Goal: Task Accomplishment & Management: Manage account settings

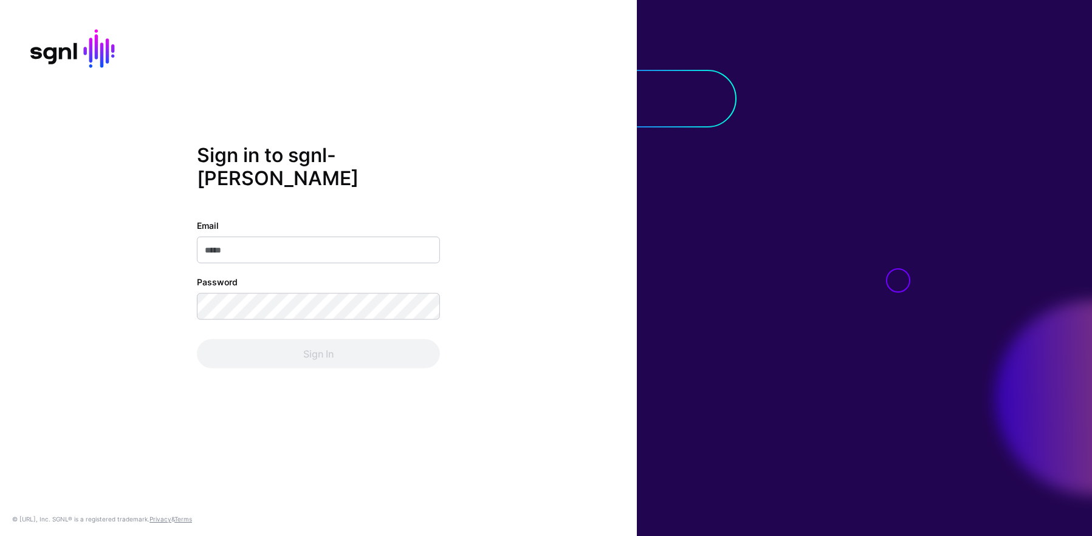
click at [235, 237] on input "Email" at bounding box center [318, 250] width 243 height 27
type input "**********"
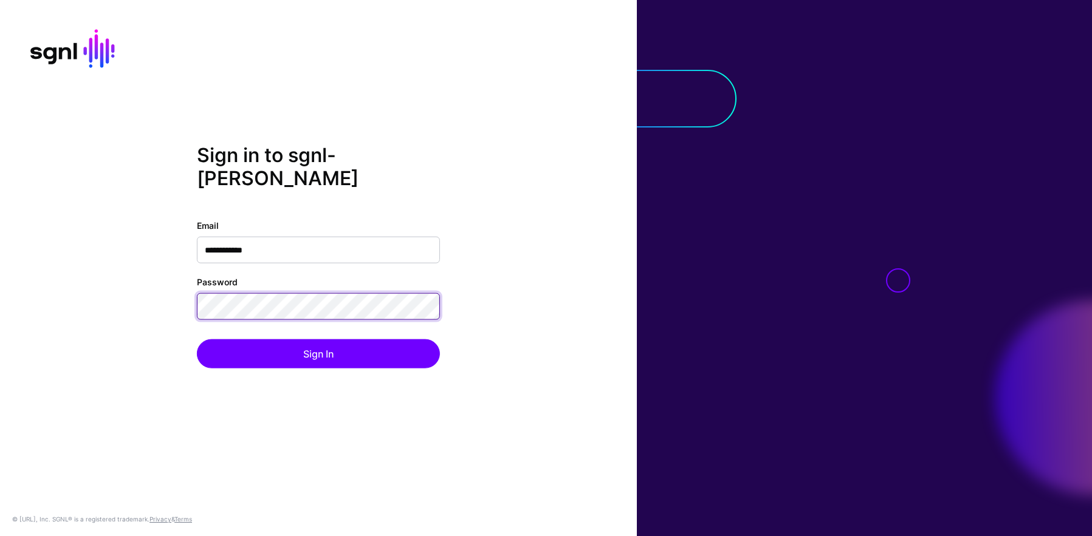
click at [197, 340] on button "Sign In" at bounding box center [318, 354] width 243 height 29
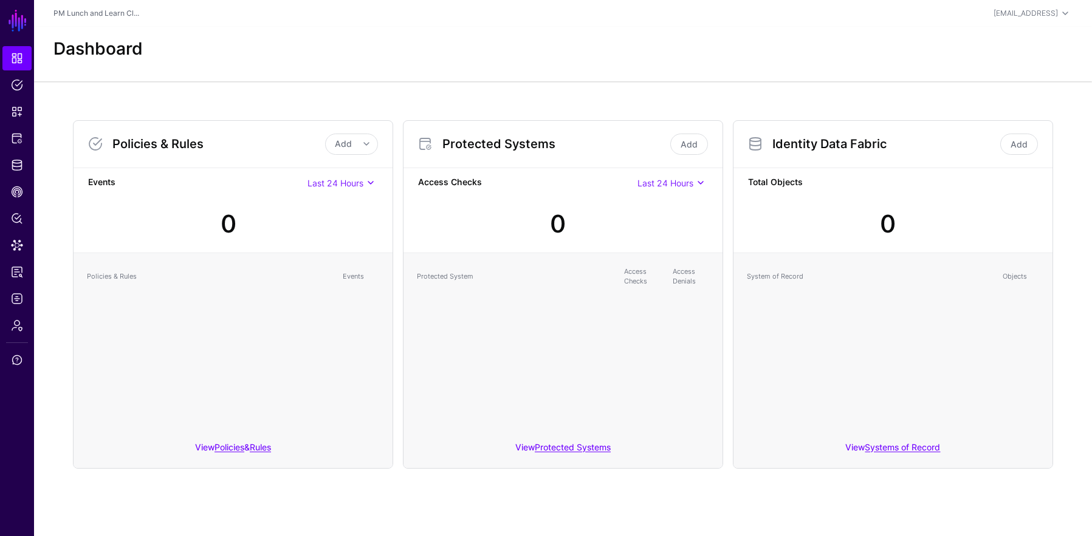
click at [638, 238] on div "0" at bounding box center [562, 219] width 299 height 52
click at [1019, 145] on link "Add" at bounding box center [1019, 144] width 38 height 21
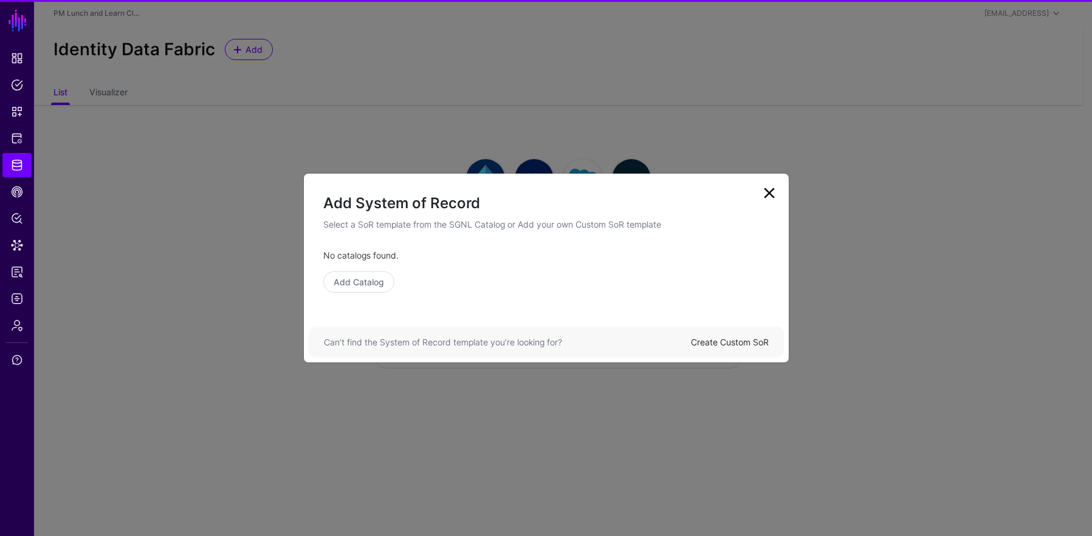
click at [750, 343] on link "Create Custom SoR" at bounding box center [730, 342] width 78 height 10
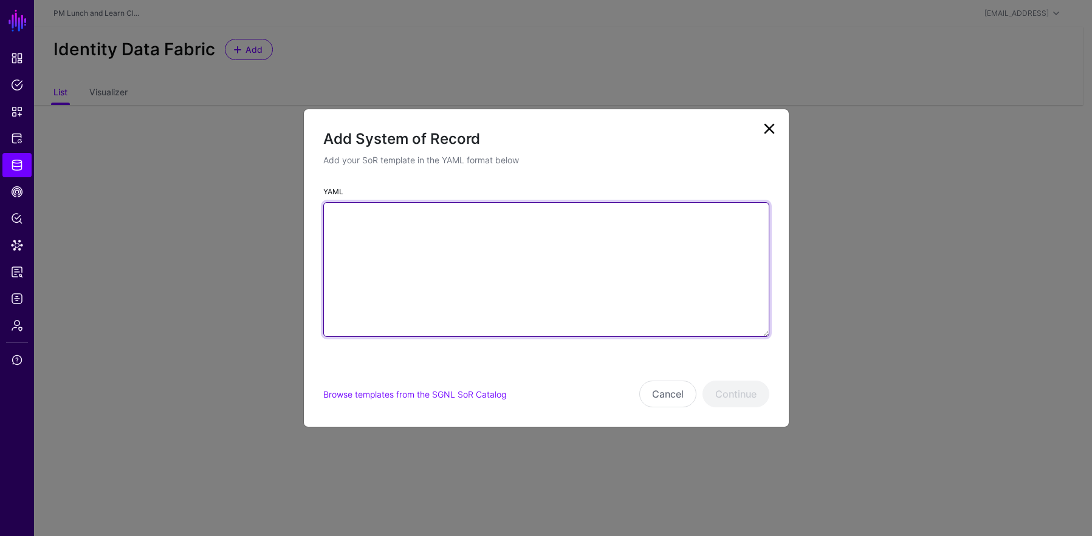
click at [575, 278] on textarea "YAML" at bounding box center [546, 269] width 446 height 135
paste textarea "**********"
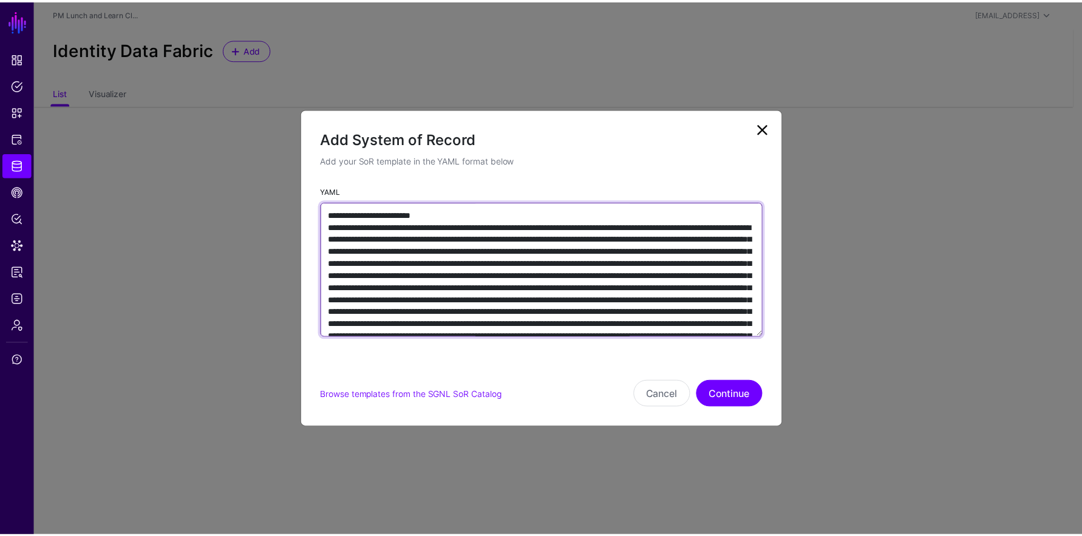
scroll to position [5728, 0]
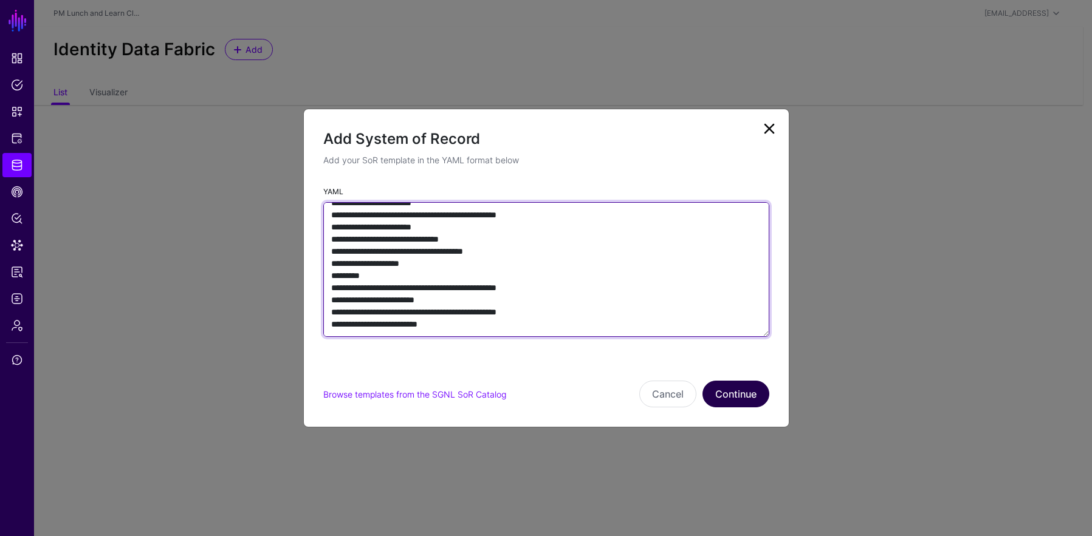
type textarea "**********"
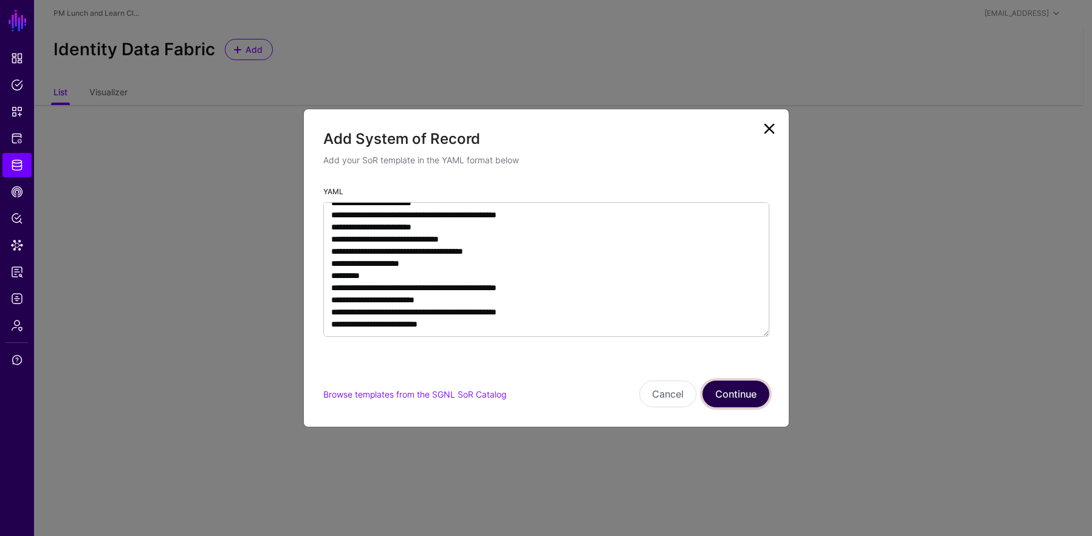
click at [723, 397] on button "Continue" at bounding box center [735, 394] width 67 height 27
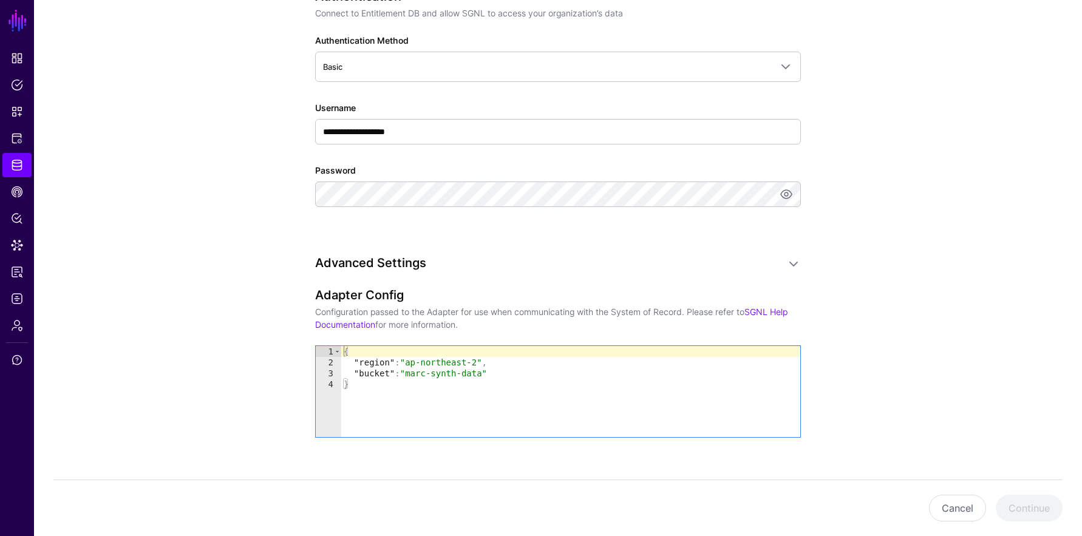
scroll to position [853, 0]
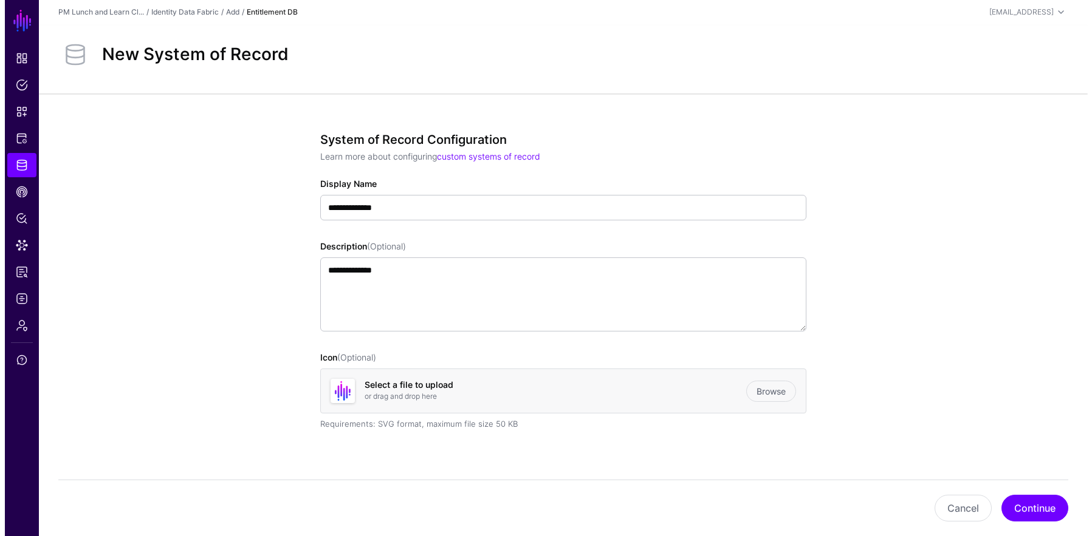
scroll to position [0, 0]
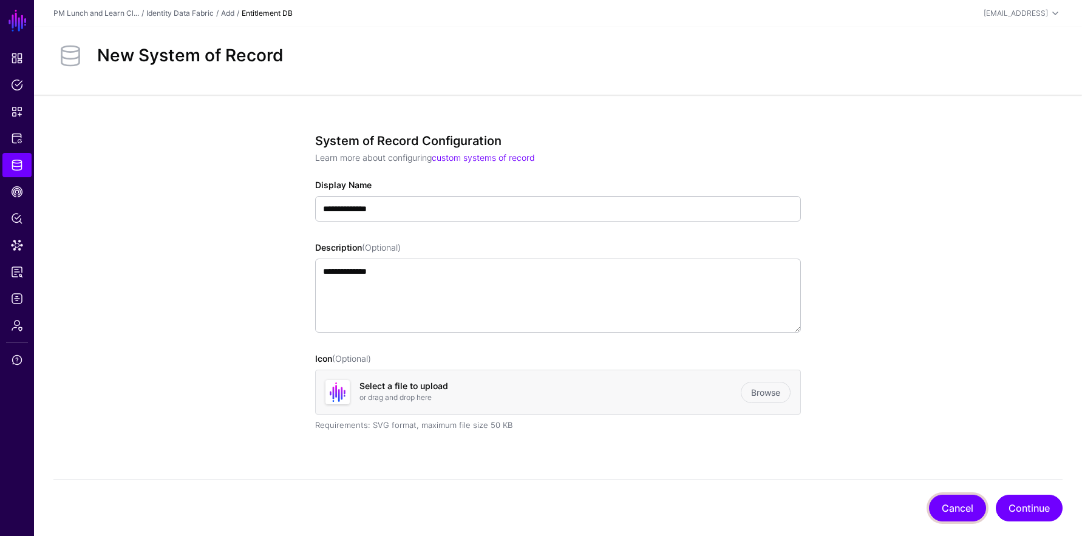
click at [951, 509] on button "Cancel" at bounding box center [957, 508] width 57 height 27
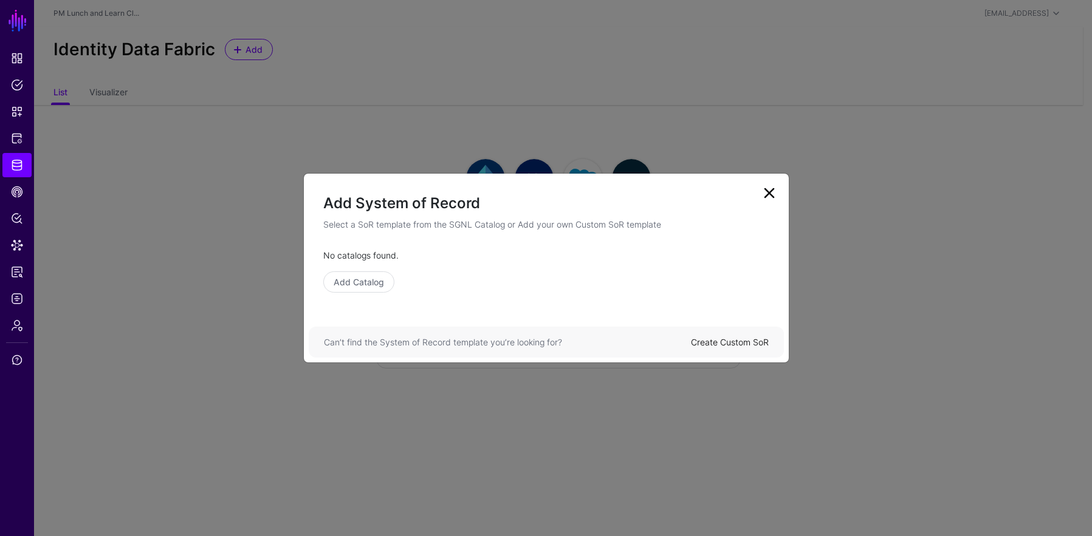
click at [719, 343] on link "Create Custom SoR" at bounding box center [730, 342] width 78 height 10
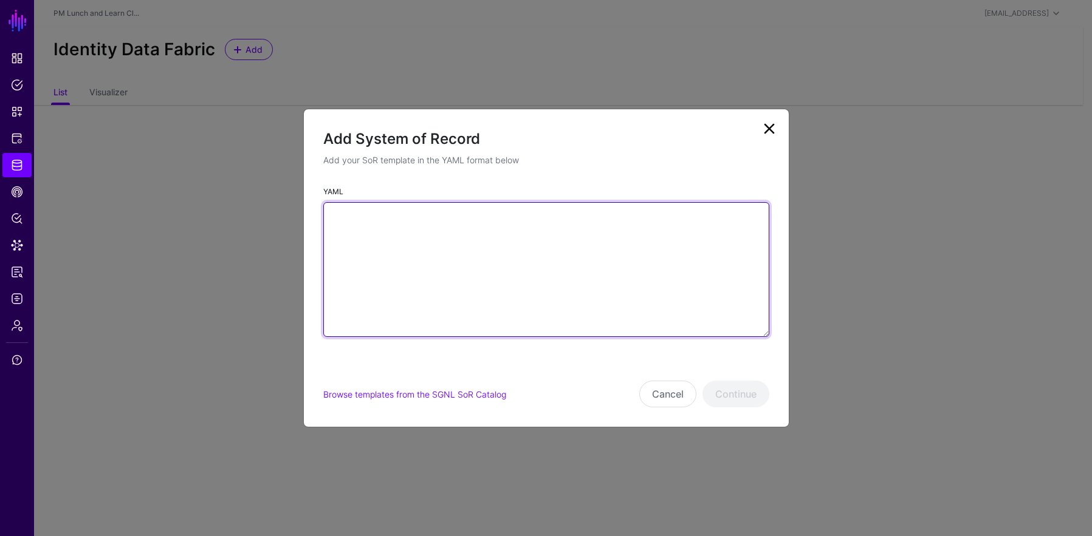
click at [603, 308] on textarea "YAML" at bounding box center [546, 269] width 446 height 135
paste textarea "**********"
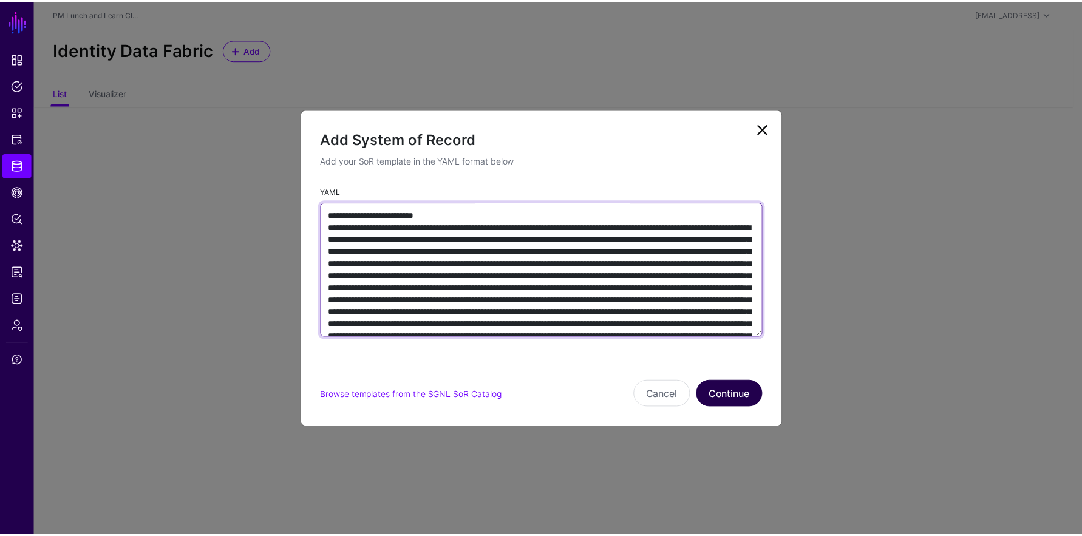
scroll to position [9324, 0]
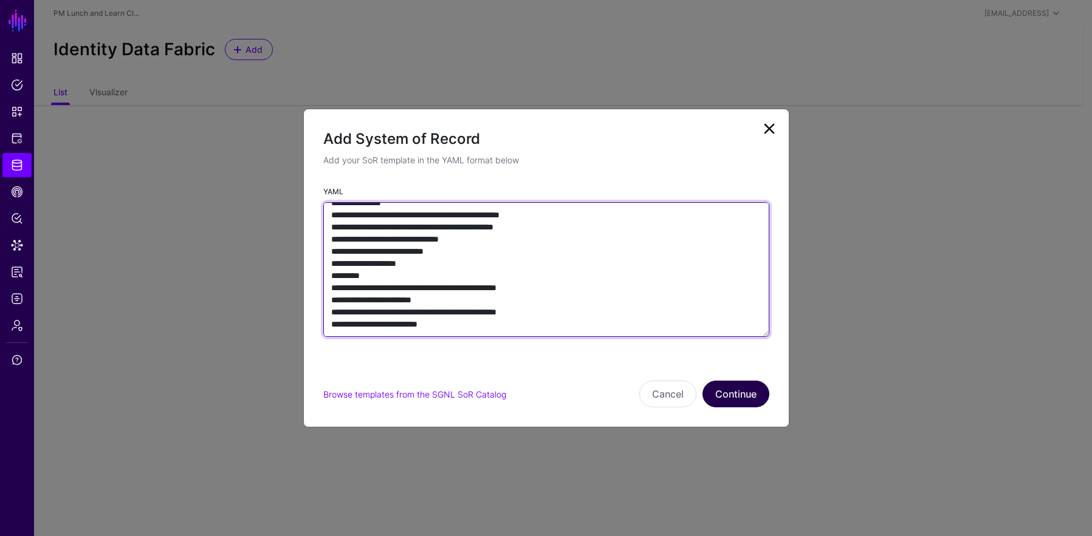
type textarea "**********"
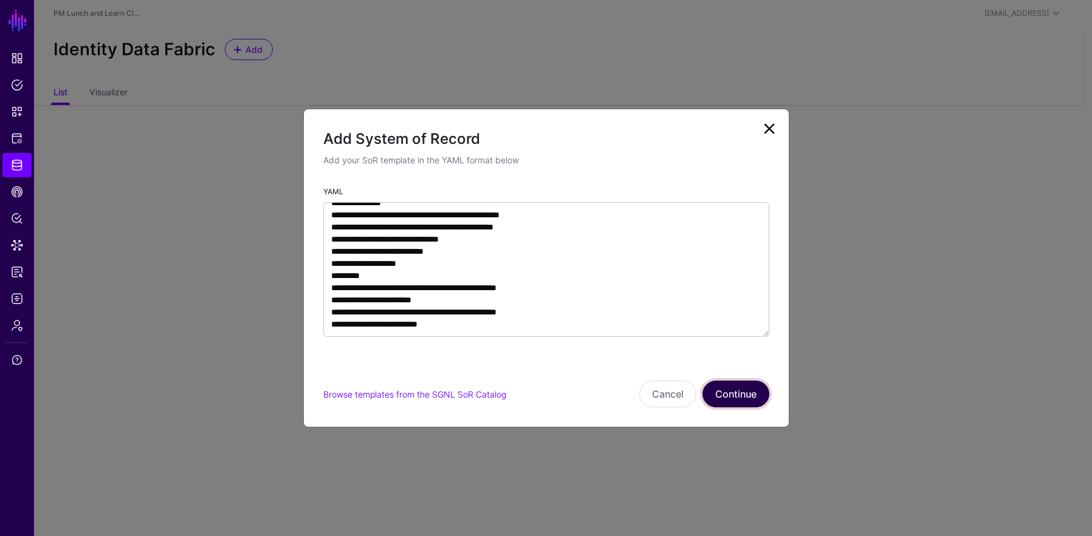
click at [736, 395] on button "Continue" at bounding box center [735, 394] width 67 height 27
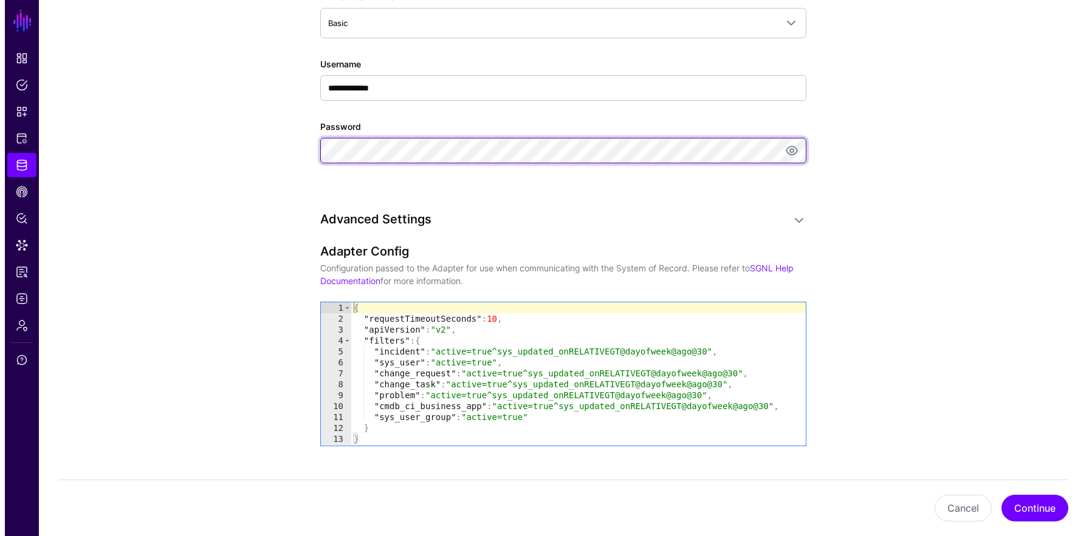
scroll to position [1028, 0]
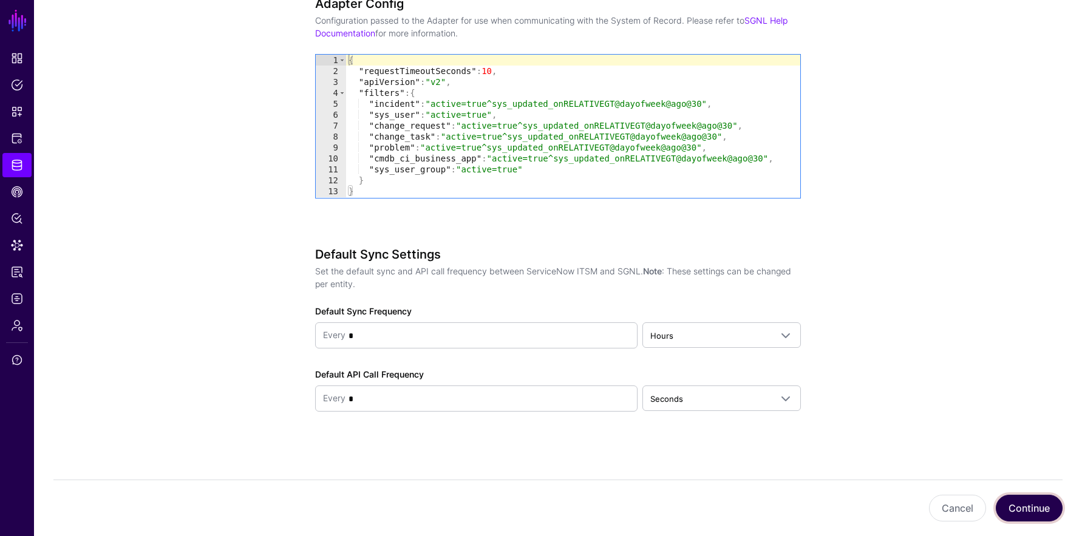
click at [1009, 508] on button "Continue" at bounding box center [1029, 508] width 67 height 27
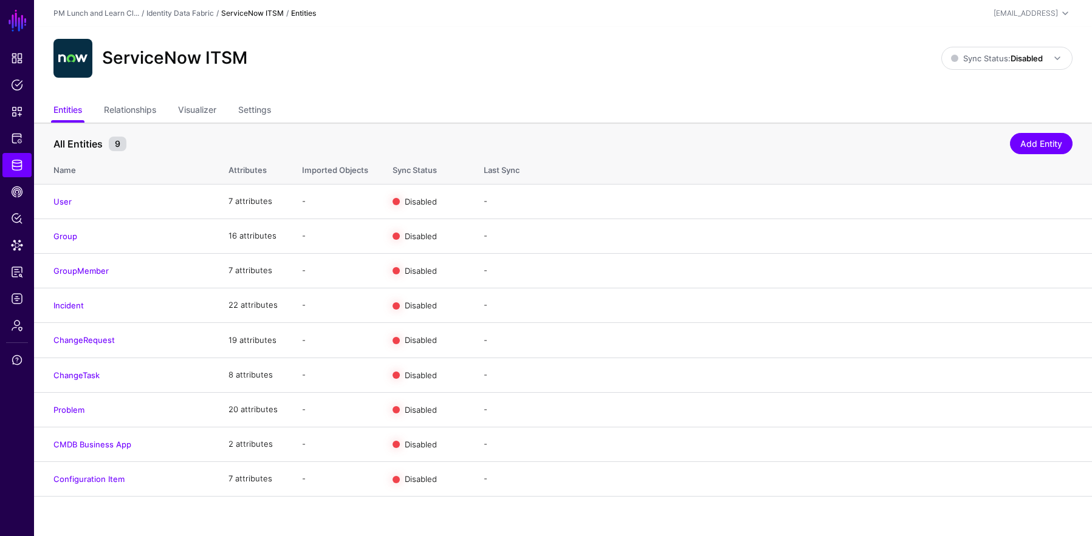
click at [264, 10] on link "ServiceNow ITSM" at bounding box center [252, 13] width 63 height 9
click at [185, 11] on link "Identity Data Fabric" at bounding box center [179, 13] width 67 height 9
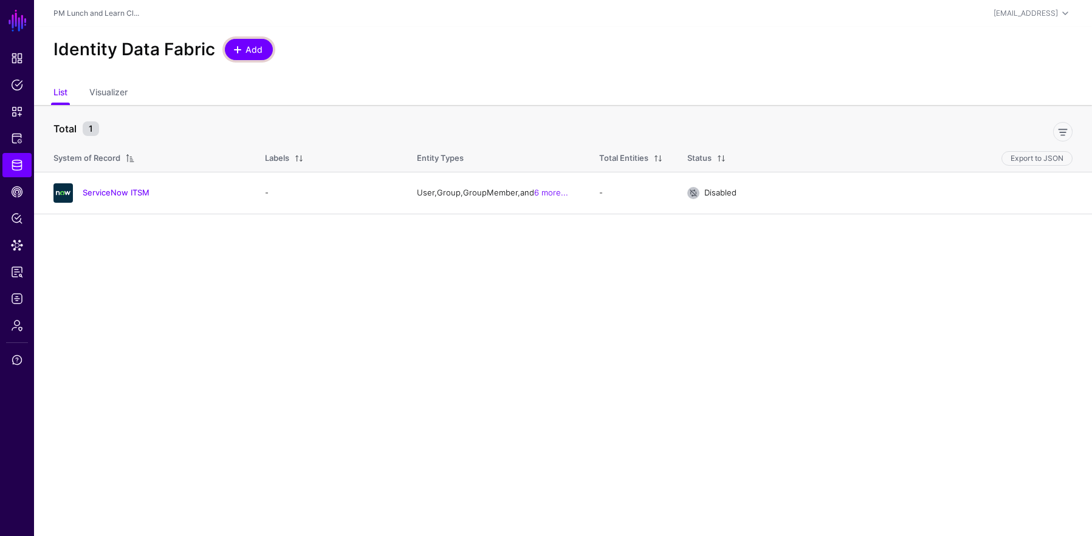
click at [240, 58] on link "Add" at bounding box center [249, 49] width 48 height 21
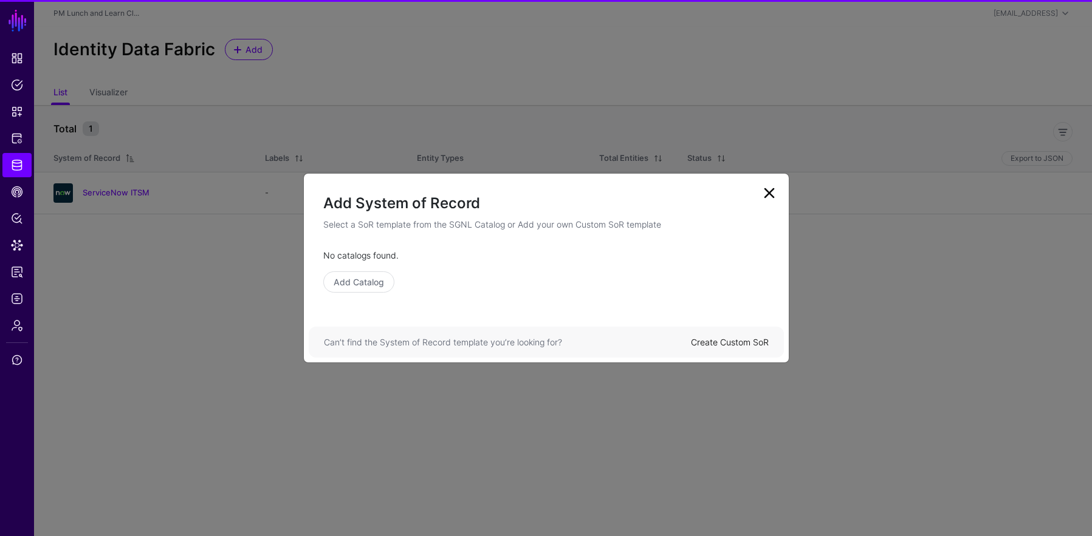
click at [731, 343] on link "Create Custom SoR" at bounding box center [730, 342] width 78 height 10
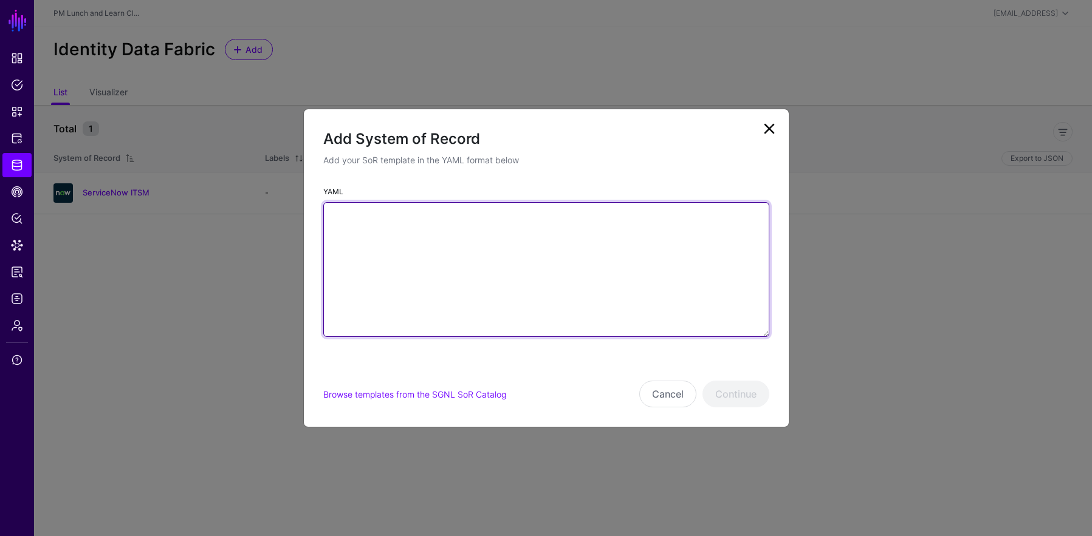
click at [674, 284] on textarea "YAML" at bounding box center [546, 269] width 446 height 135
paste textarea "**********"
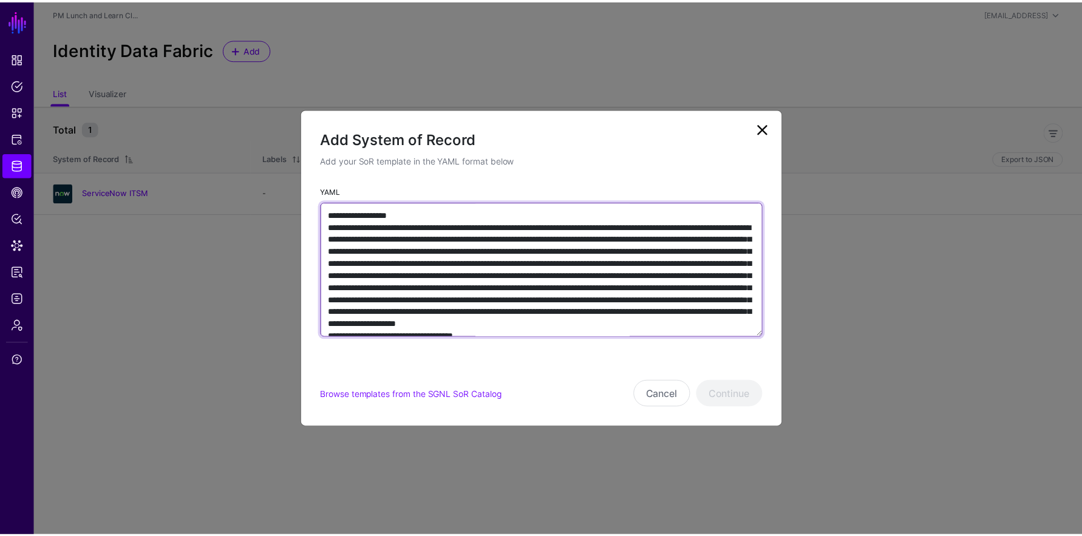
scroll to position [1791, 0]
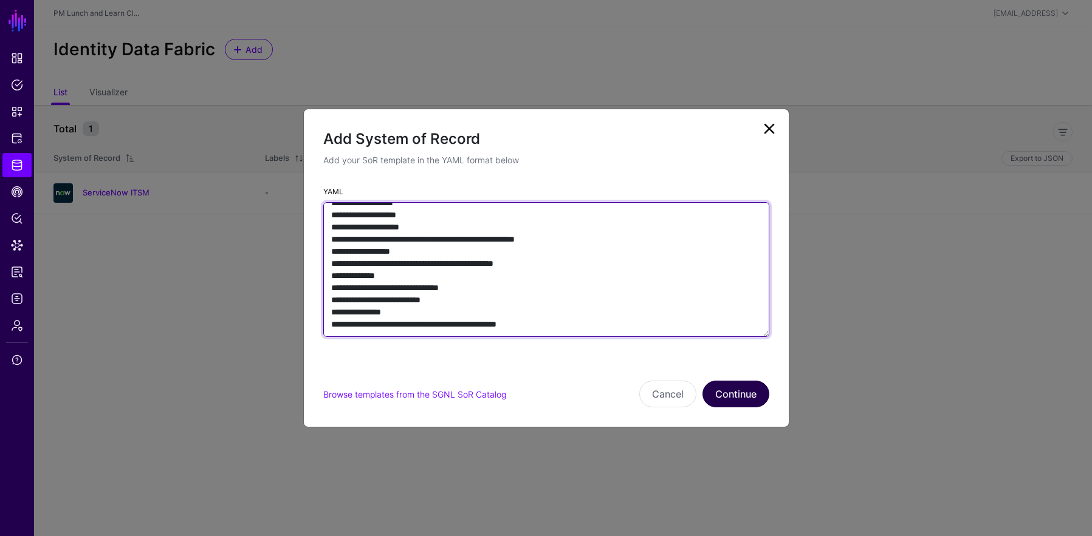
type textarea "**********"
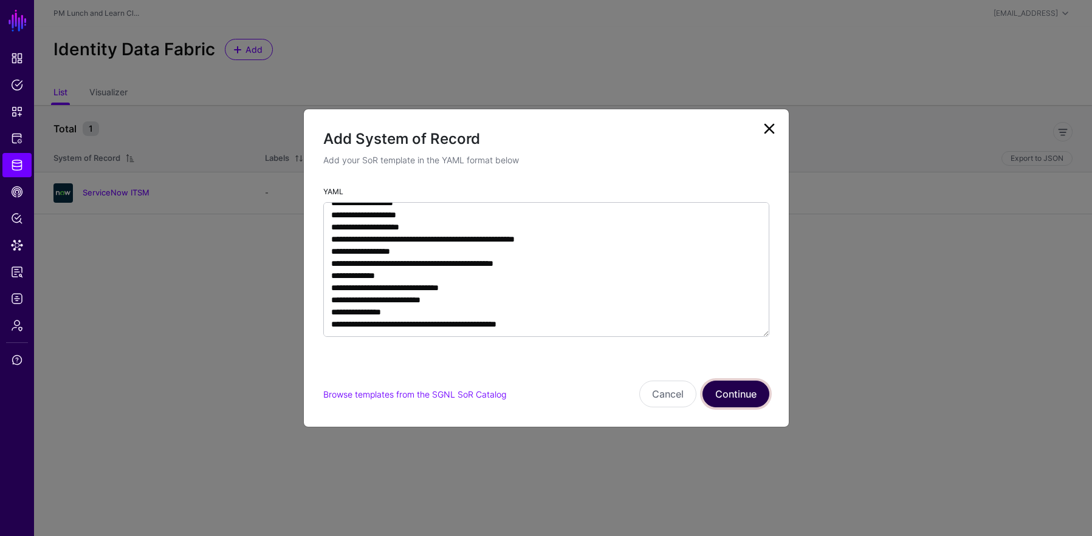
click at [751, 395] on button "Continue" at bounding box center [735, 394] width 67 height 27
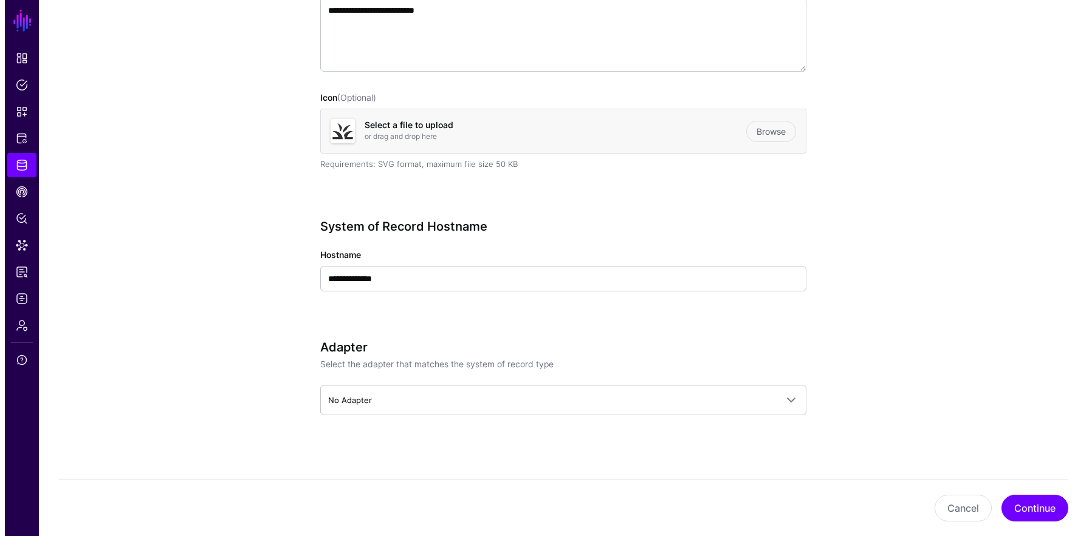
scroll to position [266, 0]
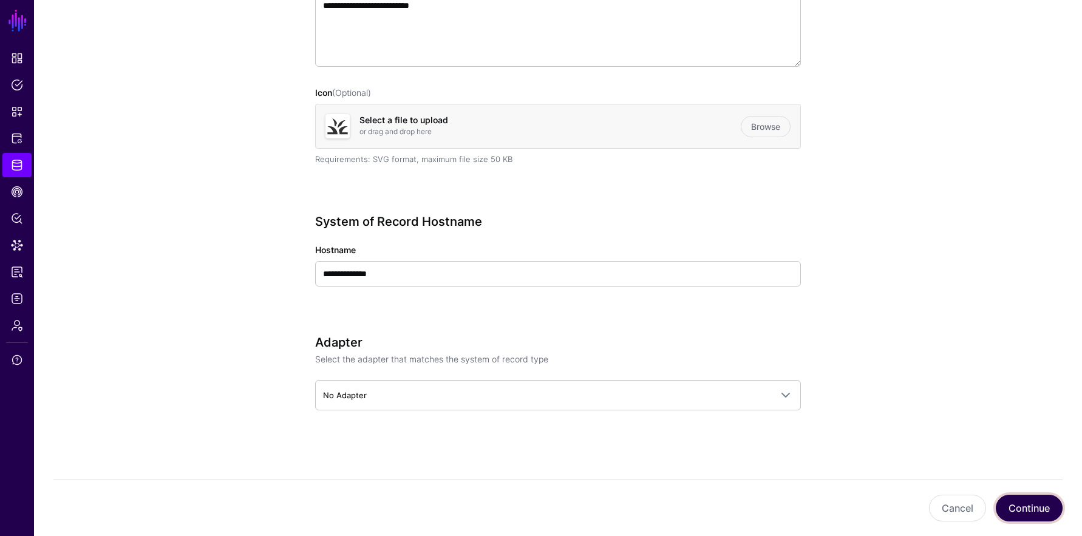
click at [1036, 512] on button "Continue" at bounding box center [1029, 508] width 67 height 27
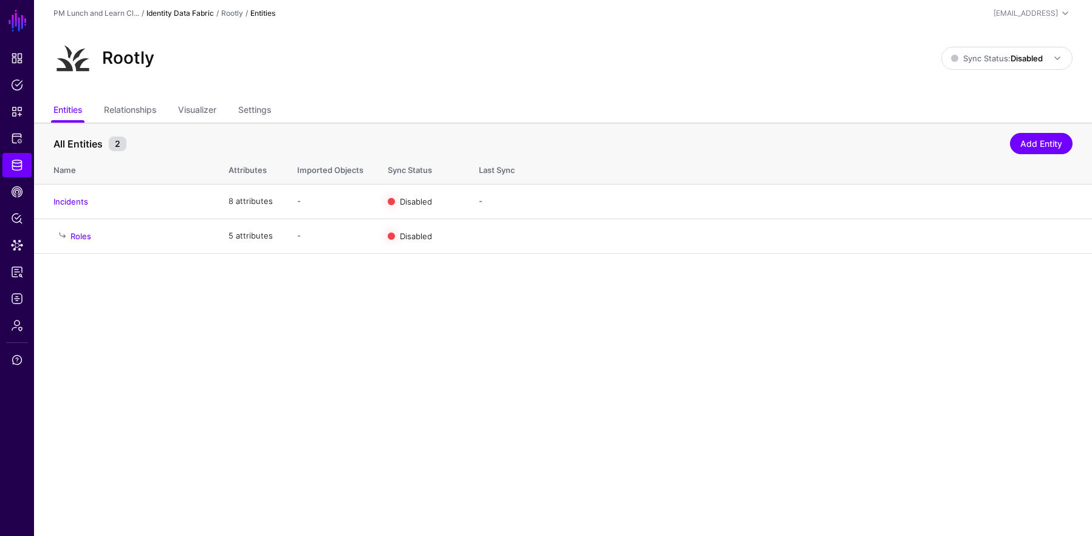
click at [176, 15] on link "Identity Data Fabric" at bounding box center [179, 13] width 67 height 9
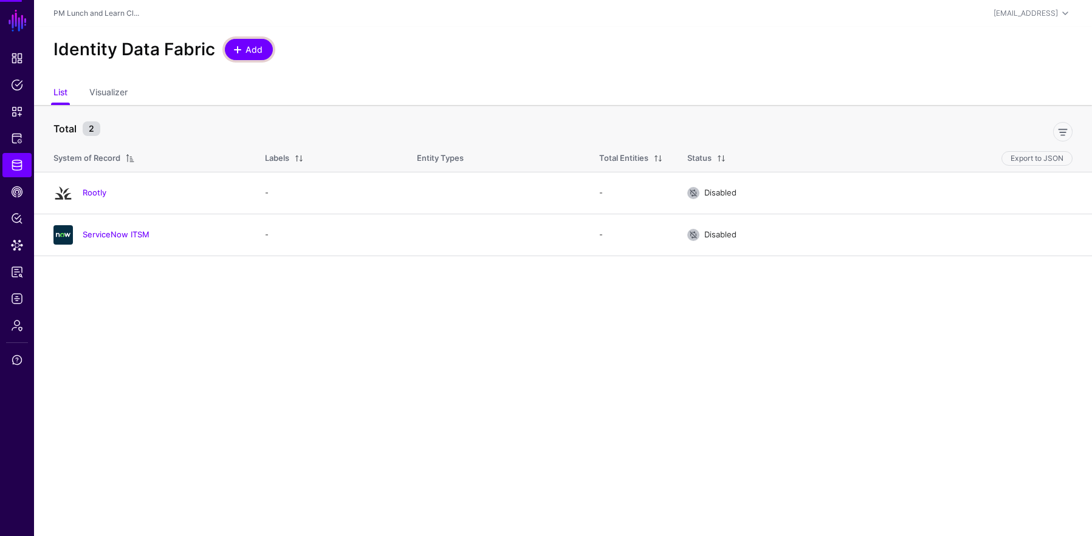
click at [233, 56] on link "Add" at bounding box center [249, 49] width 48 height 21
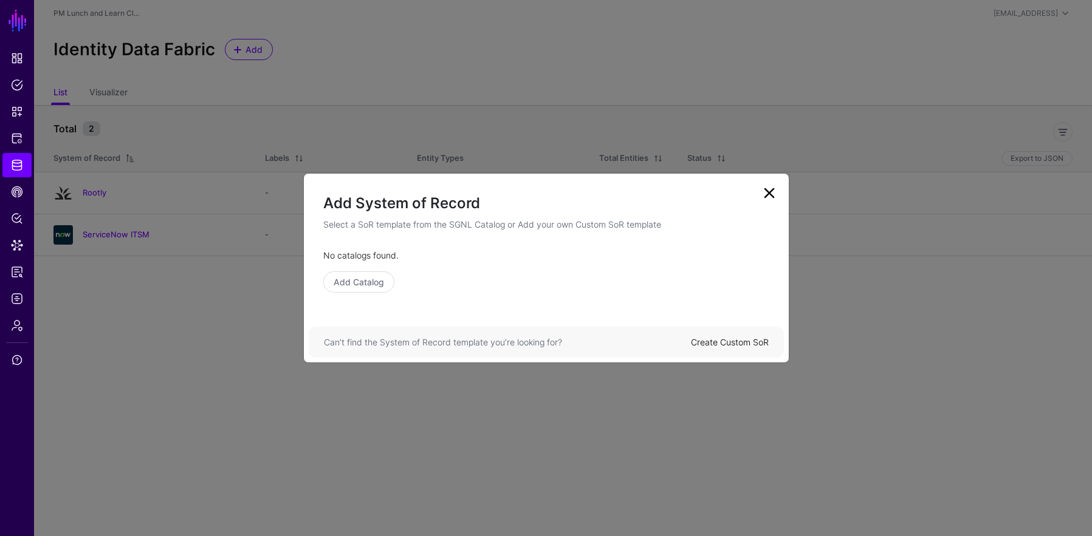
click at [759, 341] on link "Create Custom SoR" at bounding box center [730, 342] width 78 height 10
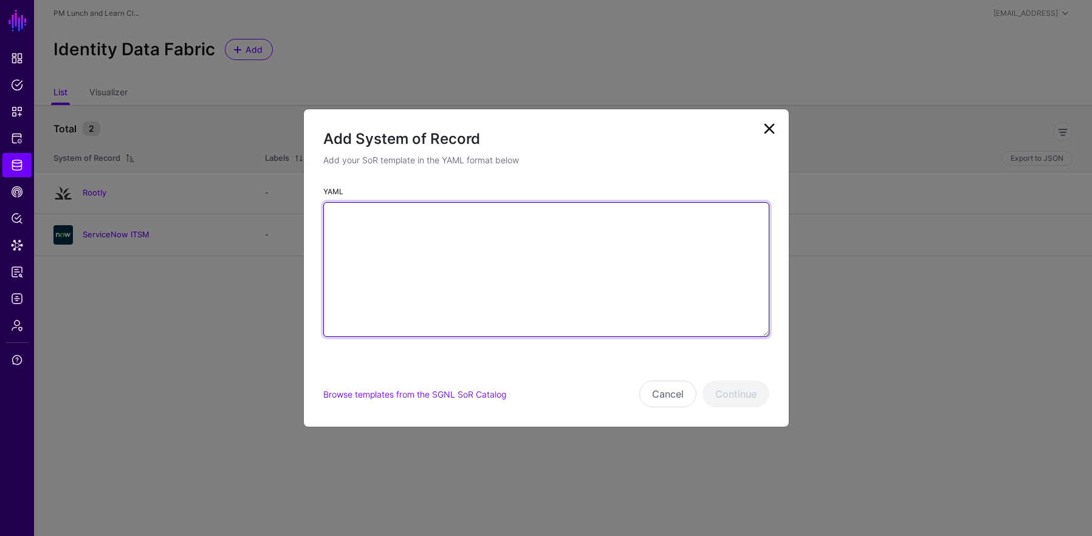
click at [738, 286] on textarea "YAML" at bounding box center [546, 269] width 446 height 135
paste textarea "**********"
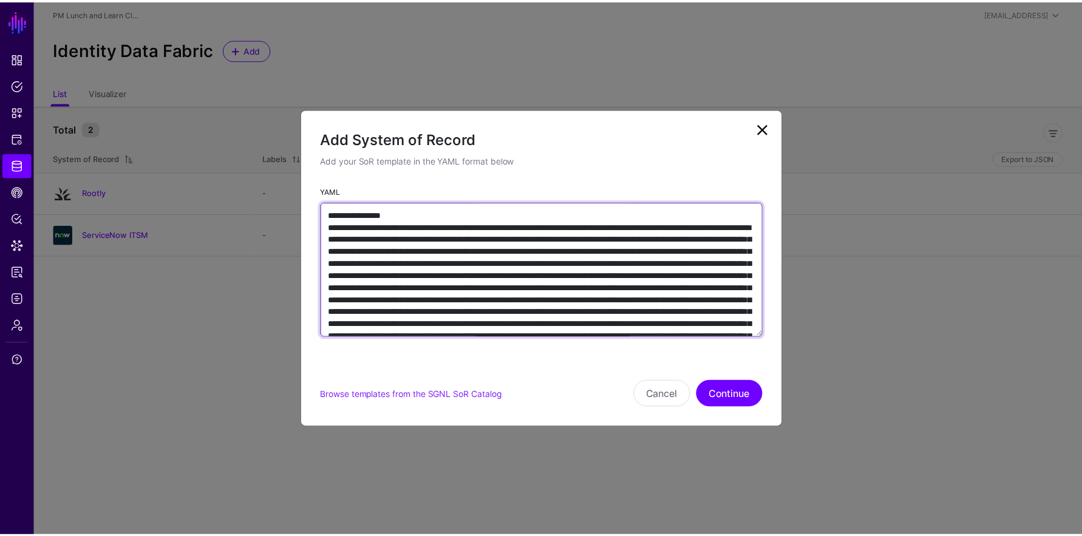
scroll to position [3917, 0]
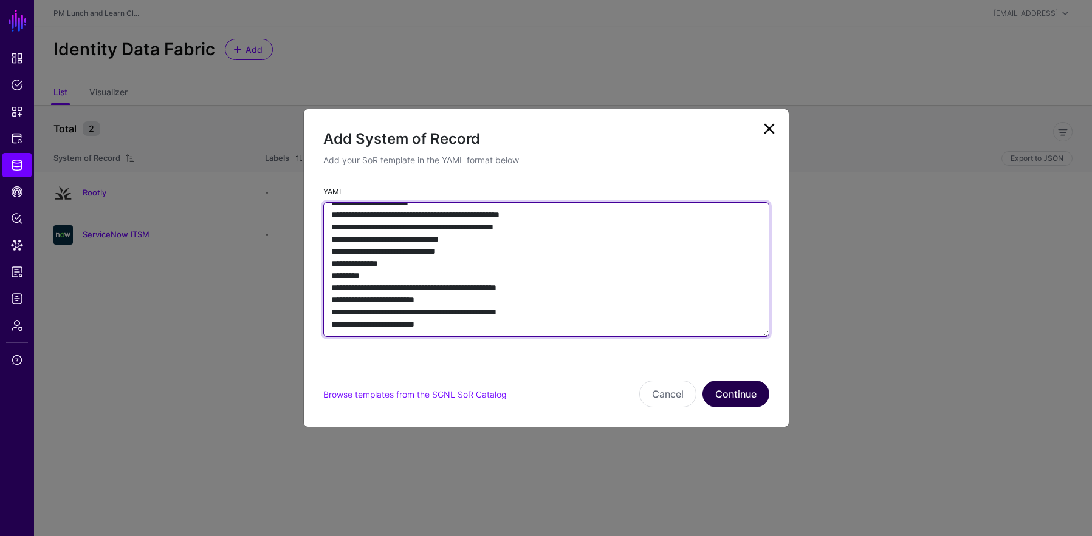
type textarea "**********"
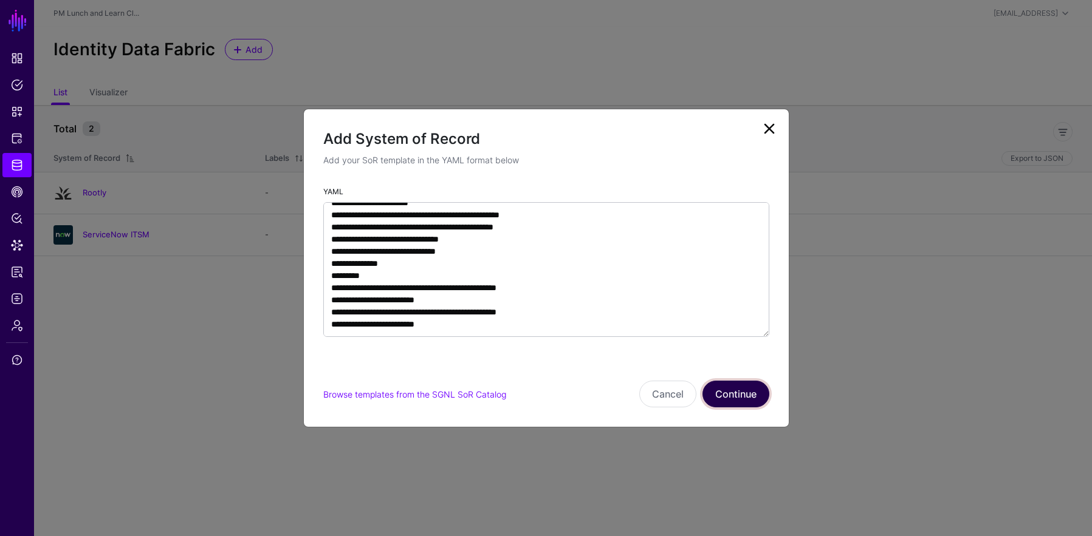
click at [759, 391] on button "Continue" at bounding box center [735, 394] width 67 height 27
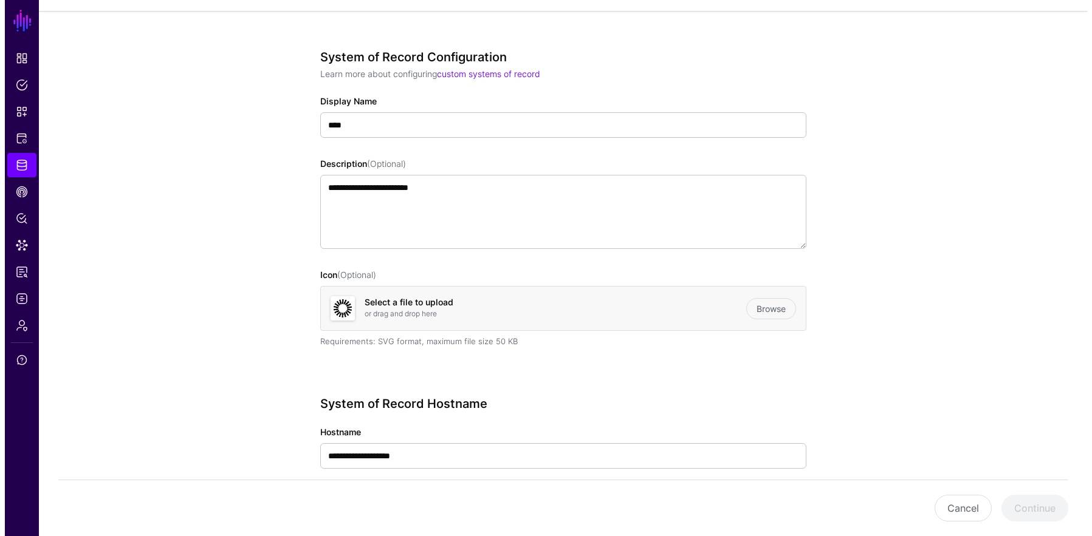
scroll to position [248, 0]
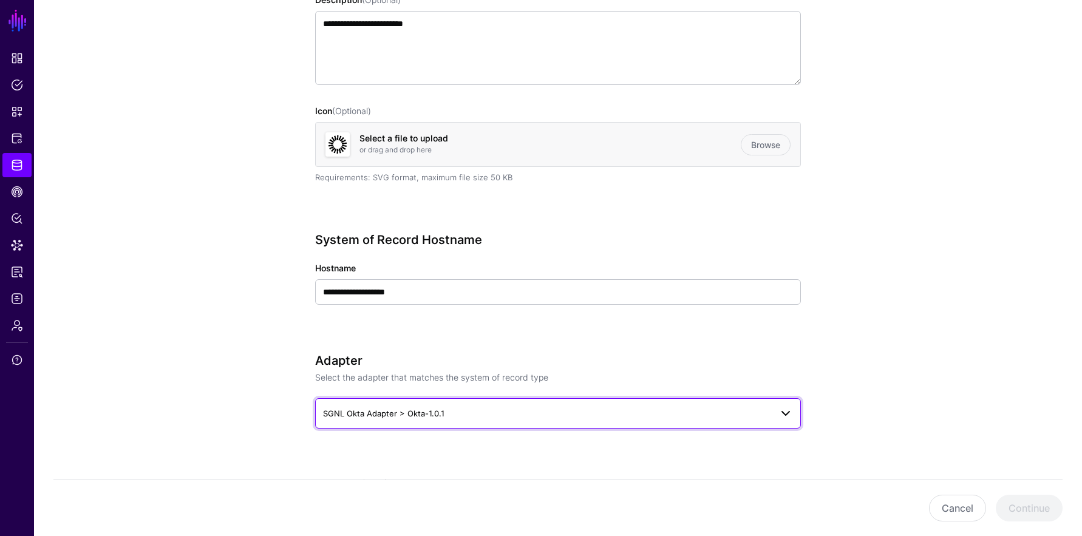
click at [437, 411] on span "SGNL Okta Adapter > Okta-1.0.1" at bounding box center [383, 414] width 121 height 10
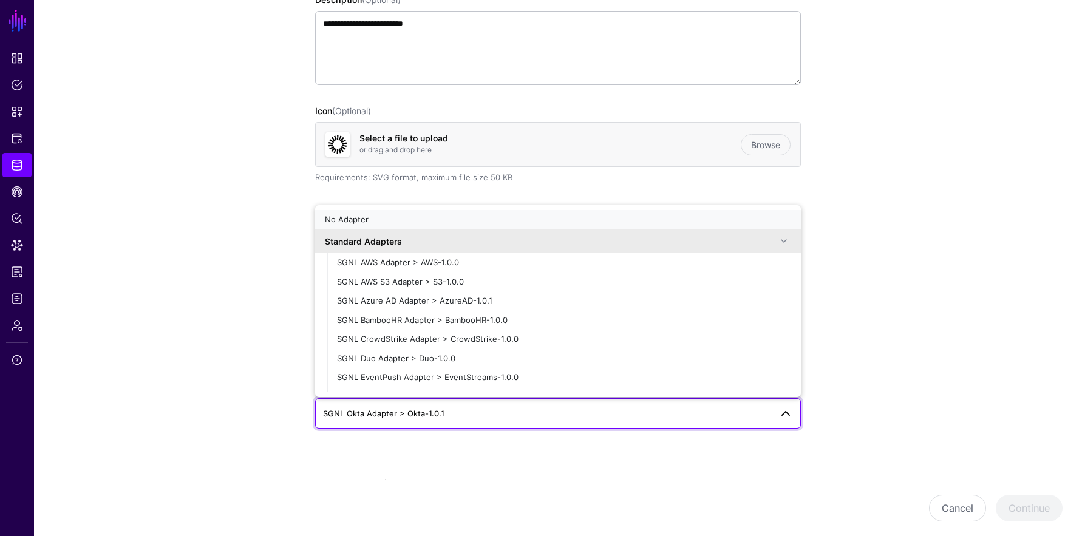
click at [420, 223] on div "No Adapter" at bounding box center [558, 220] width 467 height 12
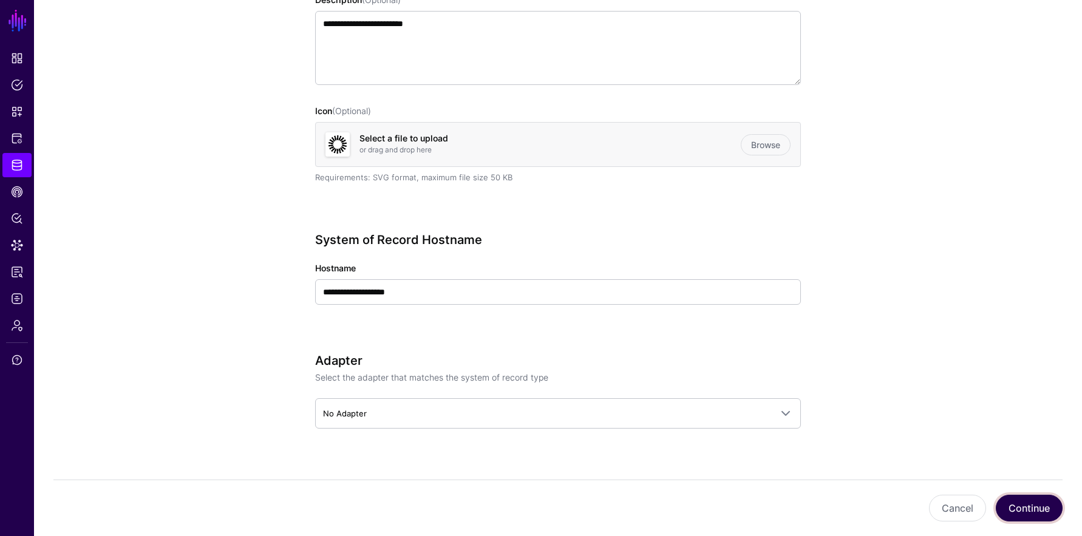
click at [1048, 512] on button "Continue" at bounding box center [1029, 508] width 67 height 27
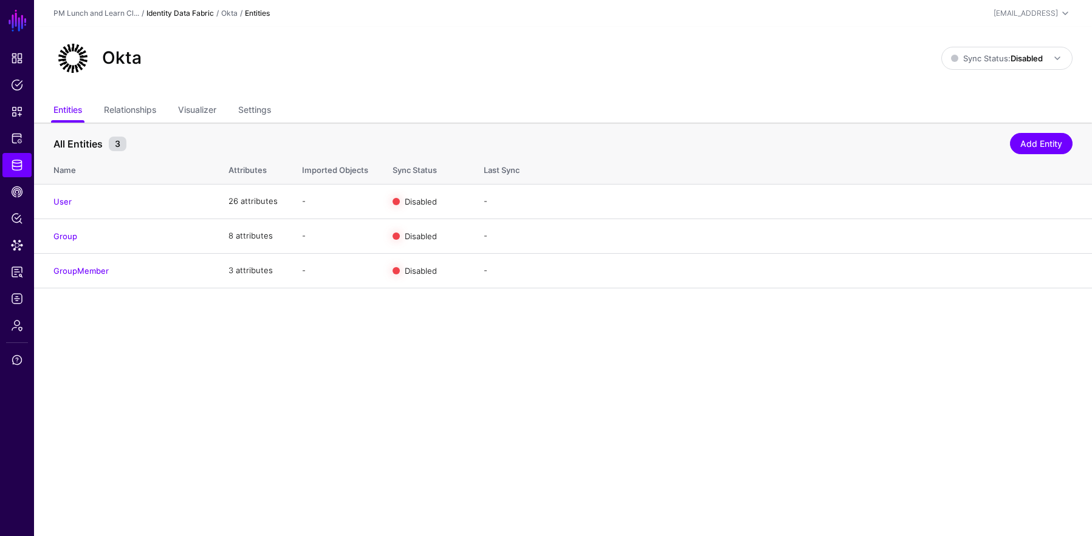
click at [183, 12] on link "Identity Data Fabric" at bounding box center [179, 13] width 67 height 9
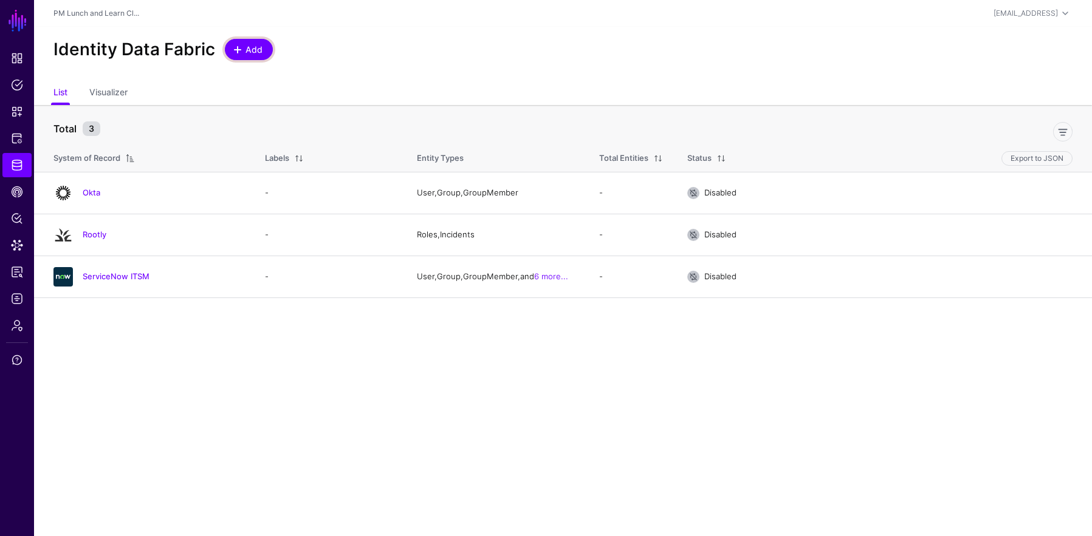
click at [235, 47] on span at bounding box center [238, 50] width 10 height 10
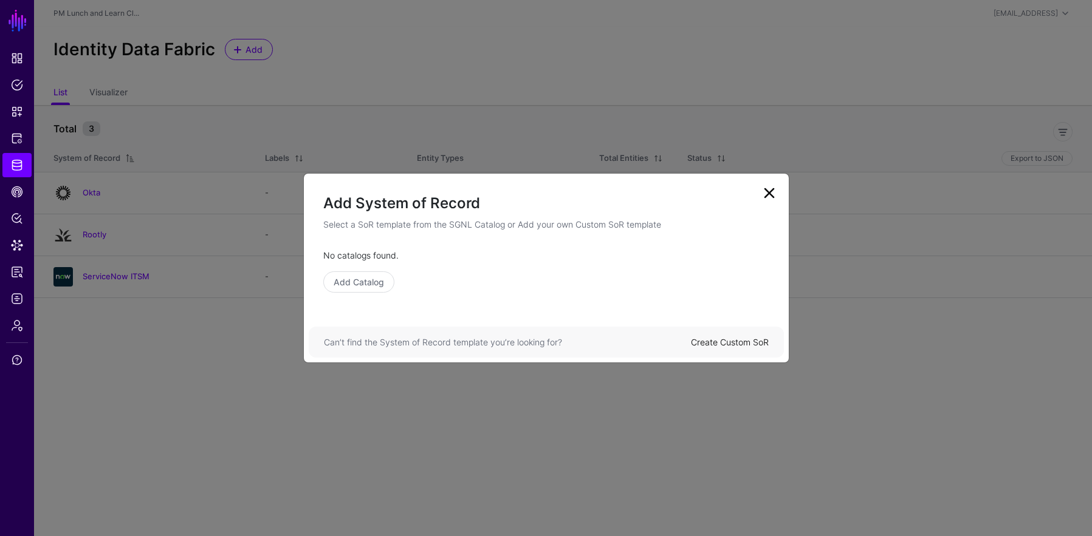
click at [740, 340] on link "Create Custom SoR" at bounding box center [730, 342] width 78 height 10
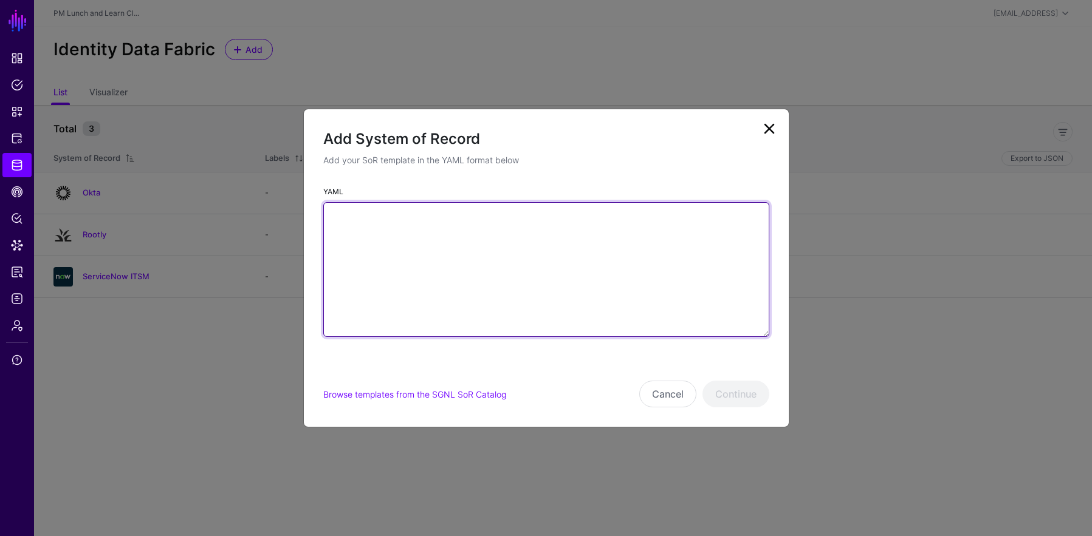
click at [711, 300] on textarea "YAML" at bounding box center [546, 269] width 446 height 135
paste textarea "**********"
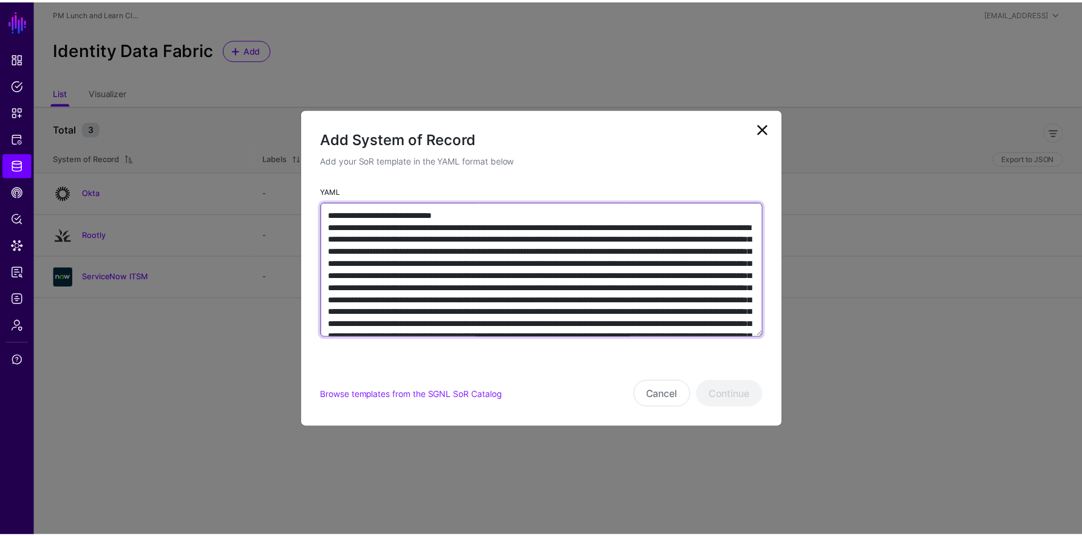
scroll to position [3237, 0]
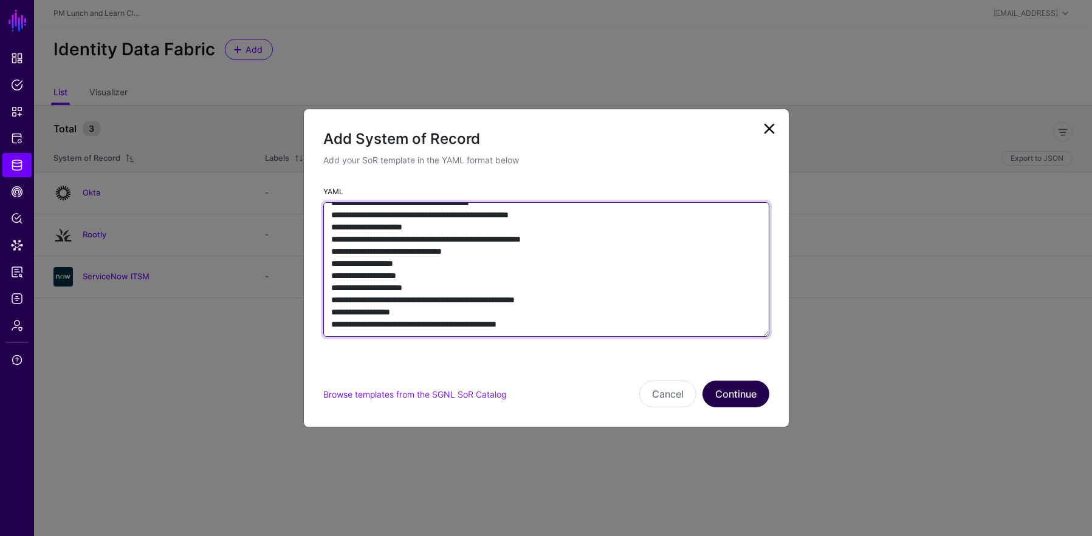
type textarea "**********"
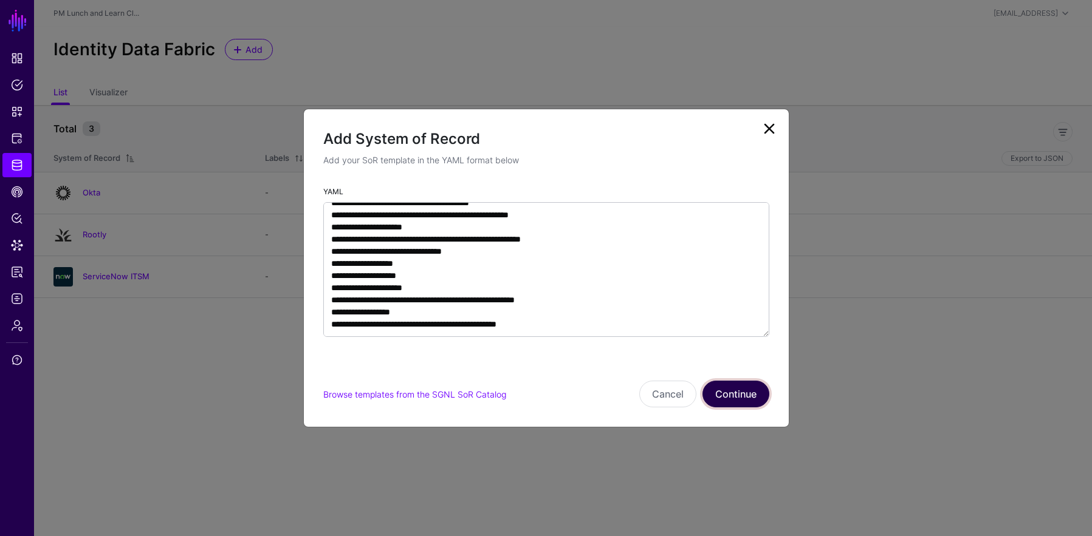
click at [731, 398] on button "Continue" at bounding box center [735, 394] width 67 height 27
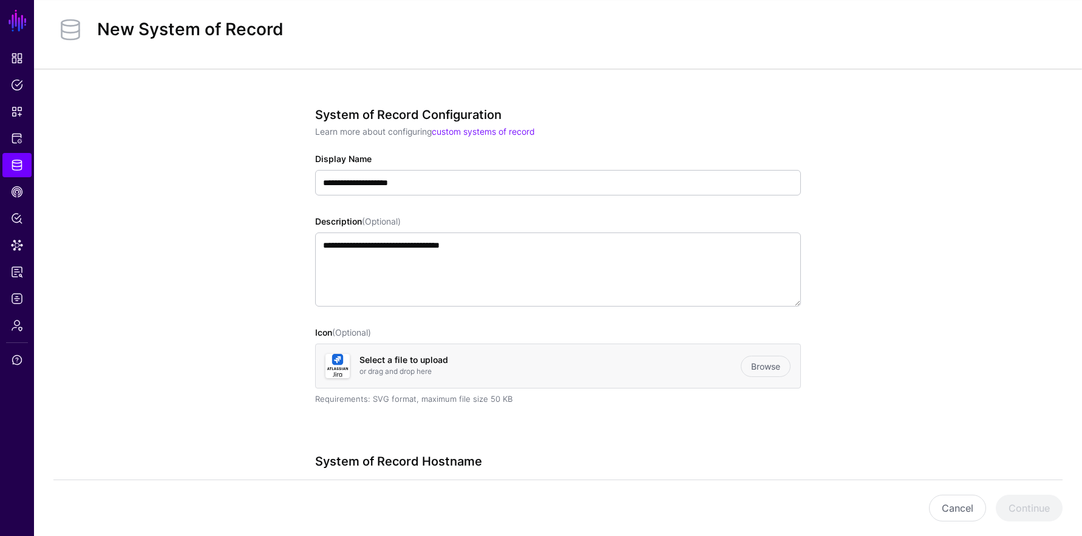
scroll to position [357, 0]
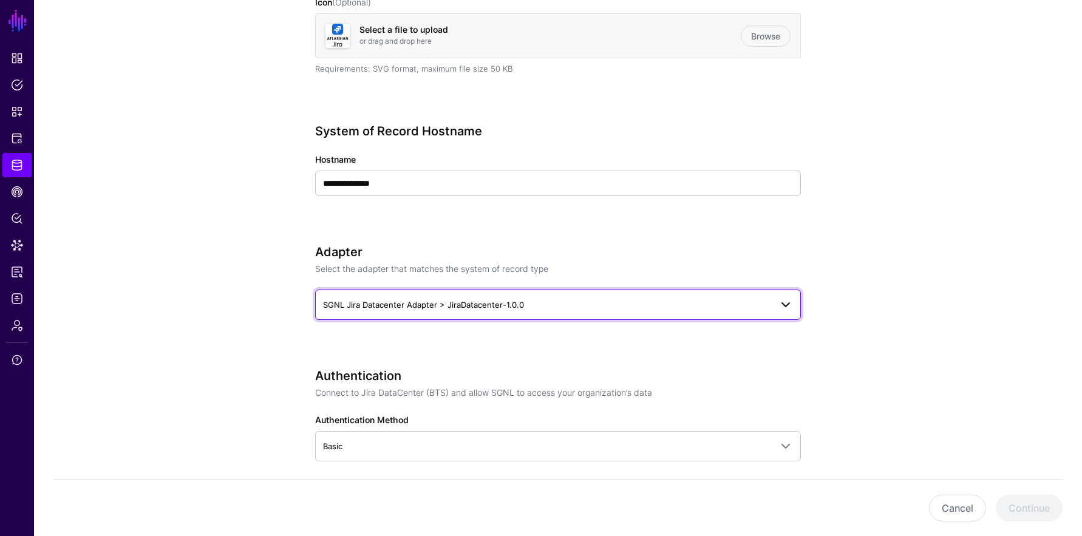
click at [466, 304] on span "SGNL Jira Datacenter Adapter > JiraDatacenter-1.0.0" at bounding box center [423, 305] width 201 height 10
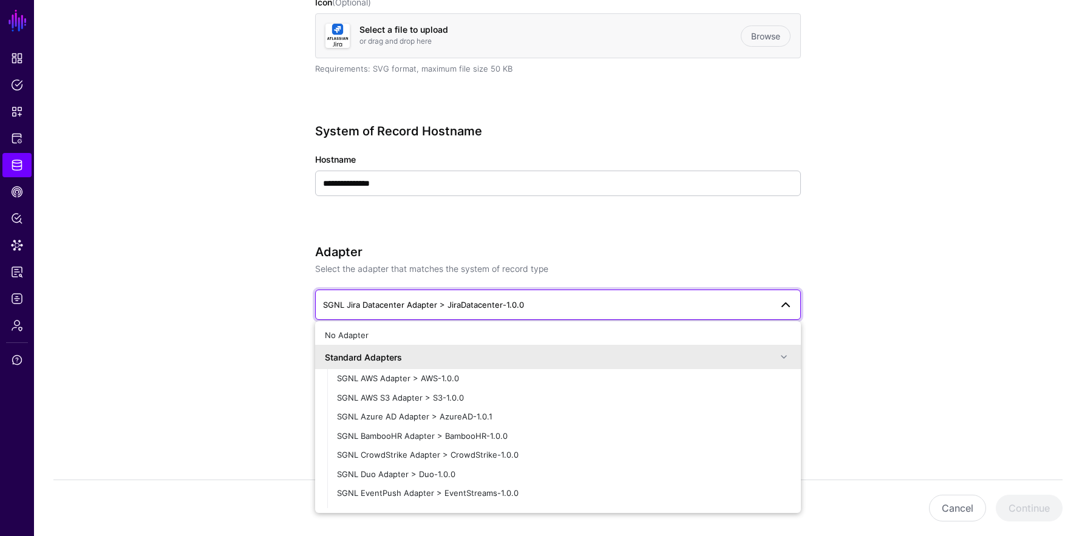
click at [433, 323] on div "No Adapter Standard Adapters SGNL AWS Adapter > AWS-1.0.0 SGNL AWS S3 Adapter >…" at bounding box center [558, 417] width 486 height 192
click at [433, 326] on button "No Adapter" at bounding box center [558, 335] width 486 height 19
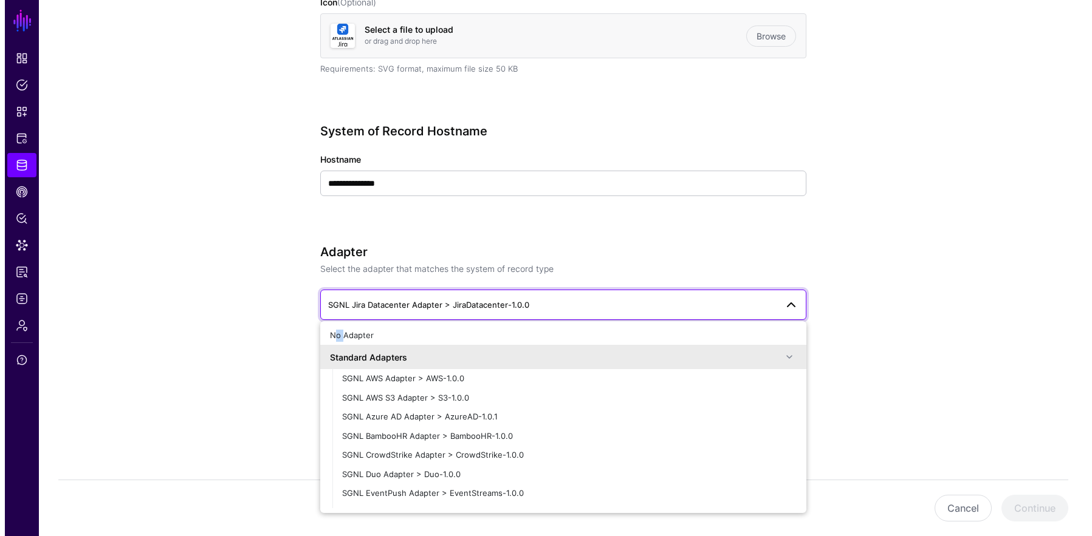
scroll to position [266, 0]
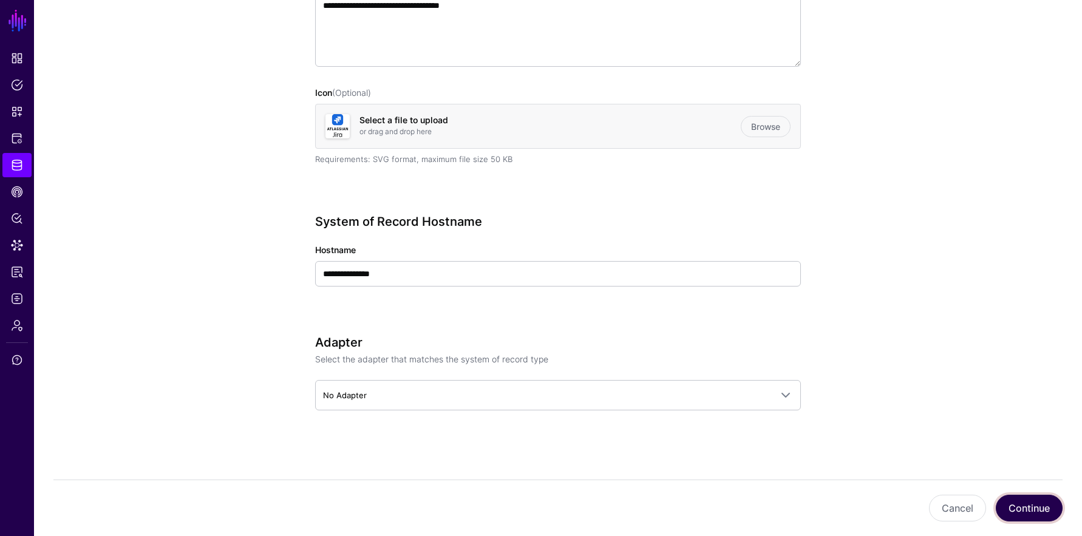
click at [1016, 499] on button "Continue" at bounding box center [1029, 508] width 67 height 27
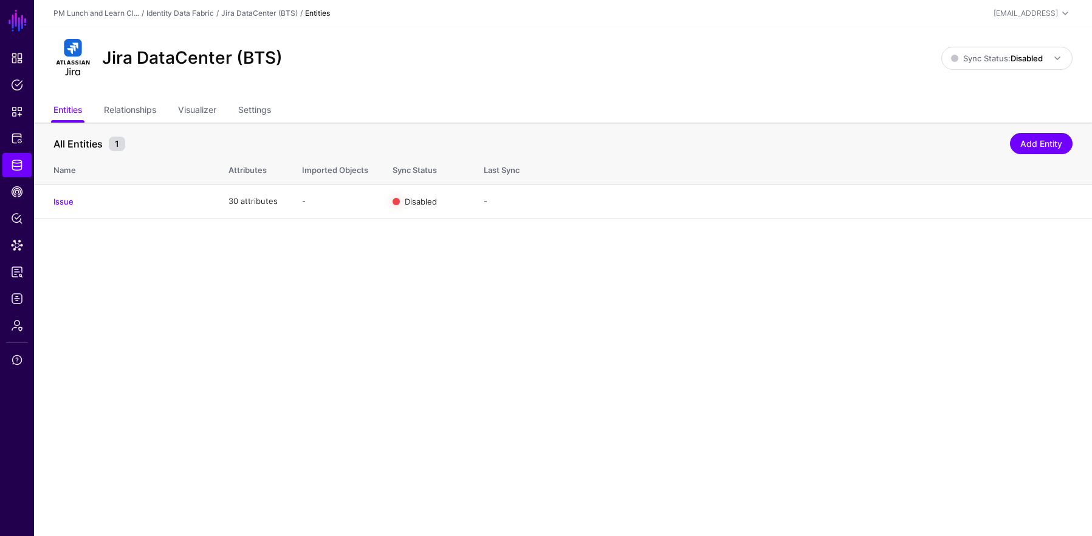
click at [196, 5] on header "PM Lunch and Learn Cl... / Identity Data Fabric / Jira DataCenter (BTS) / Entit…" at bounding box center [563, 13] width 1058 height 27
click at [196, 9] on link "Identity Data Fabric" at bounding box center [179, 13] width 67 height 9
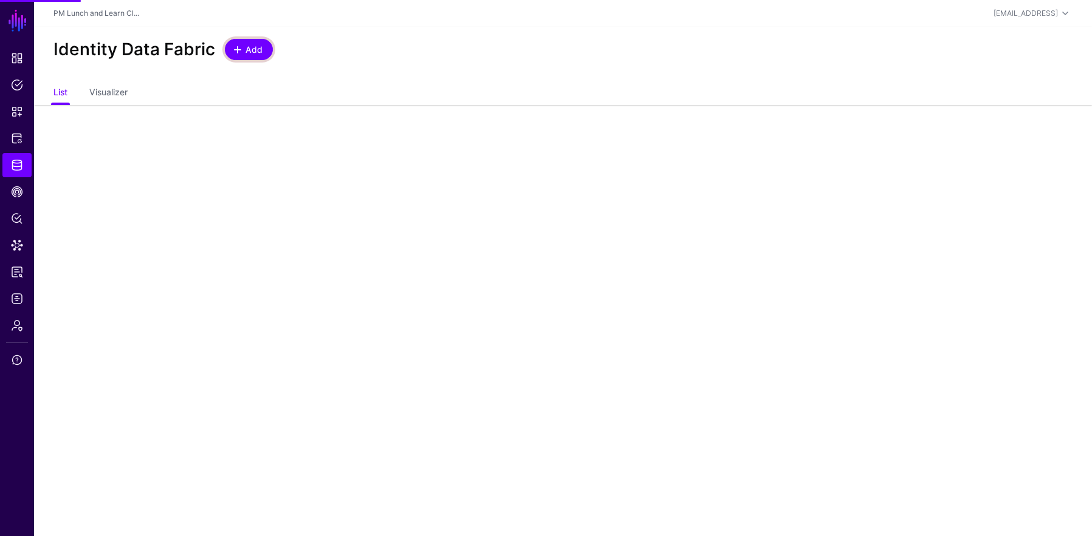
click at [247, 54] on span "Add" at bounding box center [254, 49] width 20 height 13
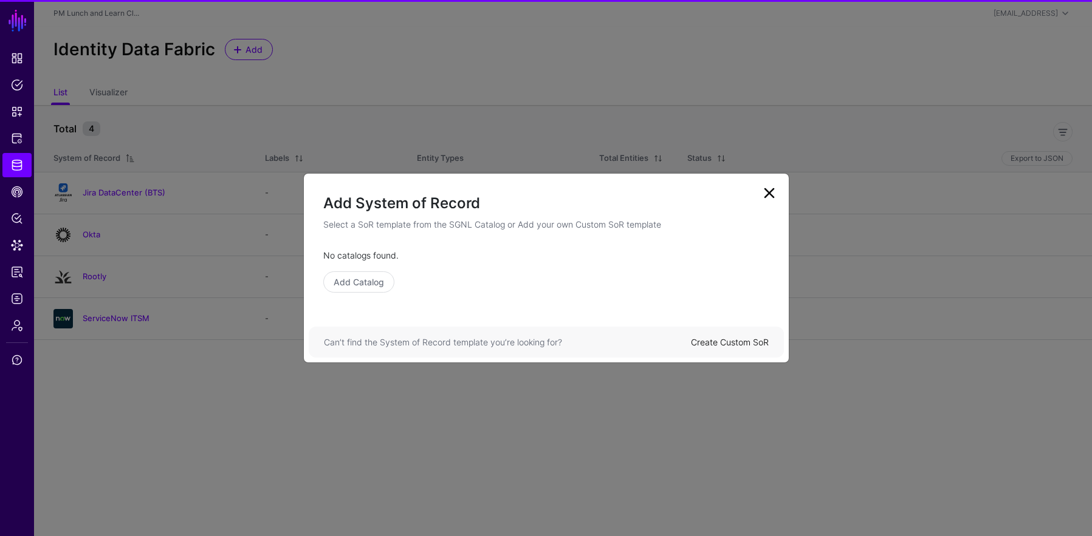
click at [762, 349] on div "Can’t find the System of Record template you’re looking for? Create Custom SoR" at bounding box center [546, 342] width 475 height 31
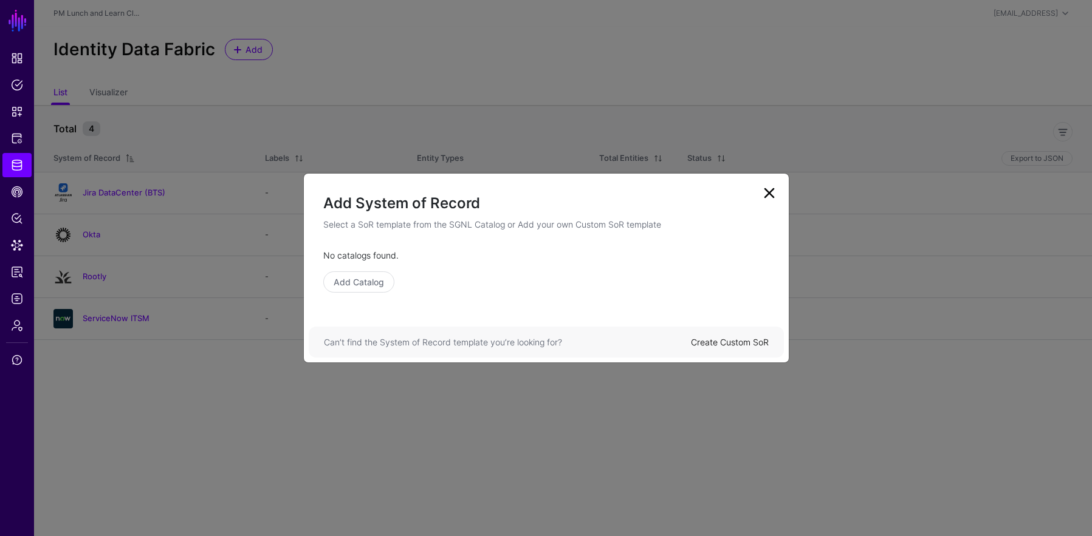
click at [759, 345] on link "Create Custom SoR" at bounding box center [730, 342] width 78 height 10
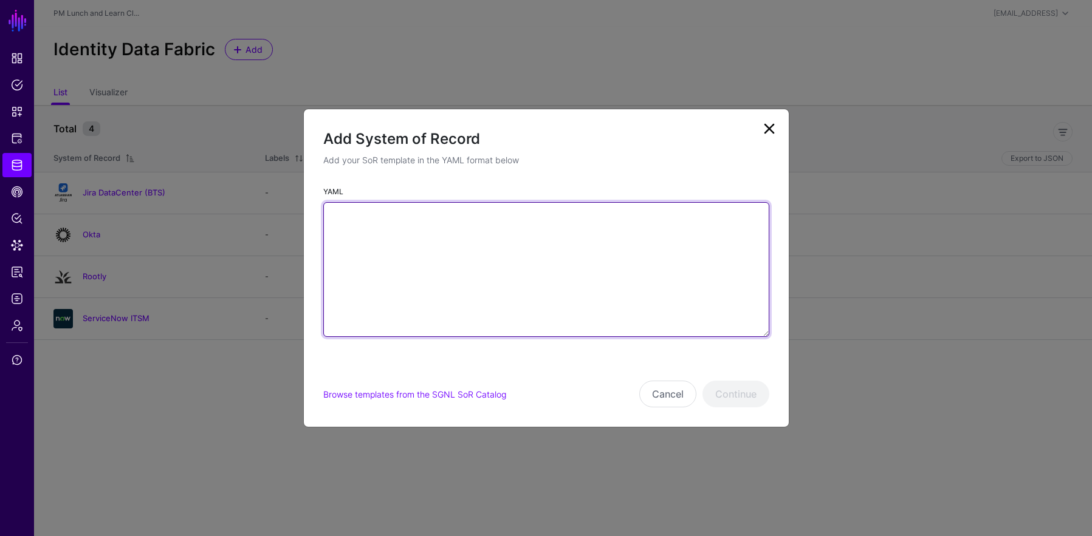
click at [669, 306] on textarea "YAML" at bounding box center [546, 269] width 446 height 135
paste textarea "**********"
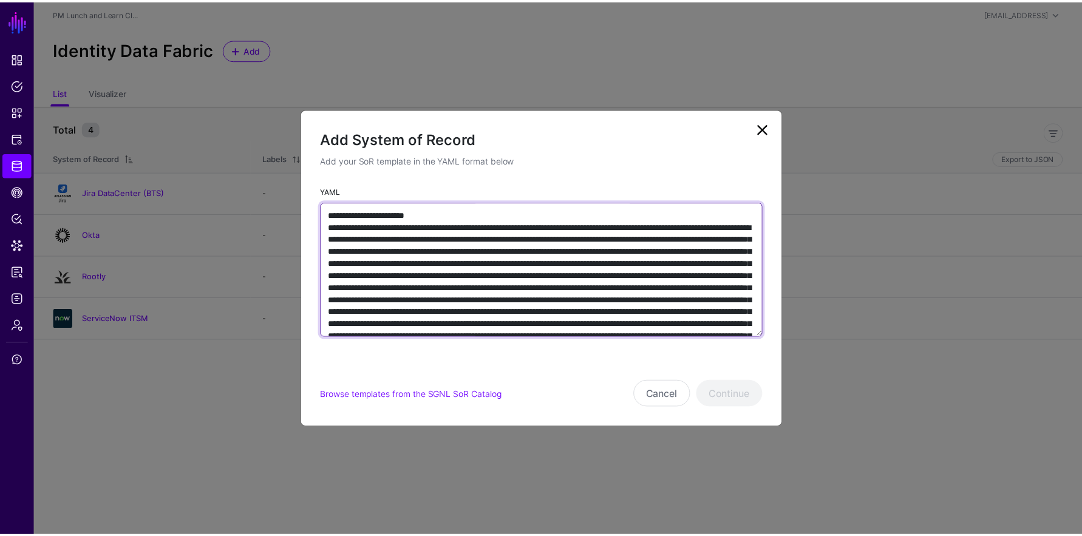
scroll to position [5388, 0]
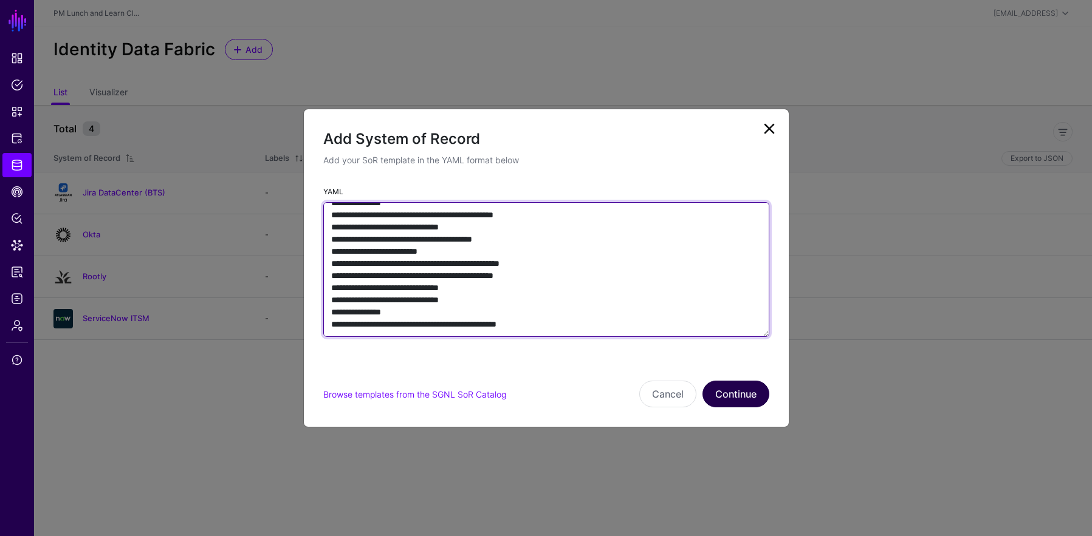
type textarea "**********"
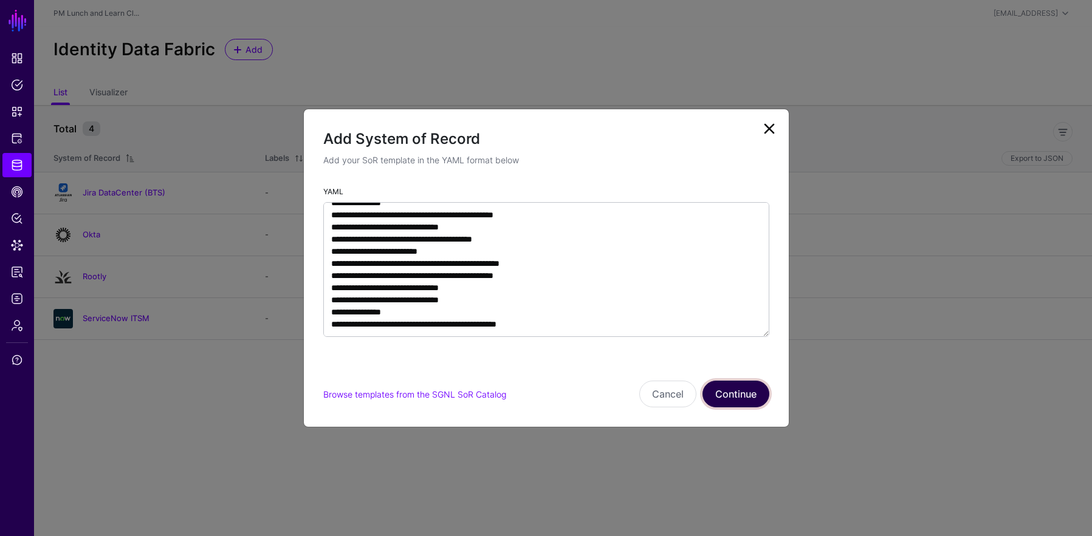
click at [730, 392] on button "Continue" at bounding box center [735, 394] width 67 height 27
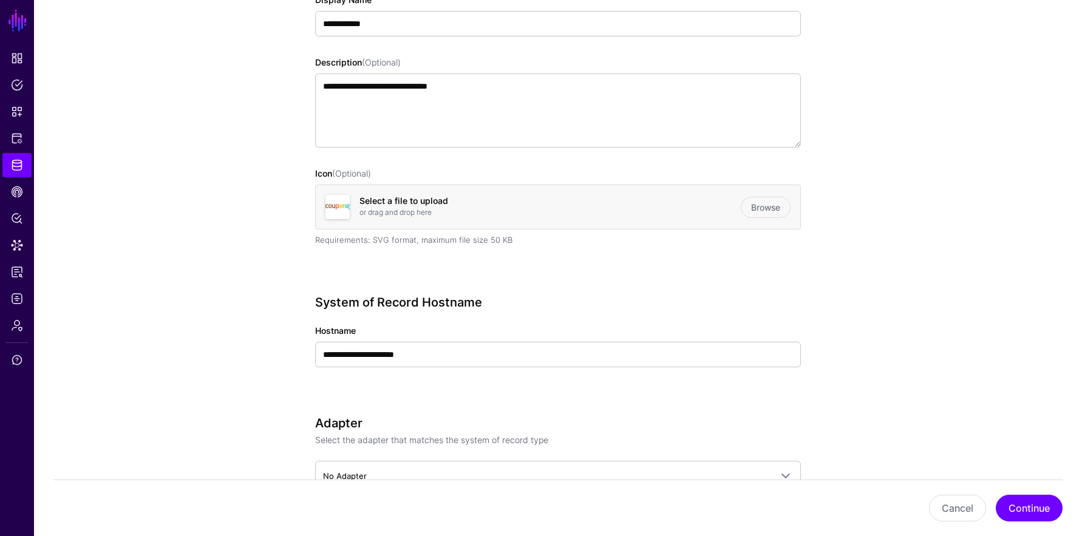
scroll to position [340, 0]
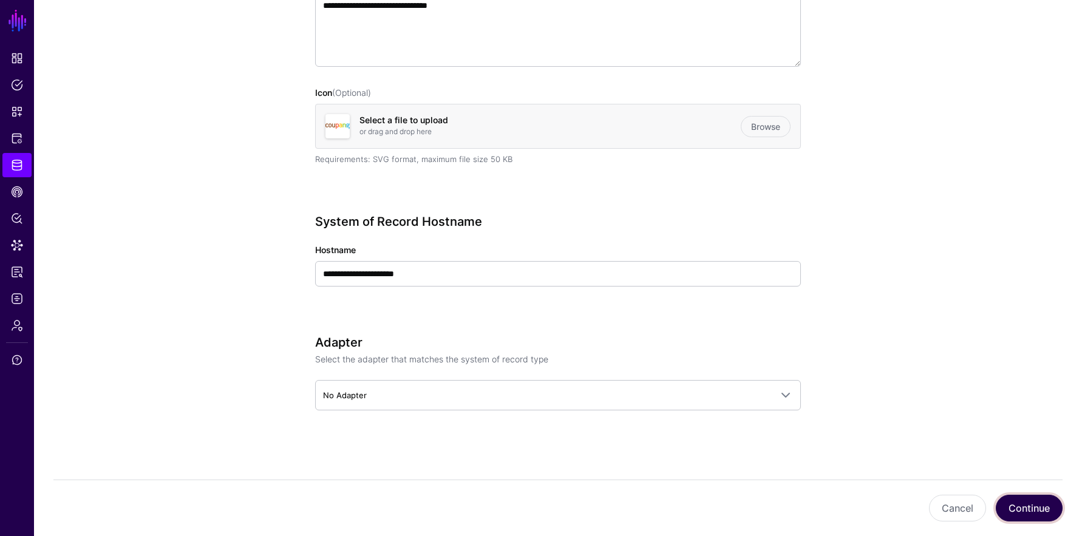
click at [1030, 519] on button "Continue" at bounding box center [1029, 508] width 67 height 27
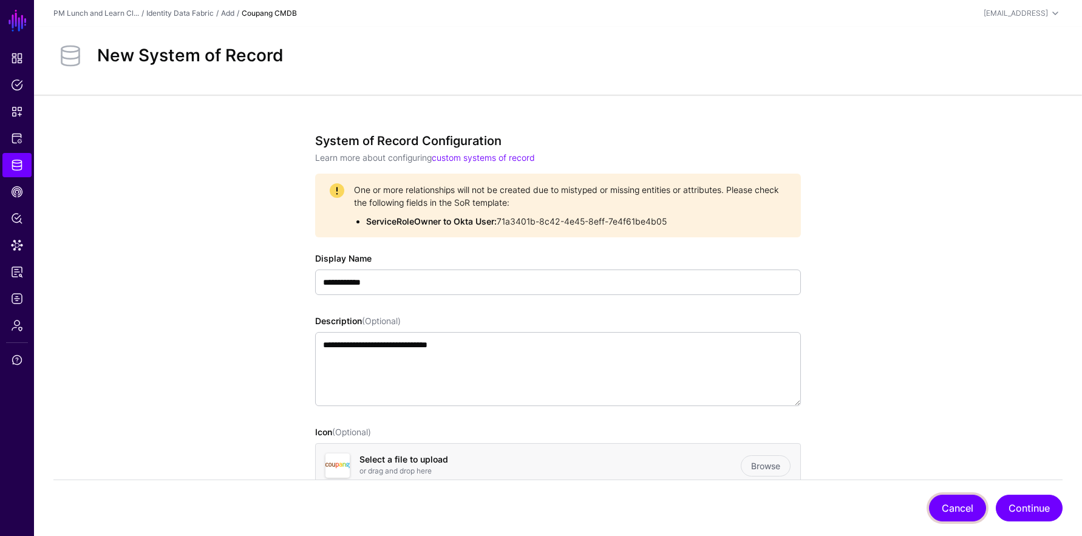
click at [944, 505] on button "Cancel" at bounding box center [957, 508] width 57 height 27
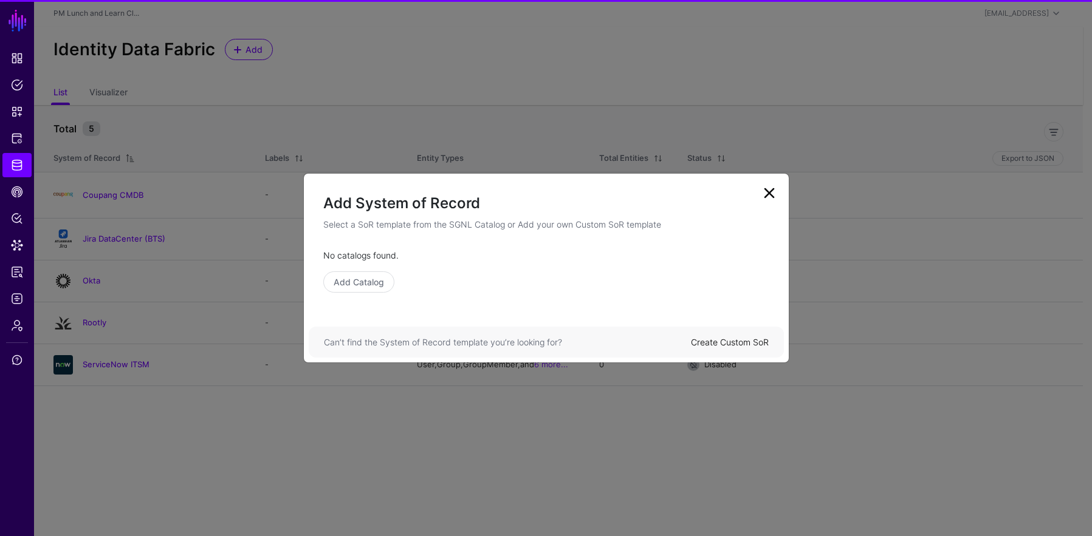
click at [771, 188] on link at bounding box center [768, 192] width 19 height 19
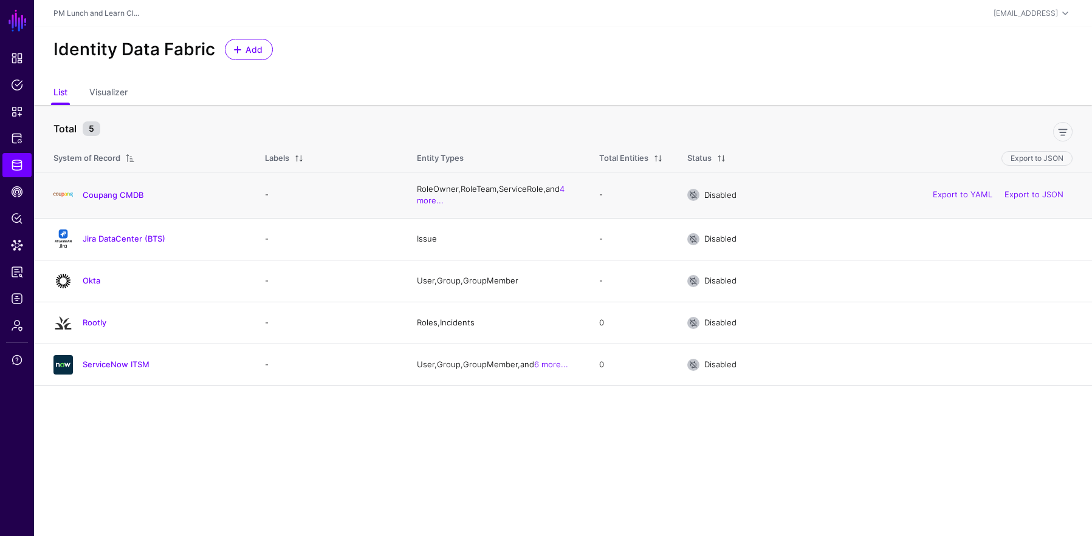
click at [129, 190] on h4 "Coupang CMDB" at bounding box center [162, 195] width 158 height 11
click at [113, 185] on td "Coupang CMDB" at bounding box center [143, 195] width 219 height 46
click at [115, 196] on link "Coupang CMDB" at bounding box center [113, 195] width 61 height 10
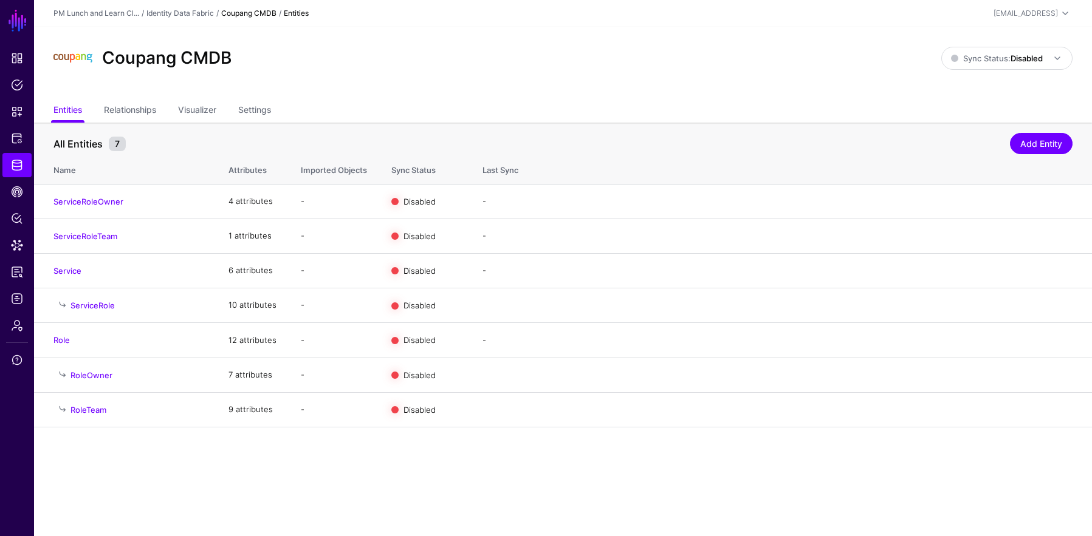
click at [241, 9] on link "Coupang CMDB" at bounding box center [248, 13] width 55 height 9
click at [212, 13] on link "Identity Data Fabric" at bounding box center [179, 13] width 67 height 9
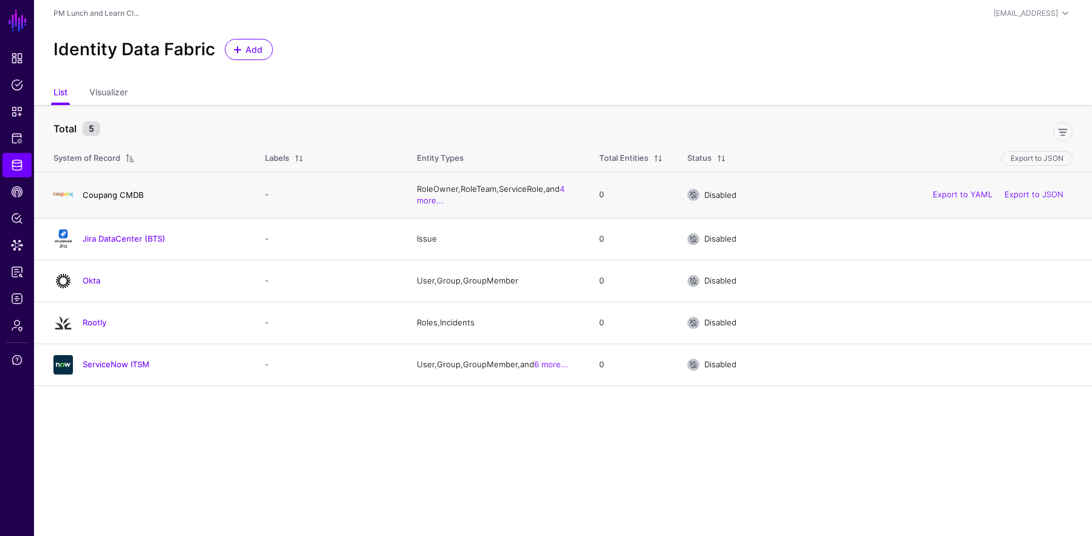
click at [129, 193] on link "Coupang CMDB" at bounding box center [113, 195] width 61 height 10
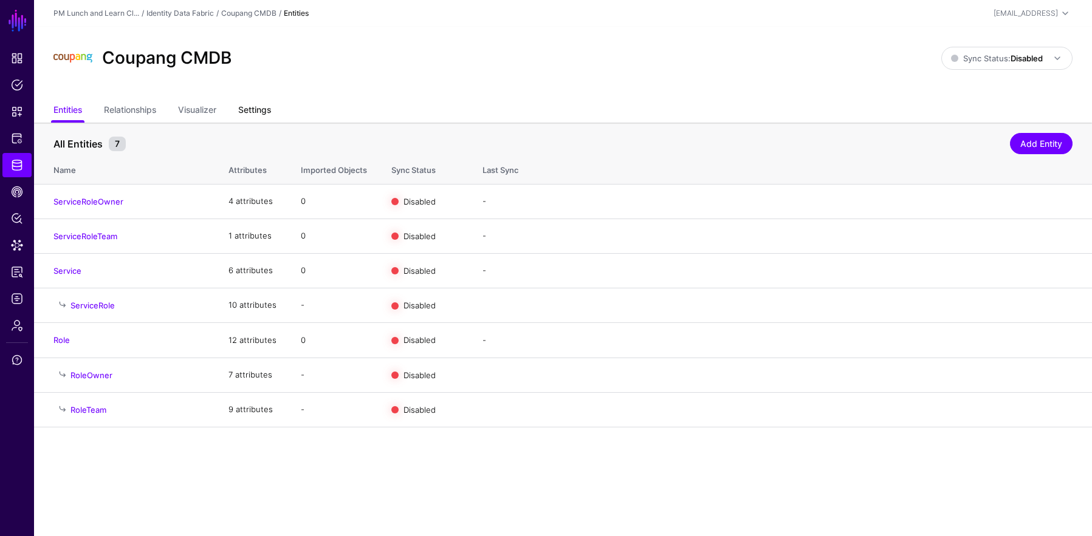
click at [250, 108] on link "Settings" at bounding box center [254, 111] width 33 height 23
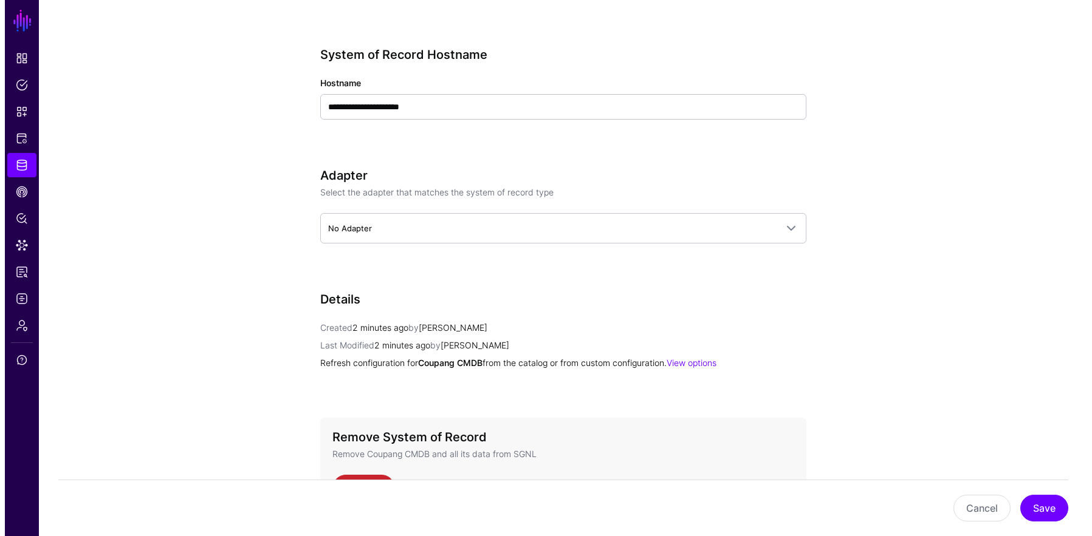
scroll to position [550, 0]
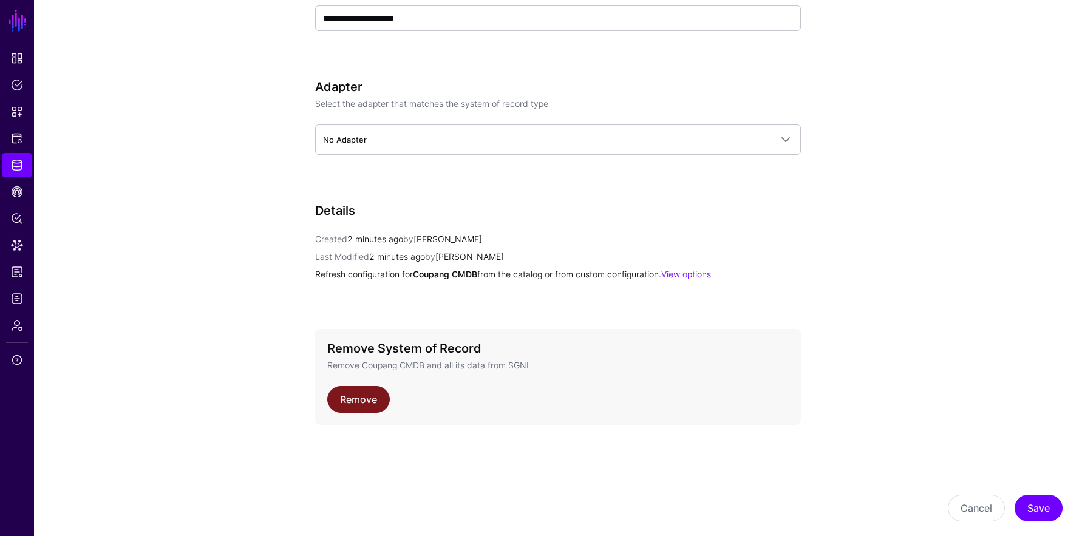
click at [347, 396] on link "Remove" at bounding box center [358, 399] width 63 height 27
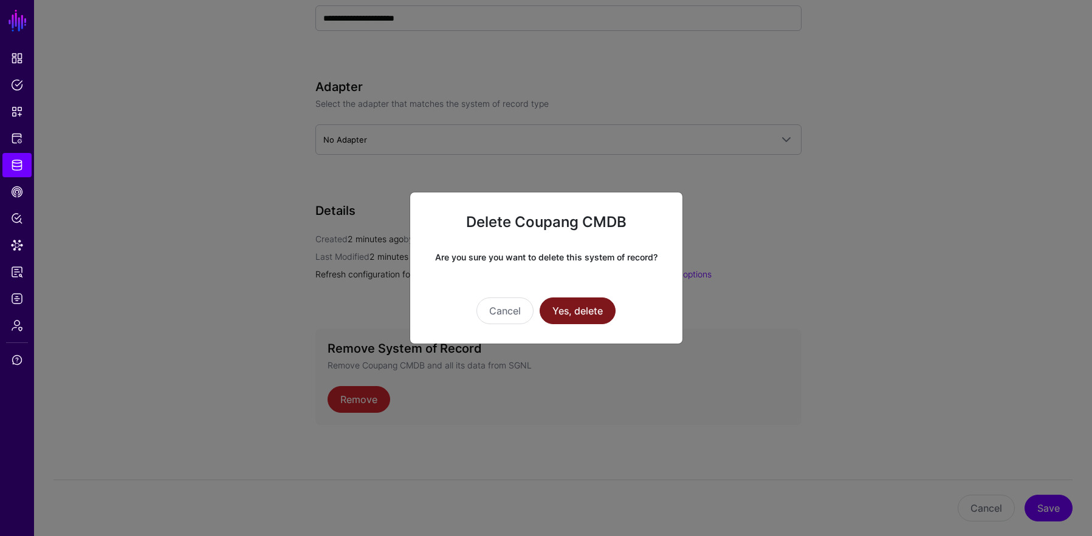
click at [601, 316] on button "Yes, delete" at bounding box center [577, 311] width 76 height 27
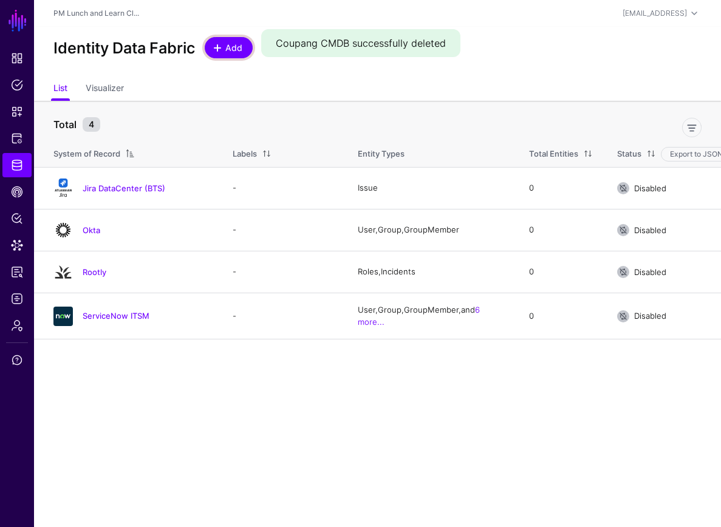
click at [250, 50] on link "Add" at bounding box center [229, 47] width 48 height 21
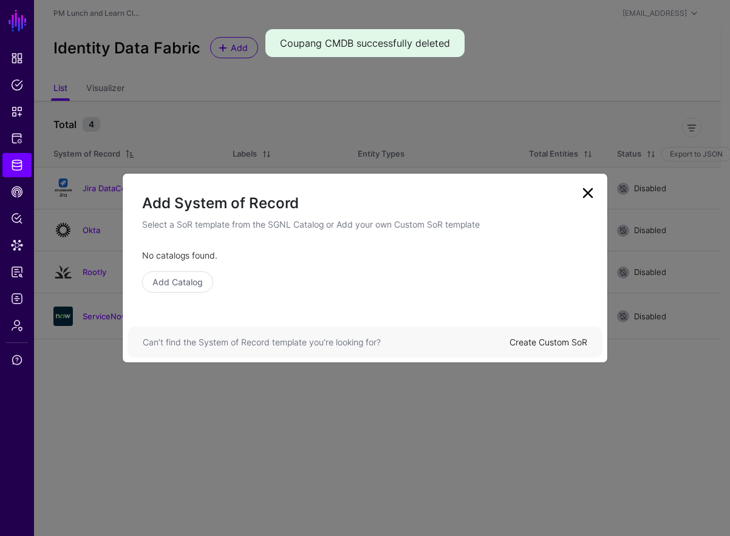
click at [545, 348] on div "Create Custom SoR" at bounding box center [549, 342] width 78 height 13
click at [549, 344] on link "Create Custom SoR" at bounding box center [549, 342] width 78 height 10
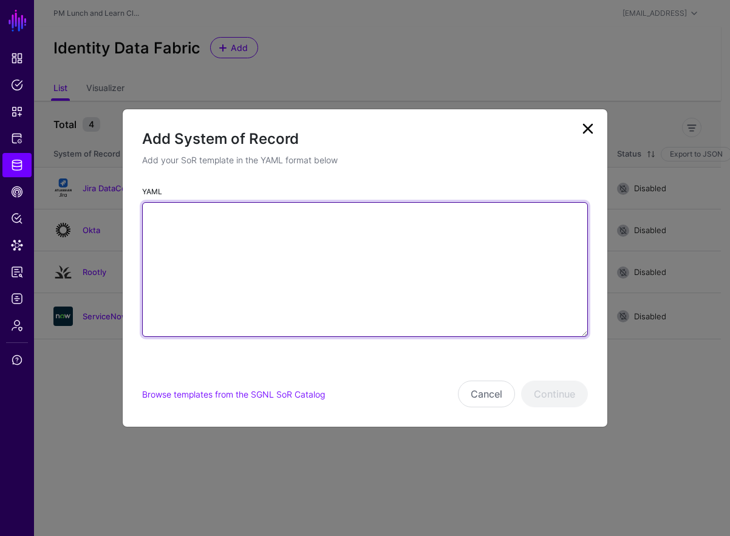
click at [260, 241] on textarea "YAML" at bounding box center [365, 269] width 446 height 135
paste textarea "**********"
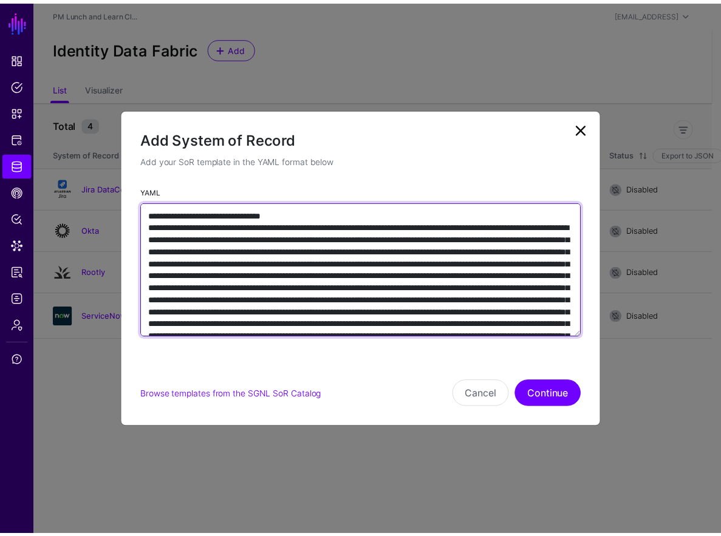
scroll to position [3504, 0]
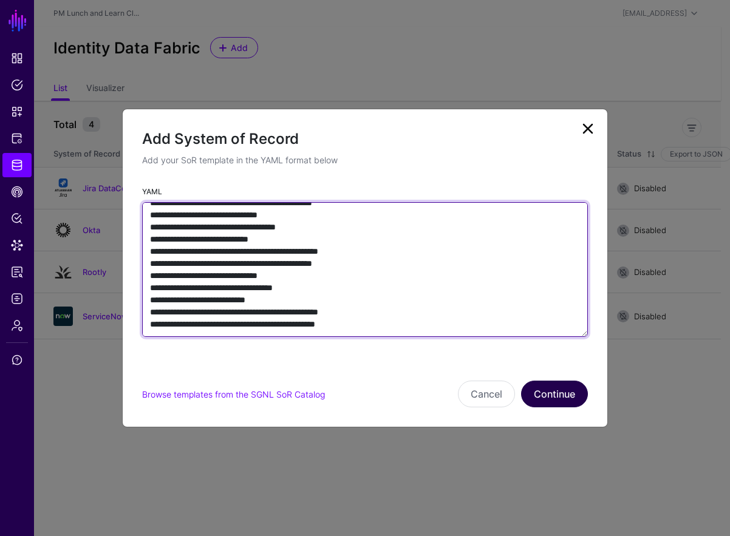
type textarea "**********"
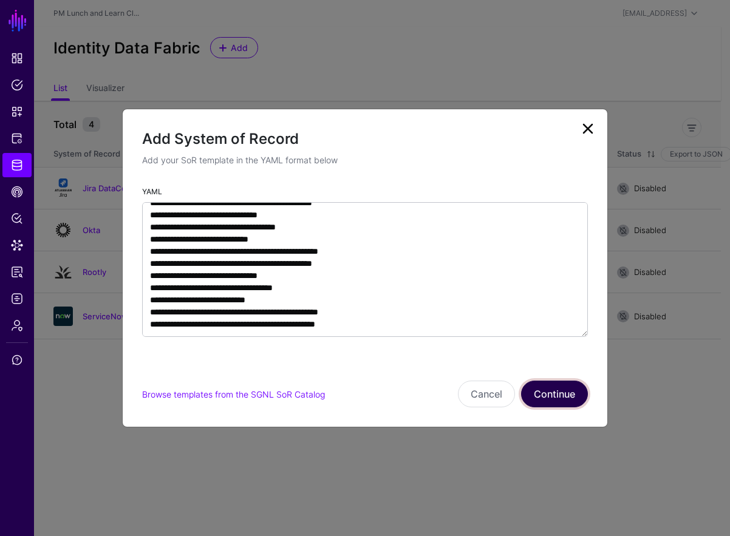
click at [570, 397] on button "Continue" at bounding box center [554, 394] width 67 height 27
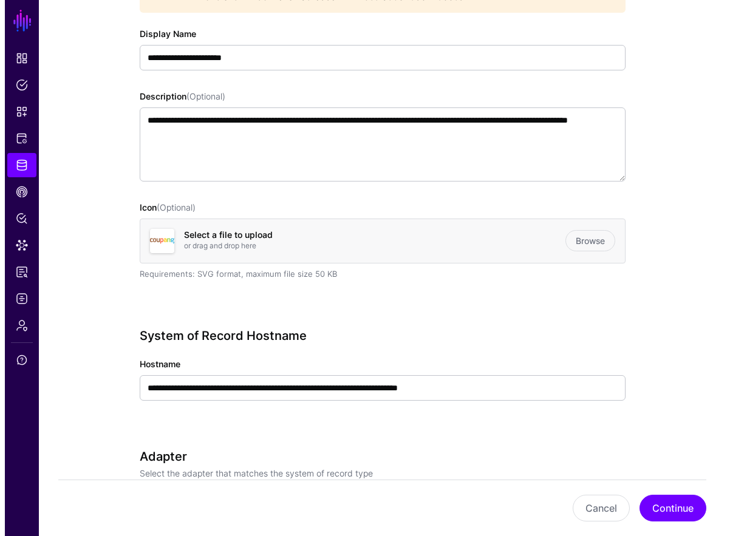
scroll to position [346, 0]
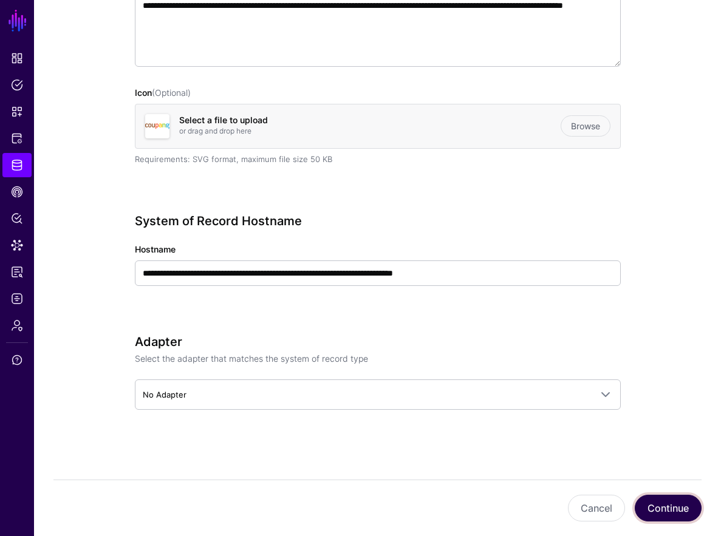
click at [665, 510] on button "Continue" at bounding box center [668, 508] width 67 height 27
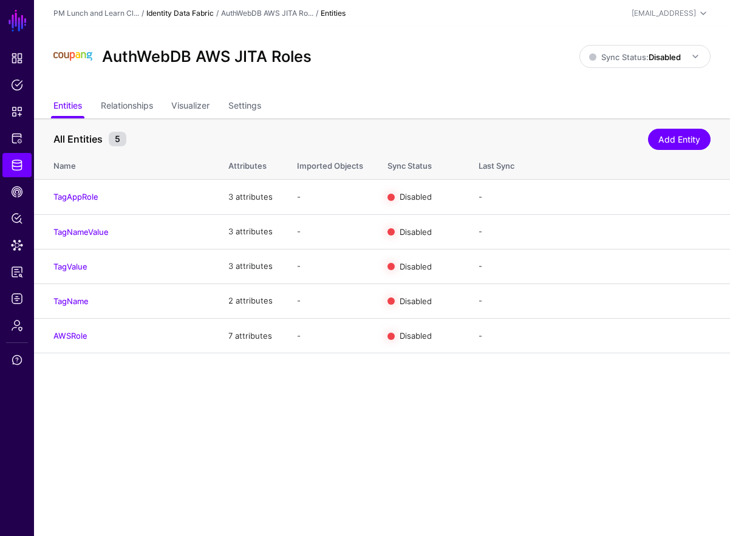
click at [210, 13] on link "Identity Data Fabric" at bounding box center [179, 13] width 67 height 9
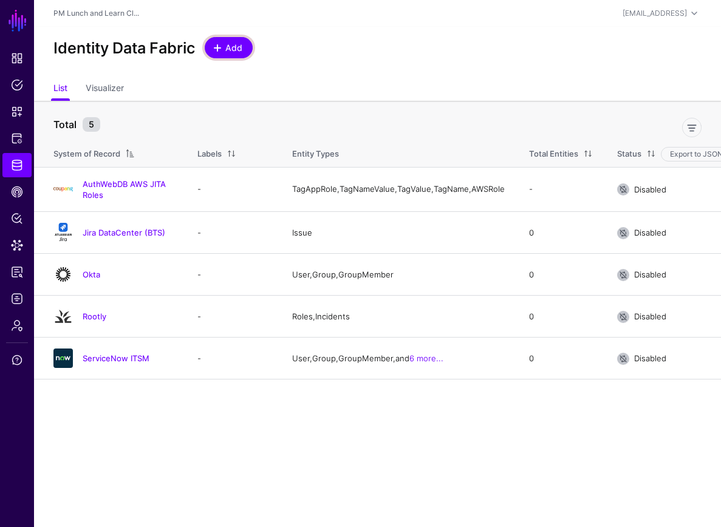
click at [237, 52] on span "Add" at bounding box center [234, 47] width 20 height 13
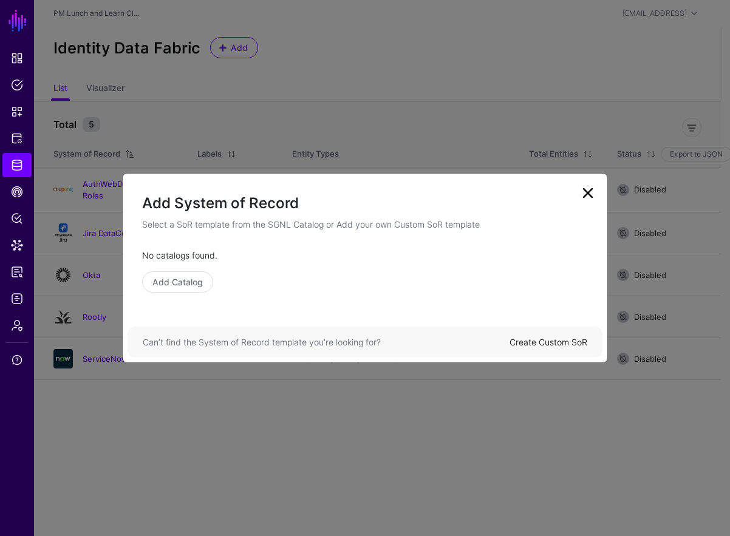
click at [570, 341] on link "Create Custom SoR" at bounding box center [549, 342] width 78 height 10
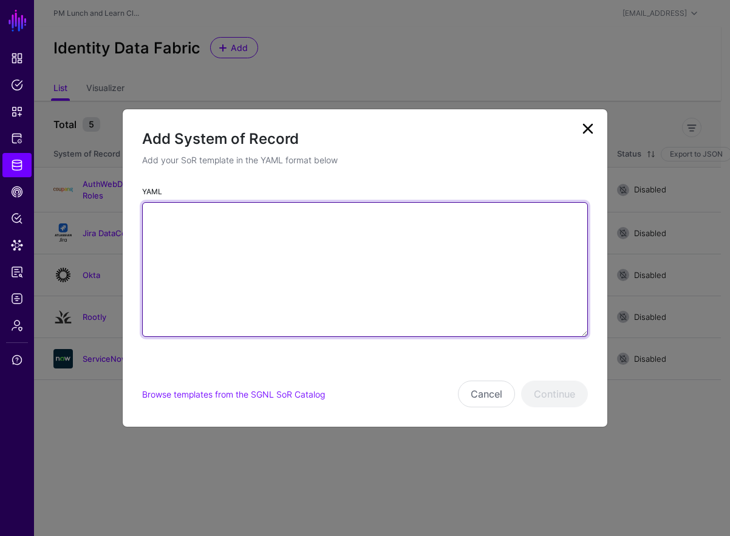
click at [465, 289] on textarea "YAML" at bounding box center [365, 269] width 446 height 135
paste textarea "**********"
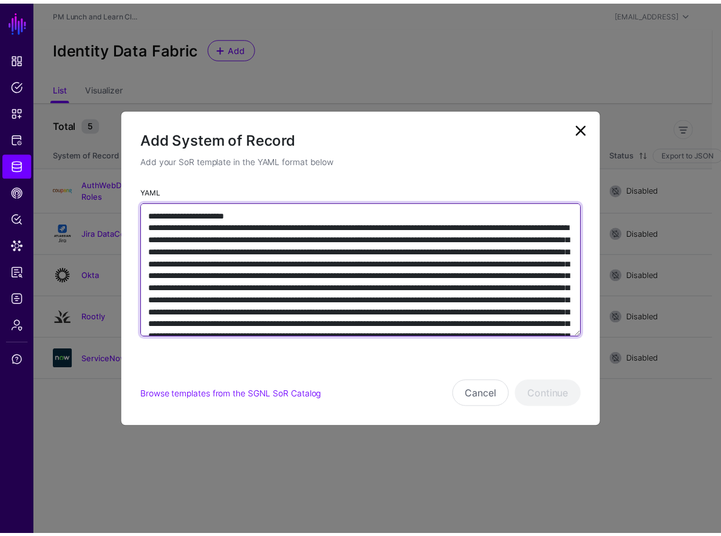
scroll to position [5388, 0]
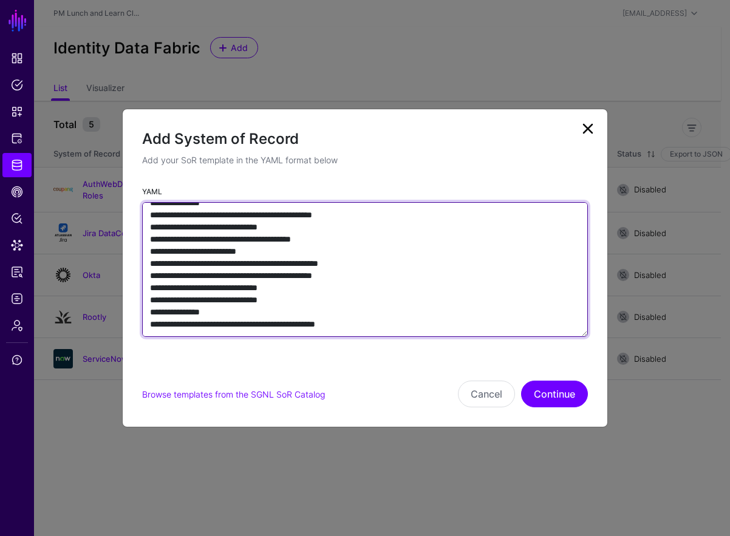
type textarea "**********"
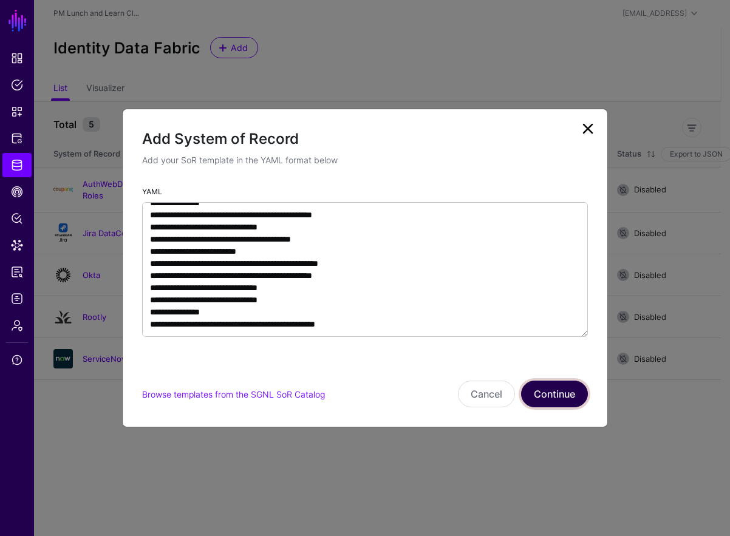
click at [574, 382] on button "Continue" at bounding box center [554, 394] width 67 height 27
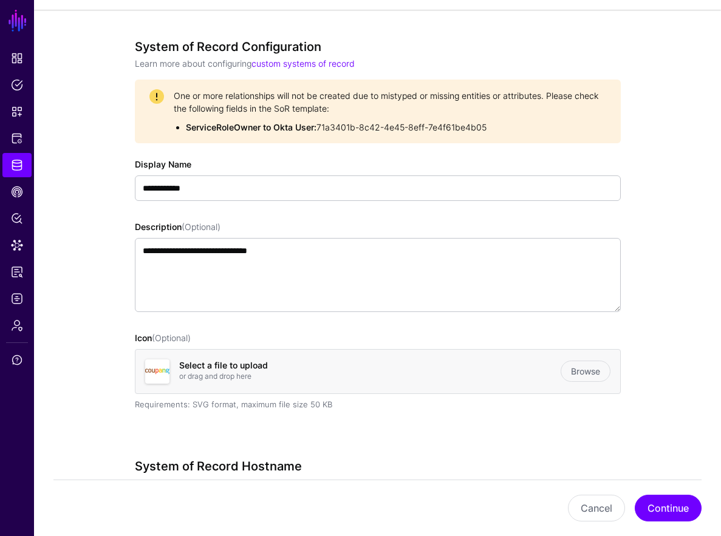
scroll to position [327, 0]
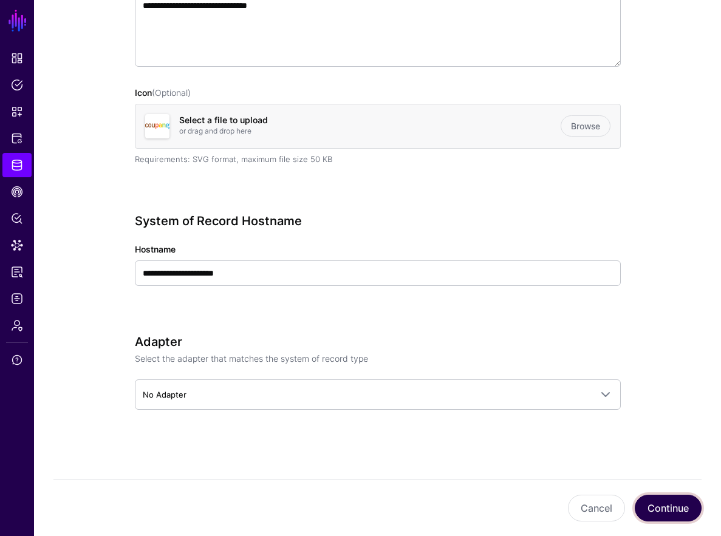
click at [655, 507] on button "Continue" at bounding box center [668, 508] width 67 height 27
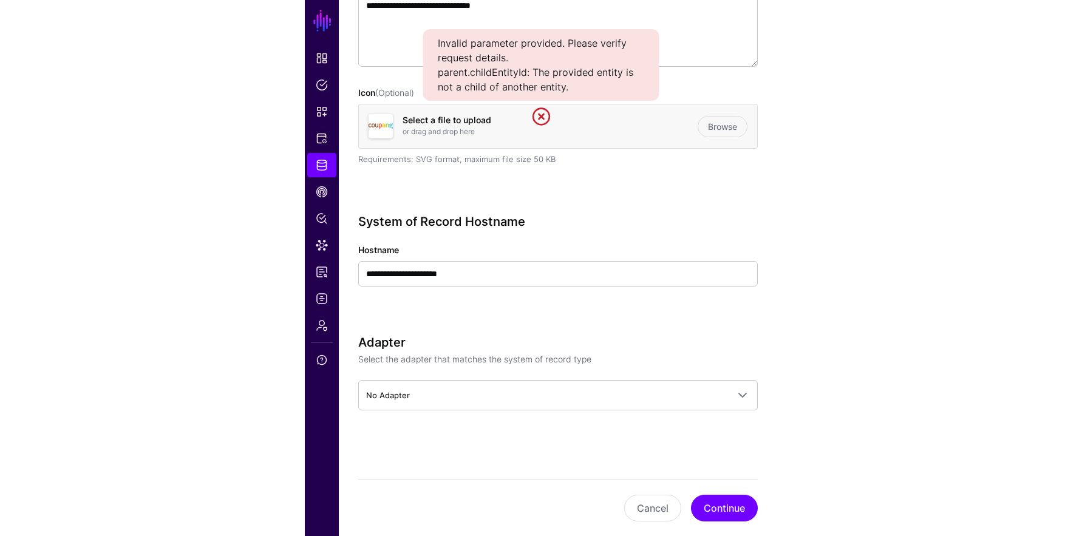
scroll to position [323, 0]
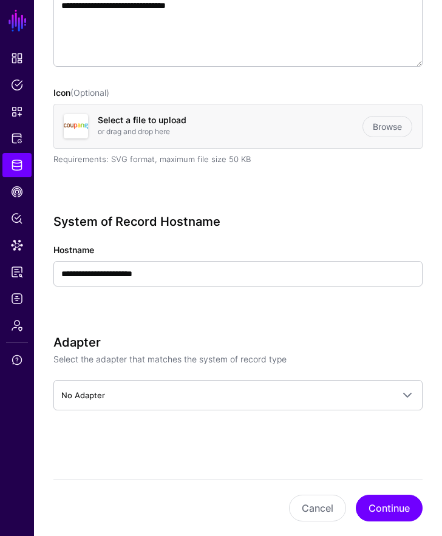
drag, startPoint x: 386, startPoint y: 84, endPoint x: 400, endPoint y: 81, distance: 15.0
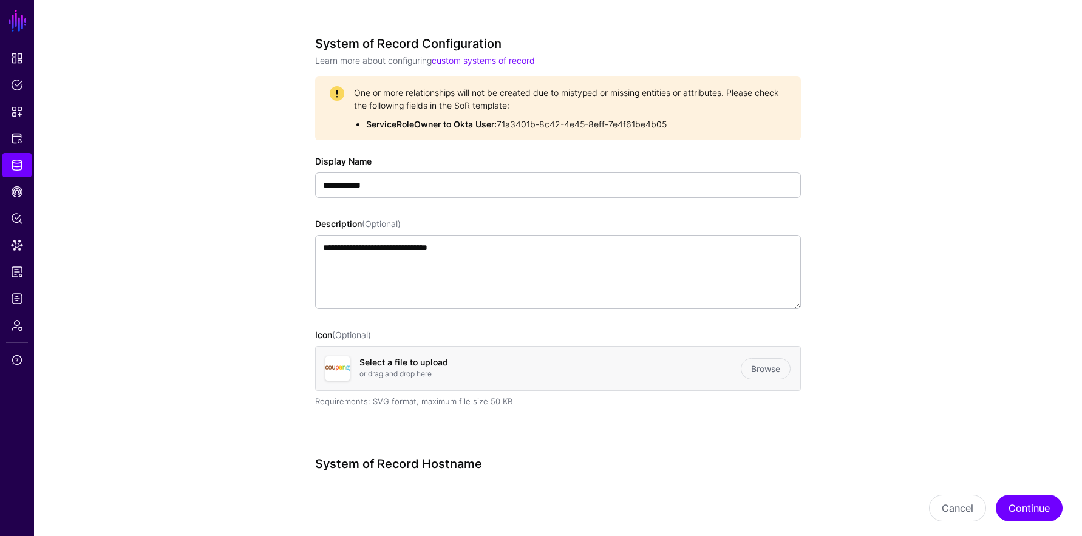
scroll to position [0, 0]
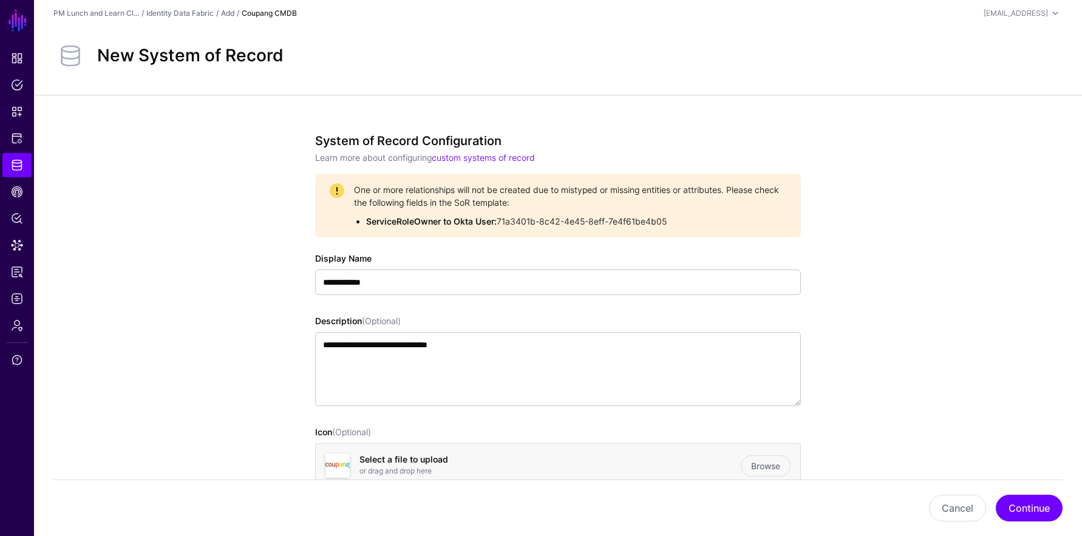
click at [188, 10] on link "Identity Data Fabric" at bounding box center [179, 13] width 67 height 9
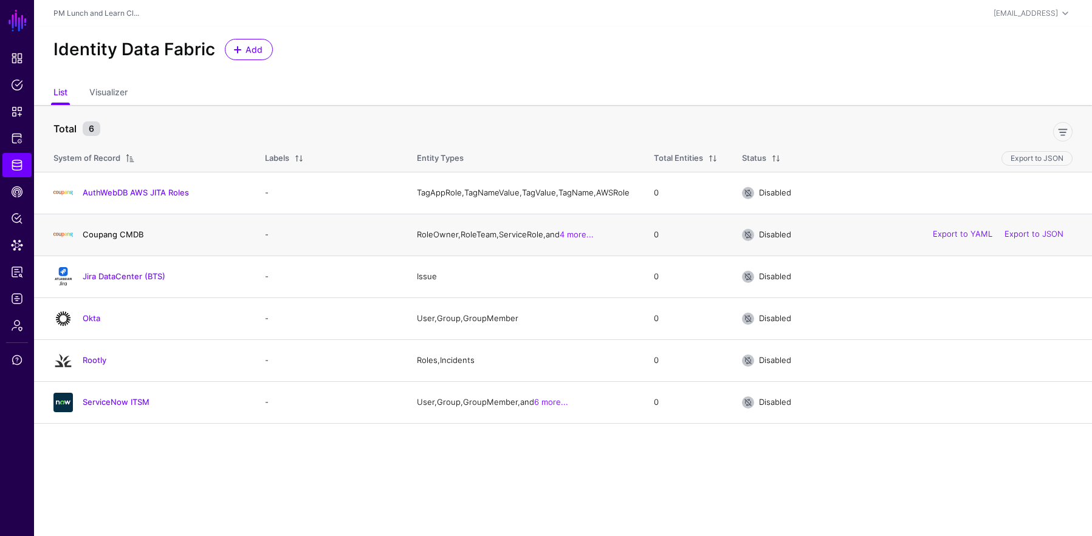
click at [109, 239] on link "Coupang CMDB" at bounding box center [113, 235] width 61 height 10
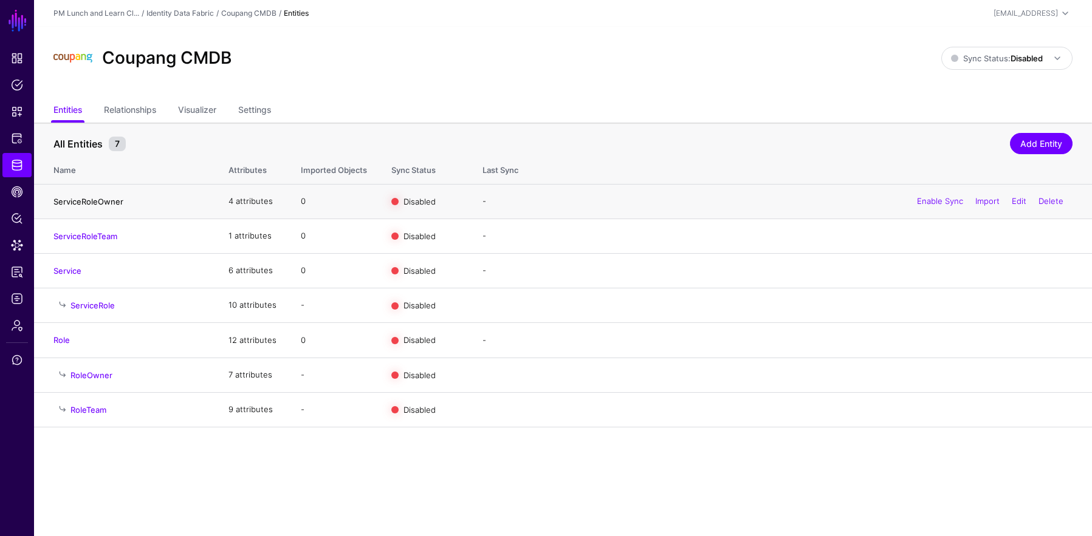
click at [114, 203] on link "ServiceRoleOwner" at bounding box center [88, 202] width 70 height 10
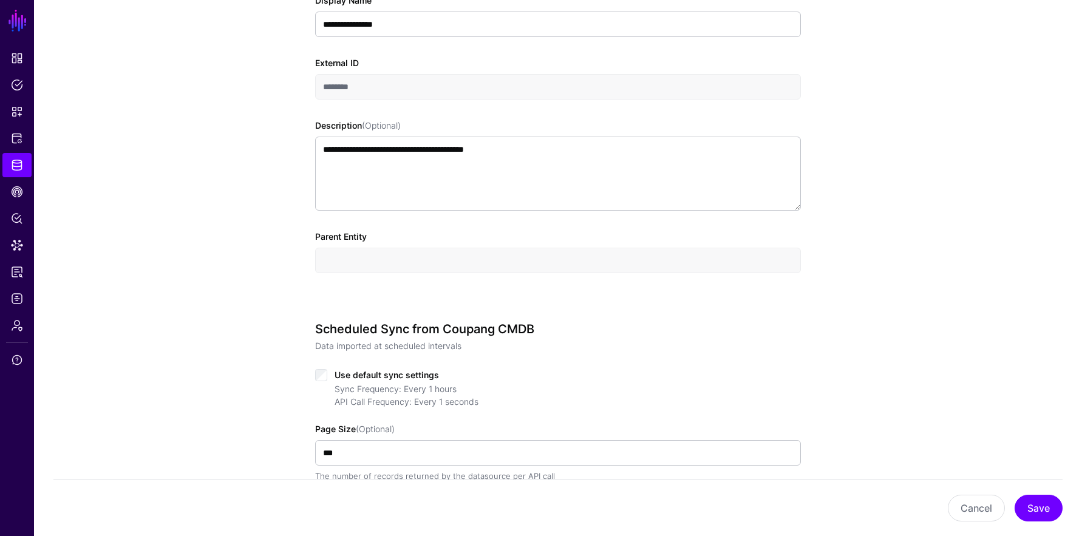
scroll to position [312, 0]
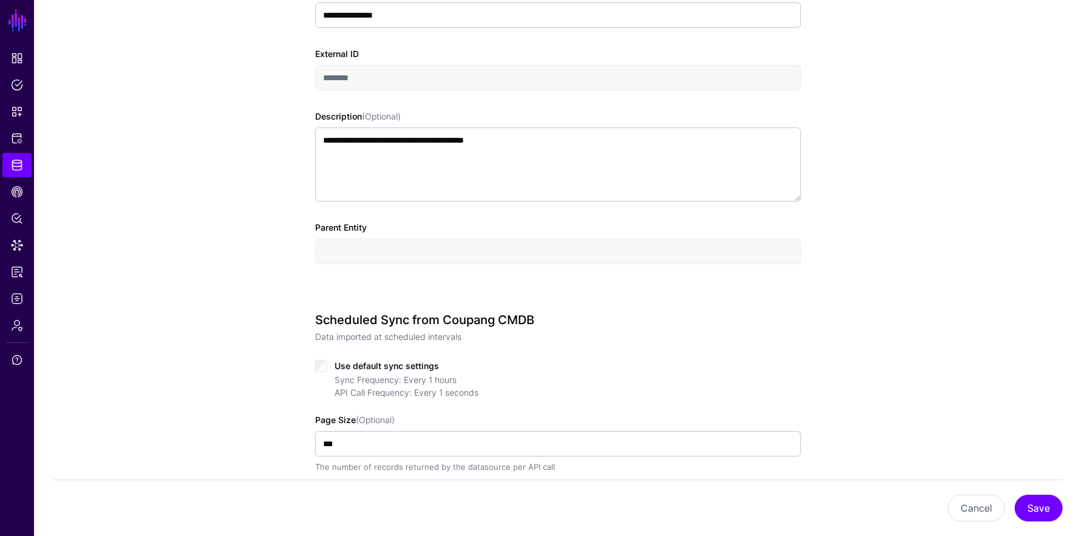
click at [578, 248] on input "text" at bounding box center [558, 252] width 486 height 26
click at [974, 504] on button "Cancel" at bounding box center [976, 508] width 57 height 27
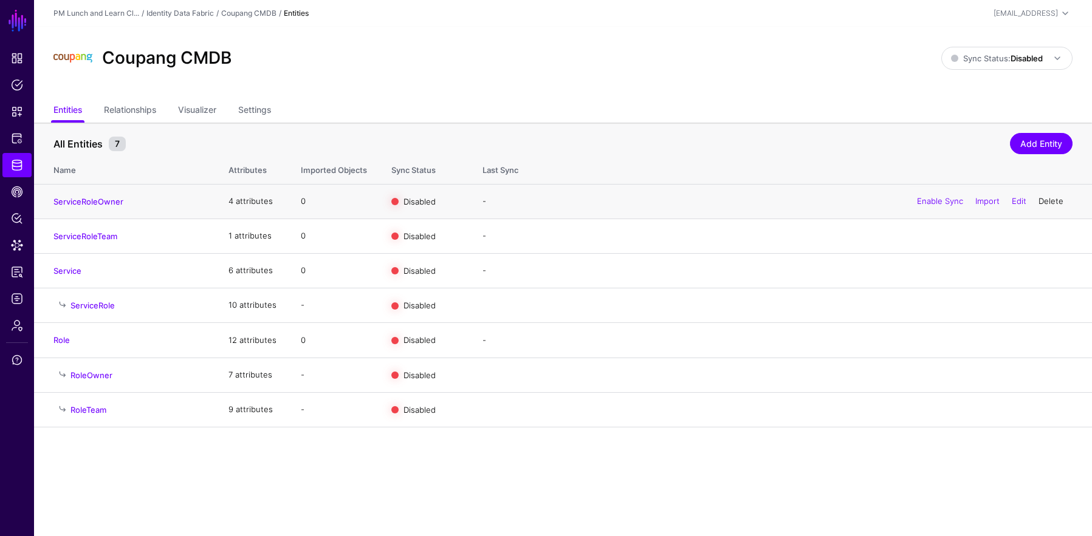
click at [1048, 202] on link "Delete" at bounding box center [1050, 201] width 25 height 10
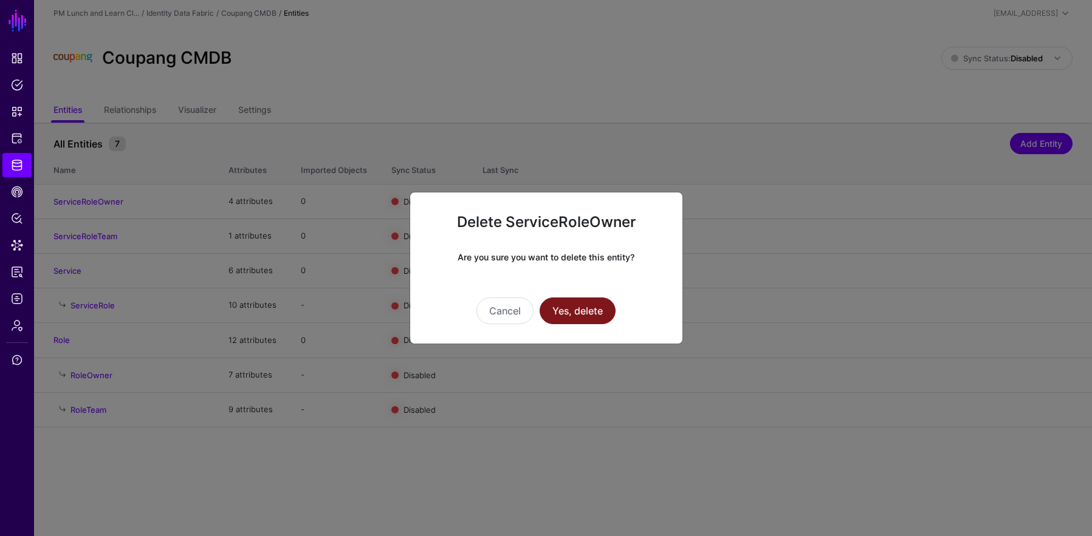
click at [603, 309] on button "Yes, delete" at bounding box center [577, 311] width 76 height 27
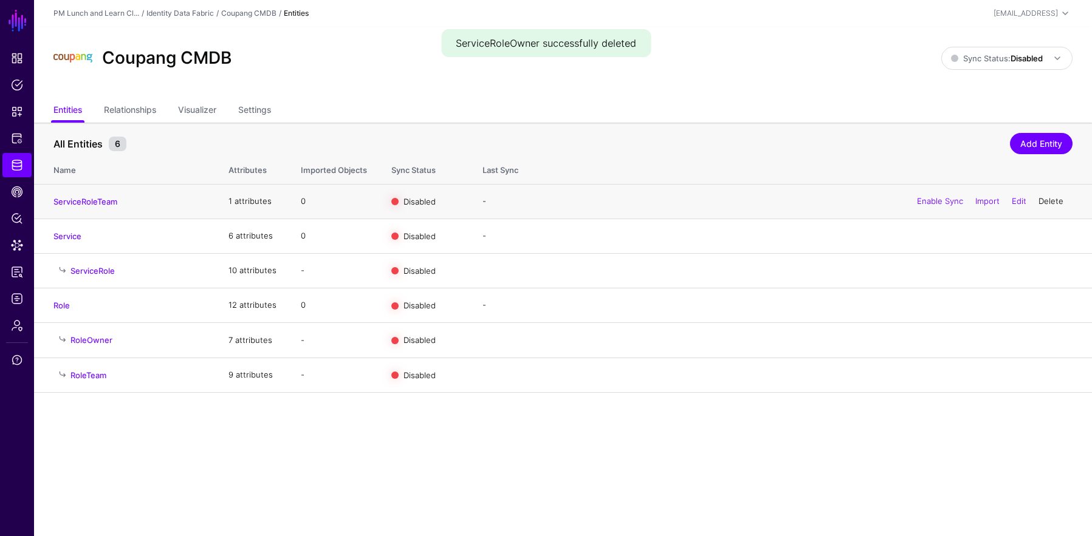
click at [1058, 200] on link "Delete" at bounding box center [1050, 201] width 25 height 10
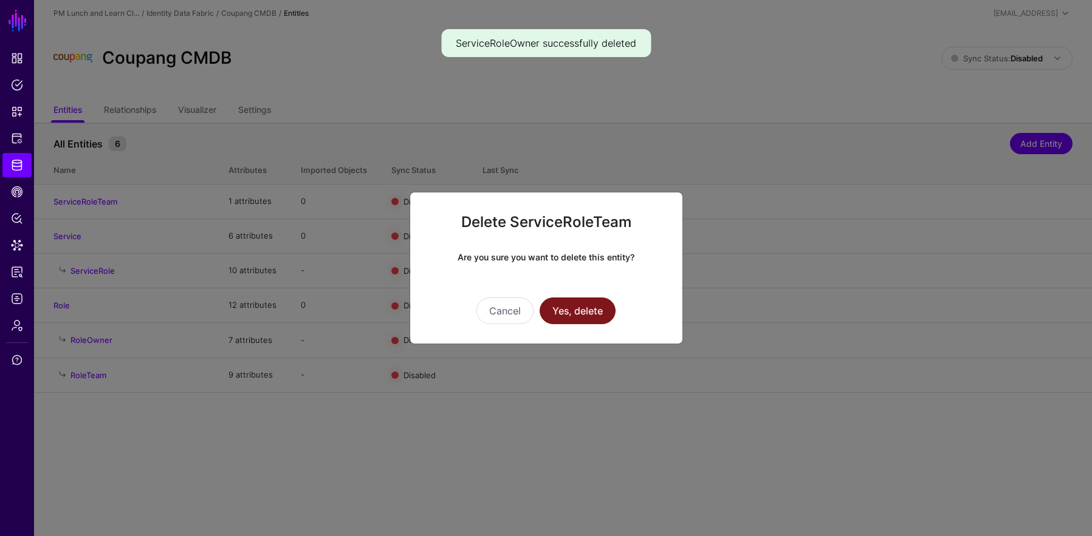
click at [585, 313] on button "Yes, delete" at bounding box center [577, 311] width 76 height 27
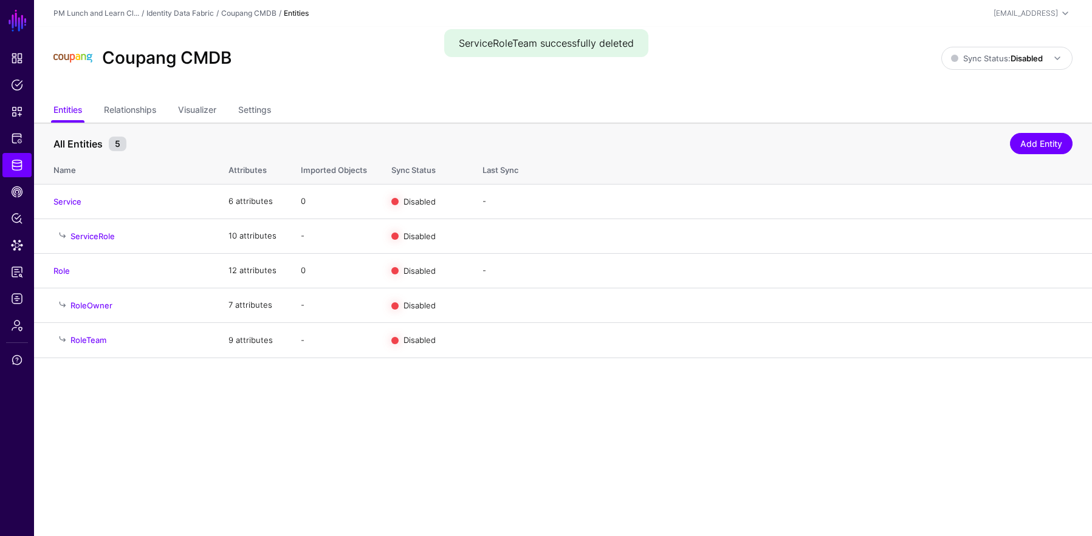
click at [200, 18] on div "Identity Data Fabric" at bounding box center [179, 13] width 67 height 11
click at [202, 15] on link "Identity Data Fabric" at bounding box center [179, 13] width 67 height 9
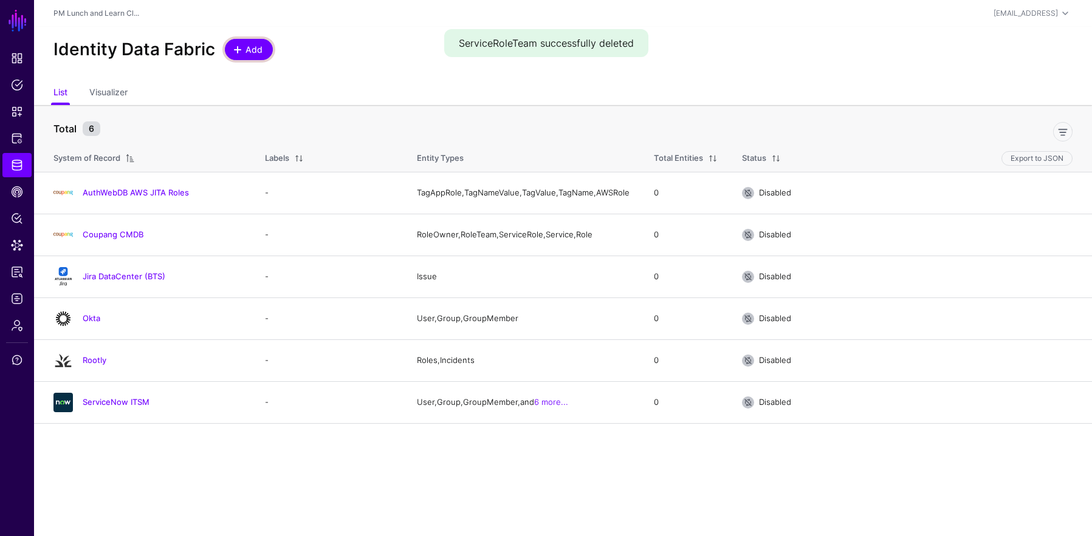
click at [246, 50] on span "Add" at bounding box center [254, 49] width 20 height 13
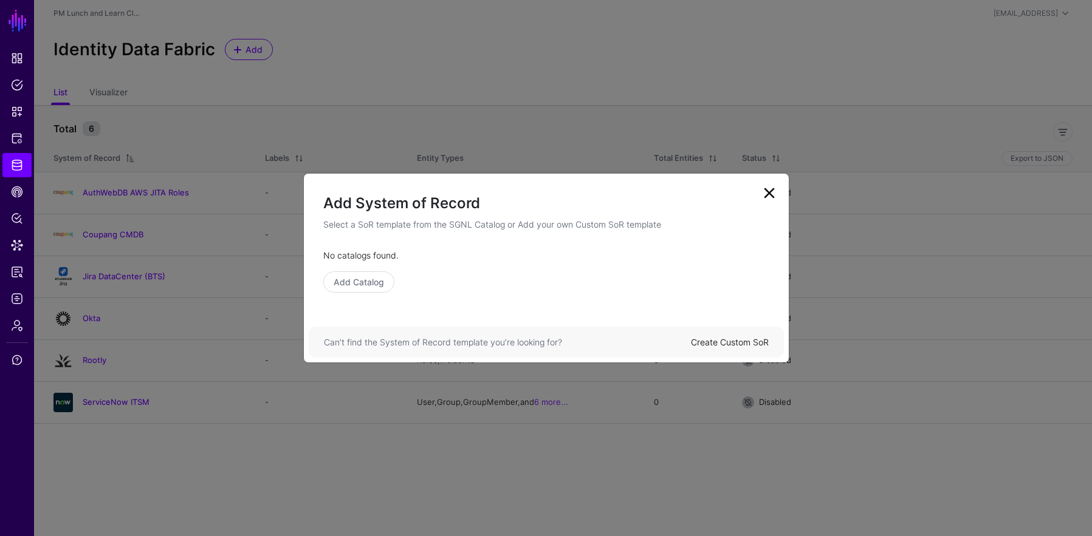
click at [730, 341] on link "Create Custom SoR" at bounding box center [730, 342] width 78 height 10
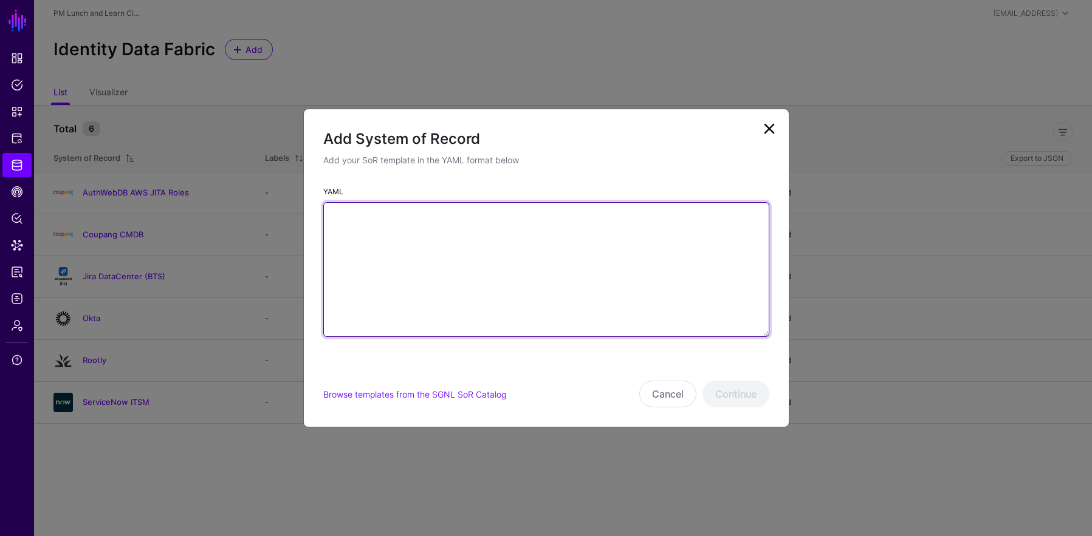
click at [575, 275] on textarea "YAML" at bounding box center [546, 269] width 446 height 135
paste textarea "**********"
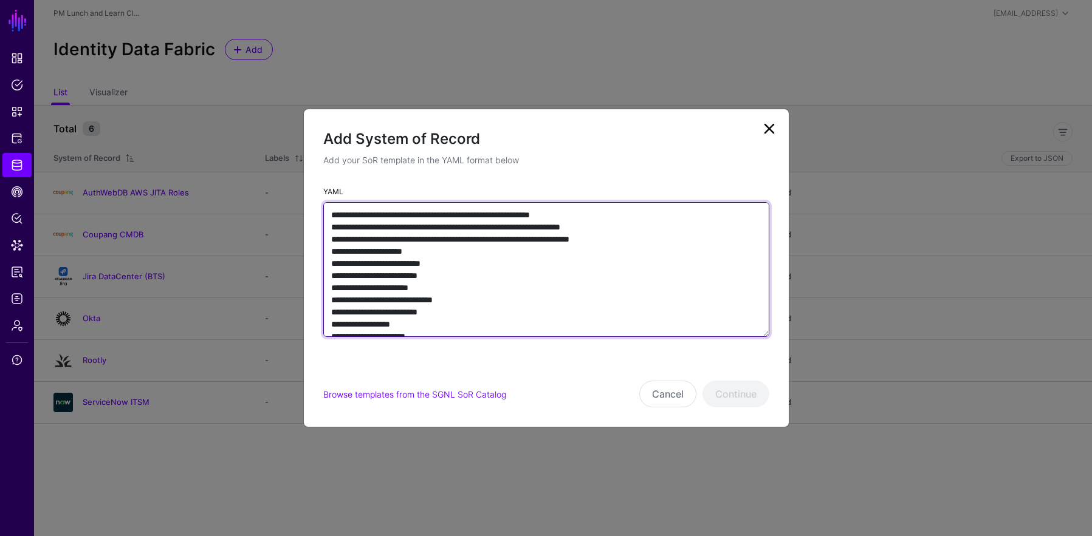
scroll to position [783, 0]
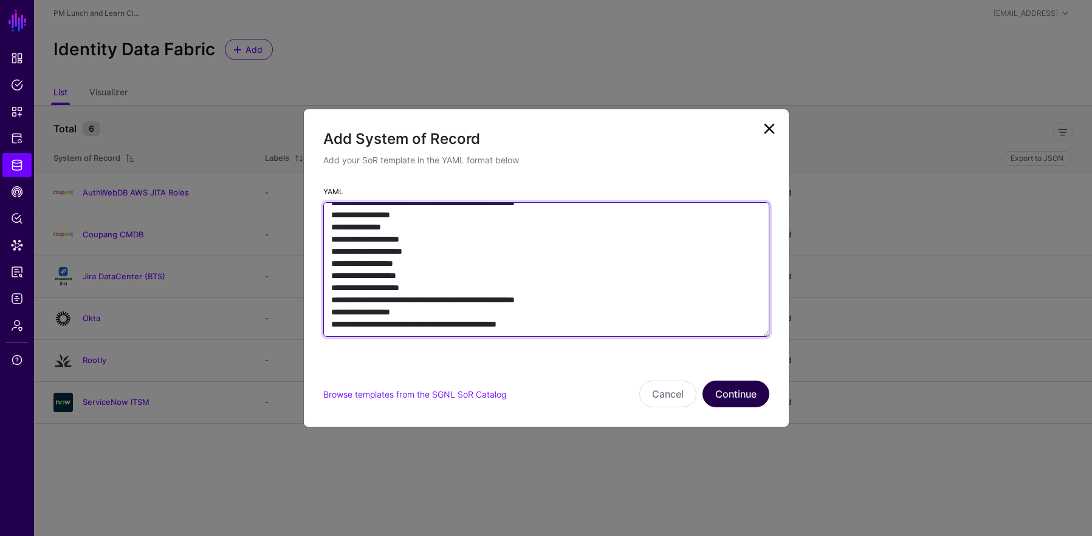
type textarea "**********"
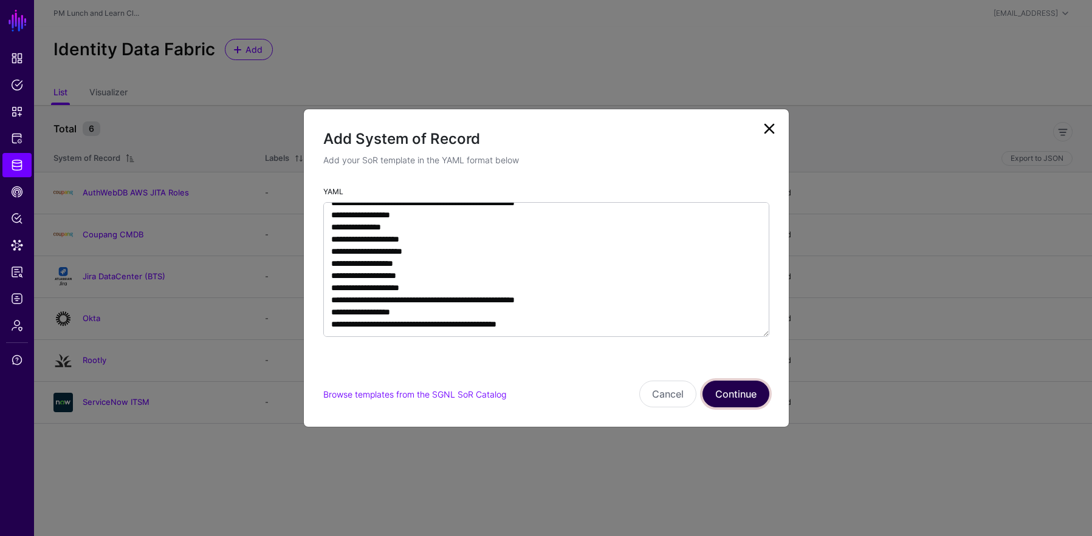
click at [719, 383] on button "Continue" at bounding box center [735, 394] width 67 height 27
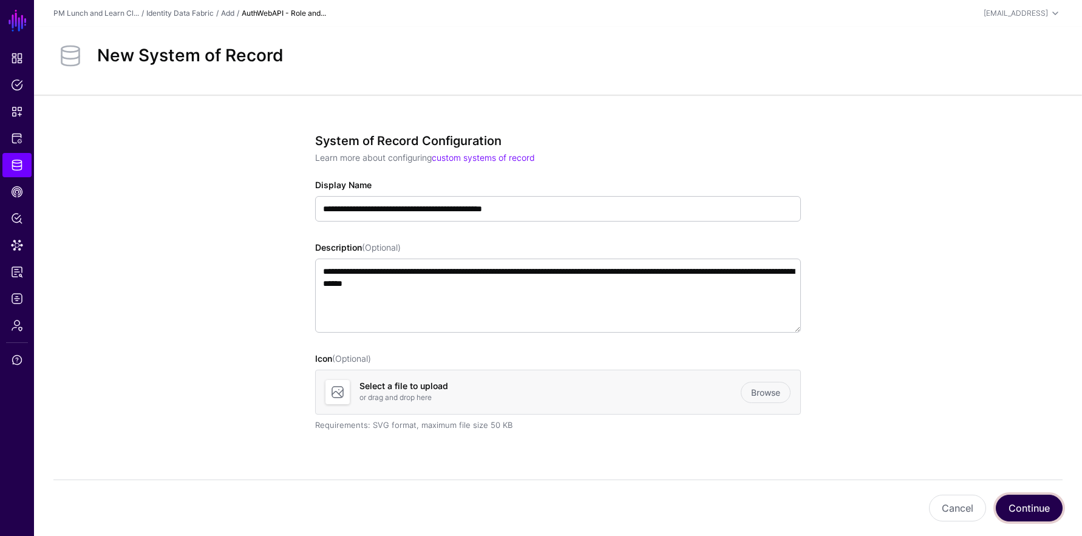
click at [1030, 513] on button "Continue" at bounding box center [1029, 508] width 67 height 27
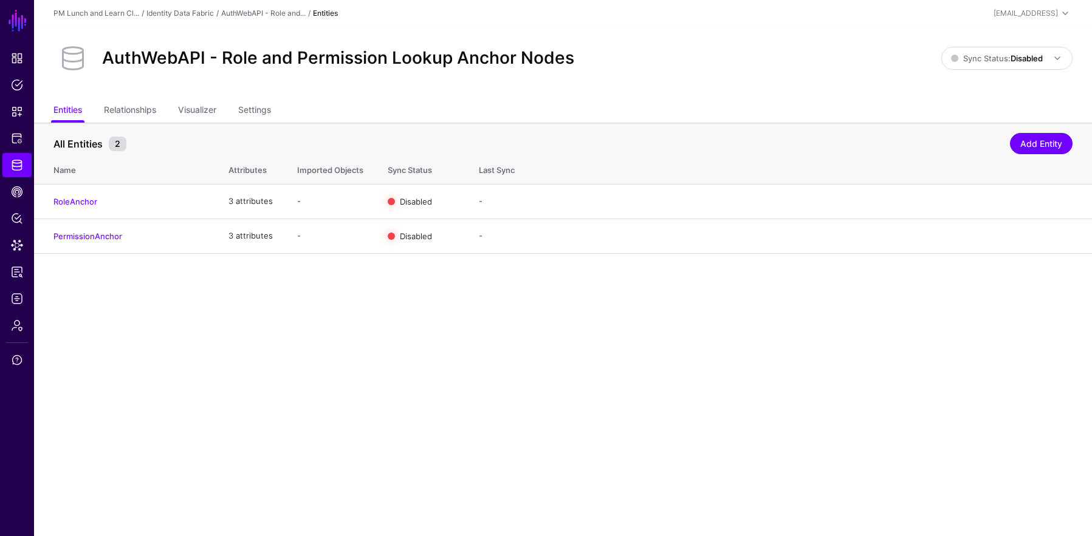
click at [205, 13] on link "Identity Data Fabric" at bounding box center [179, 13] width 67 height 9
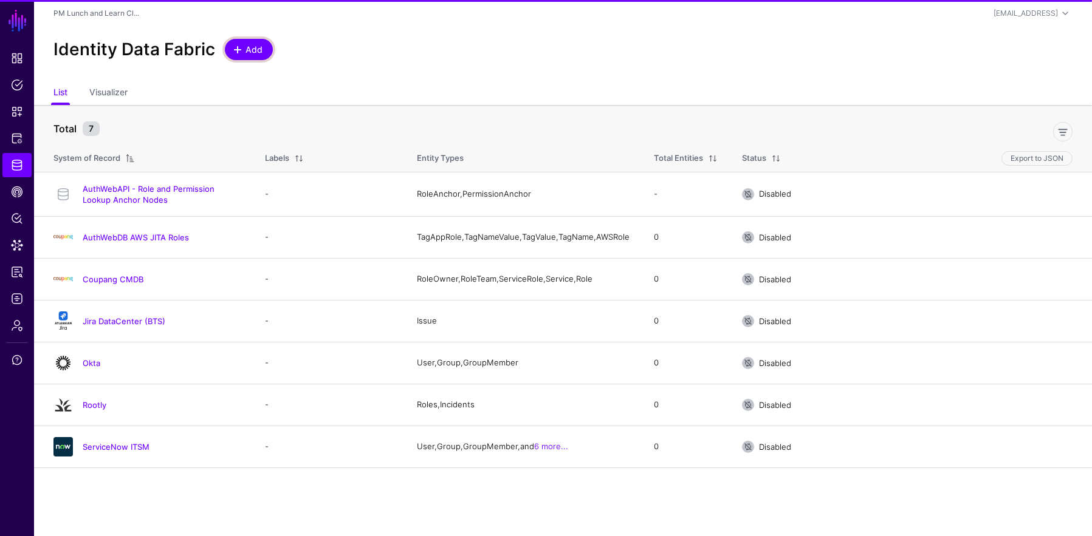
click at [254, 50] on span "Add" at bounding box center [254, 49] width 20 height 13
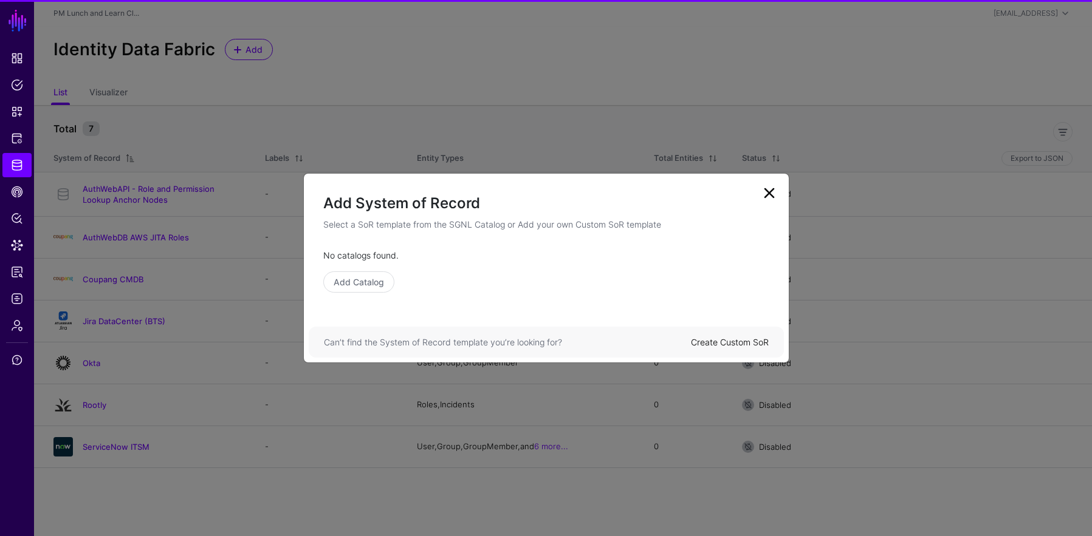
click at [744, 337] on div "Create Custom SoR" at bounding box center [730, 342] width 78 height 13
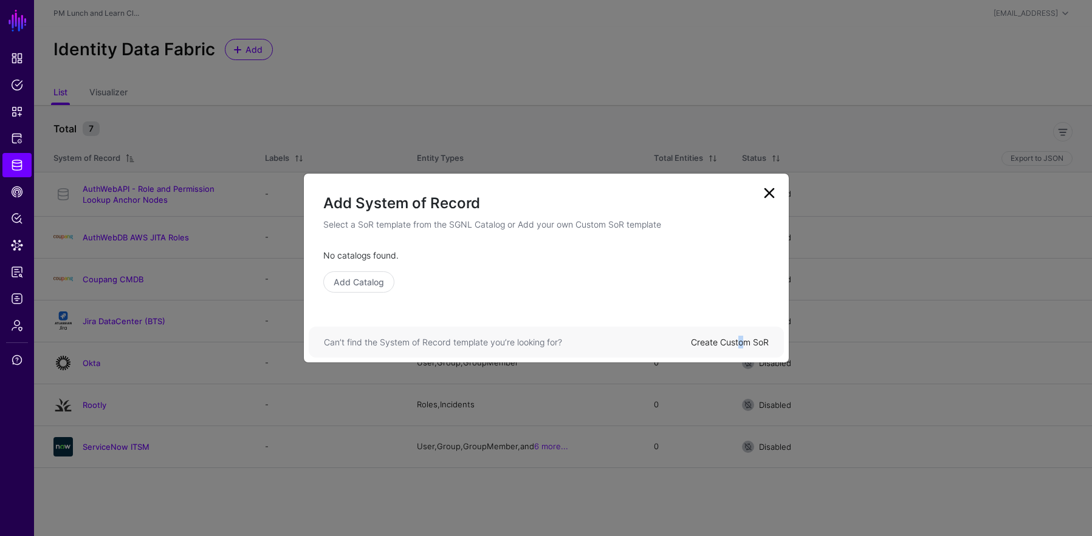
click at [740, 341] on link "Create Custom SoR" at bounding box center [730, 342] width 78 height 10
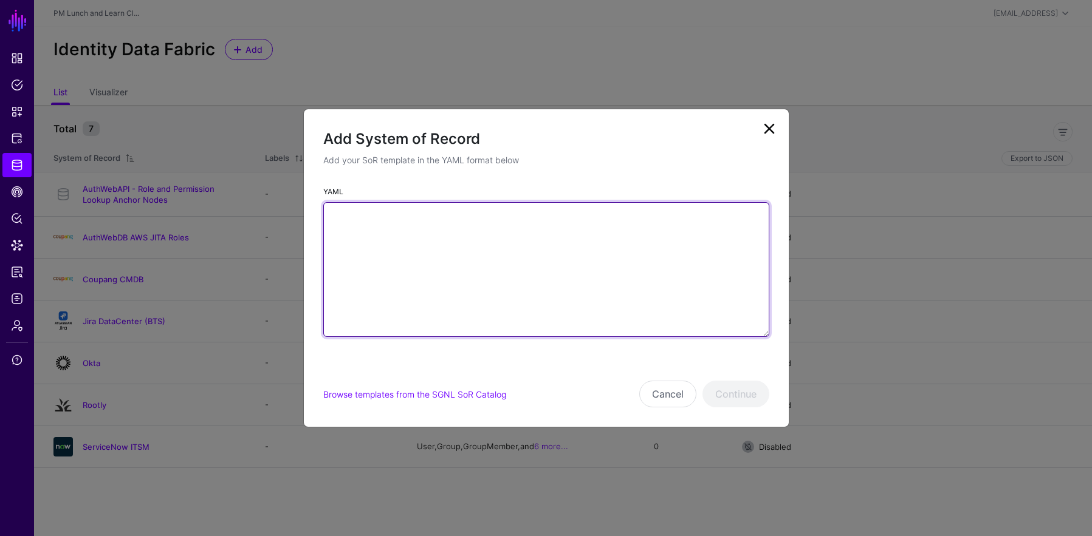
click at [648, 304] on textarea "YAML" at bounding box center [546, 269] width 446 height 135
paste textarea "**********"
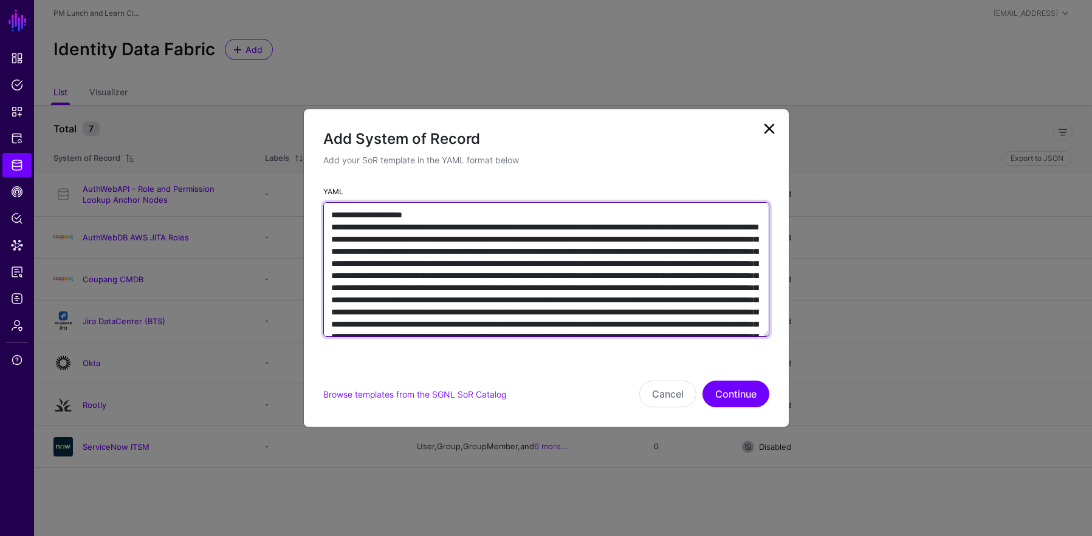
scroll to position [6068, 0]
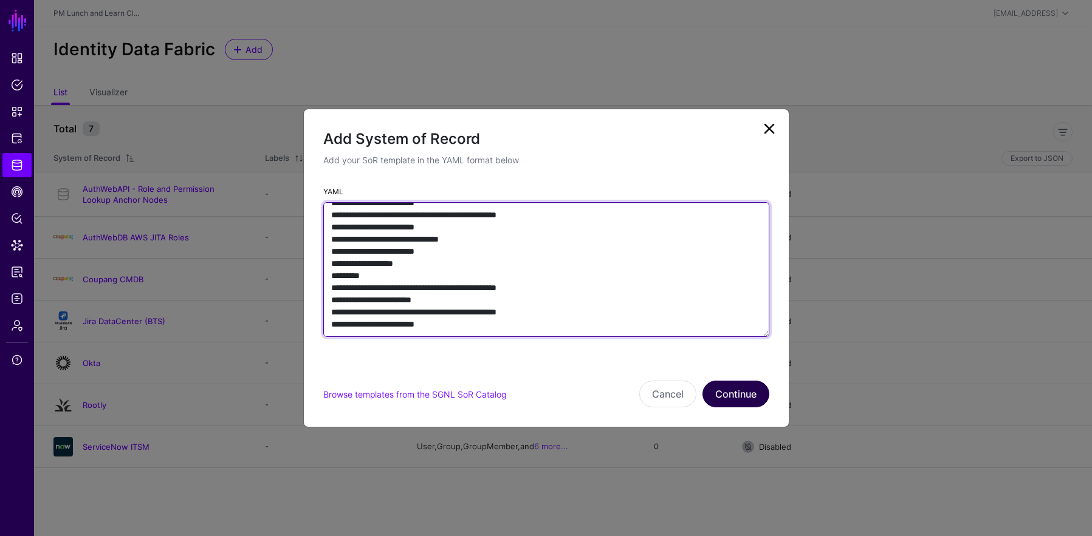
type textarea "**********"
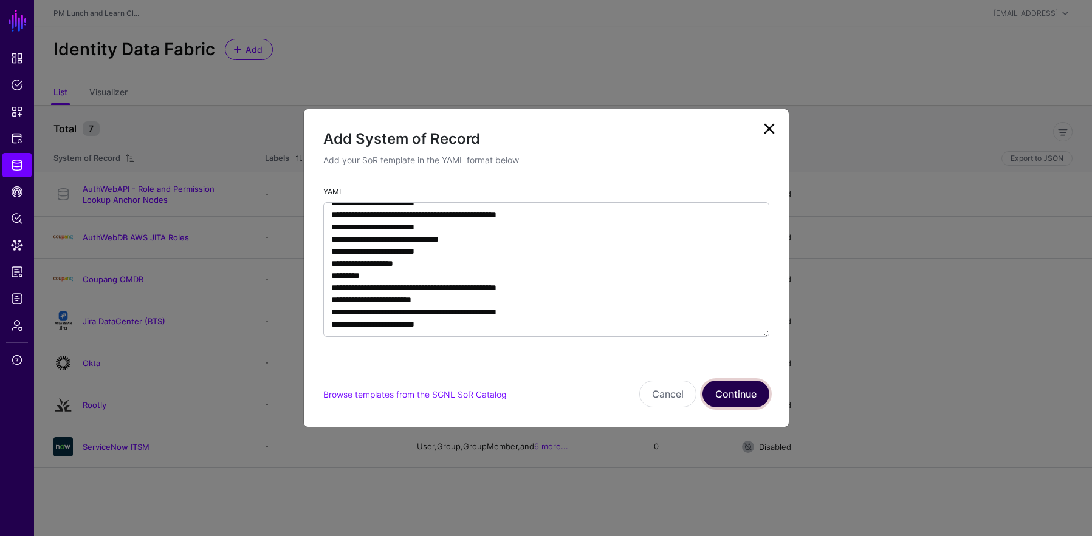
click at [725, 387] on button "Continue" at bounding box center [735, 394] width 67 height 27
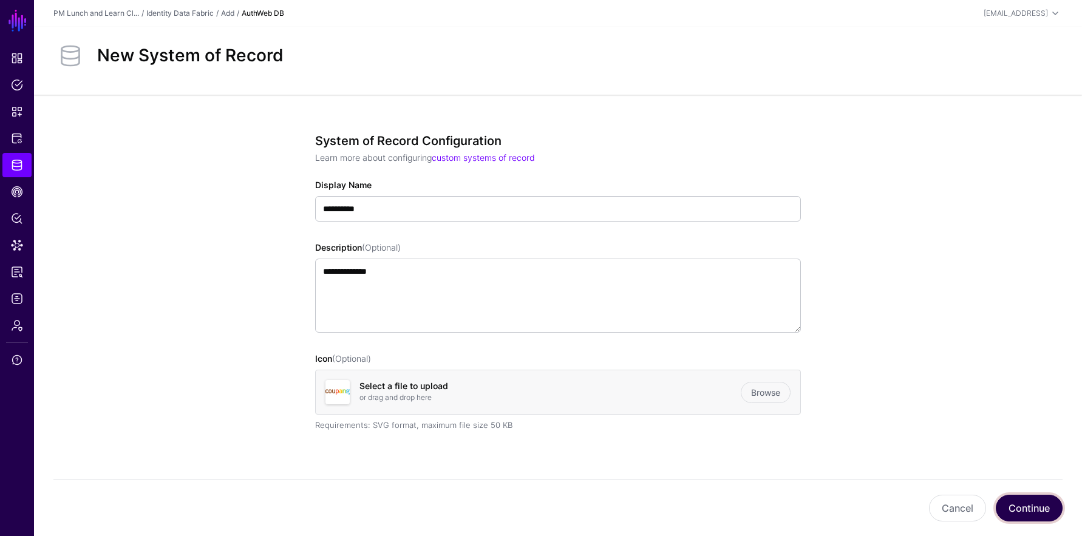
click at [1044, 506] on button "Continue" at bounding box center [1029, 508] width 67 height 27
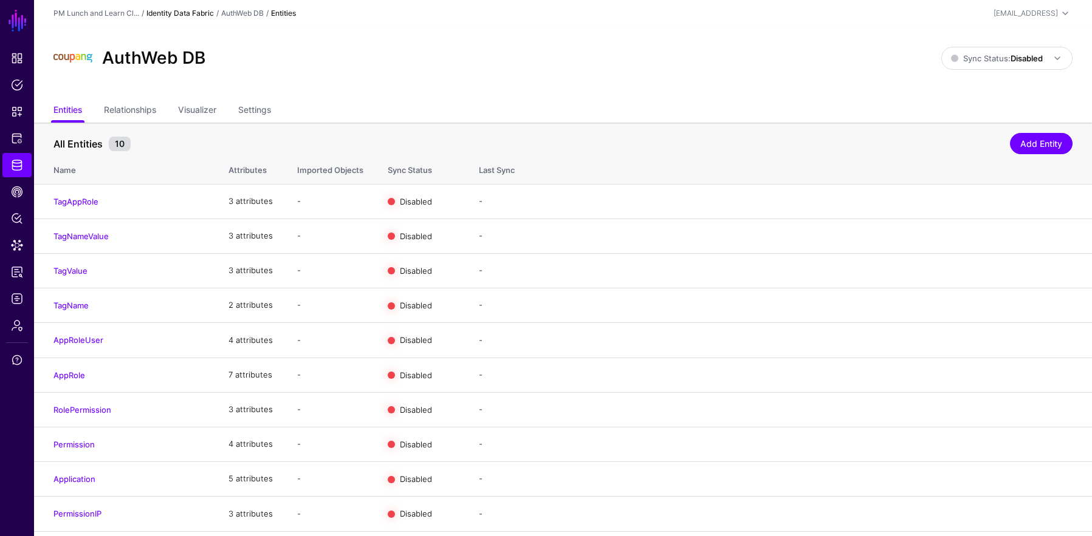
click at [177, 16] on link "Identity Data Fabric" at bounding box center [179, 13] width 67 height 9
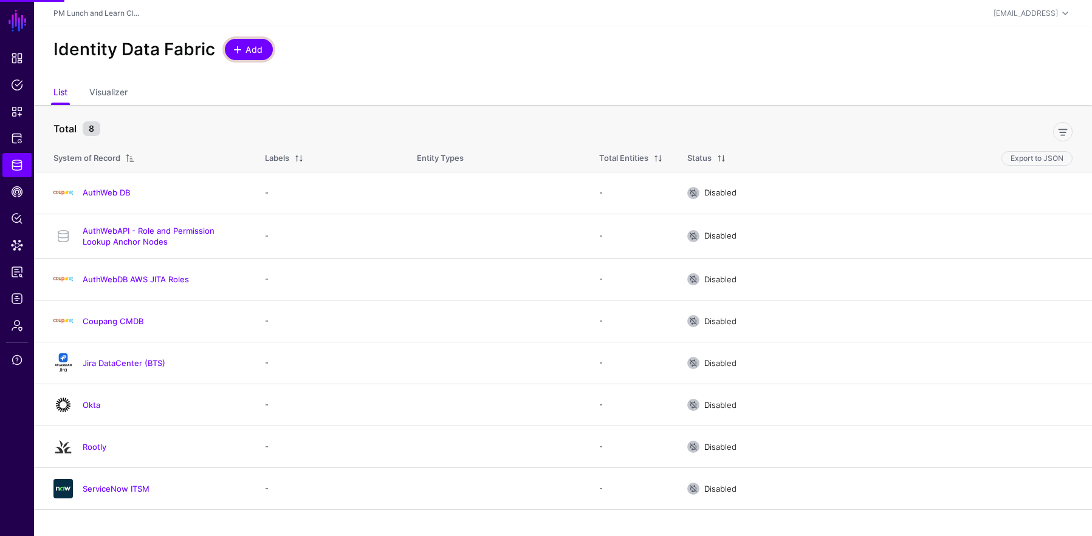
click at [230, 52] on link "Add" at bounding box center [249, 49] width 48 height 21
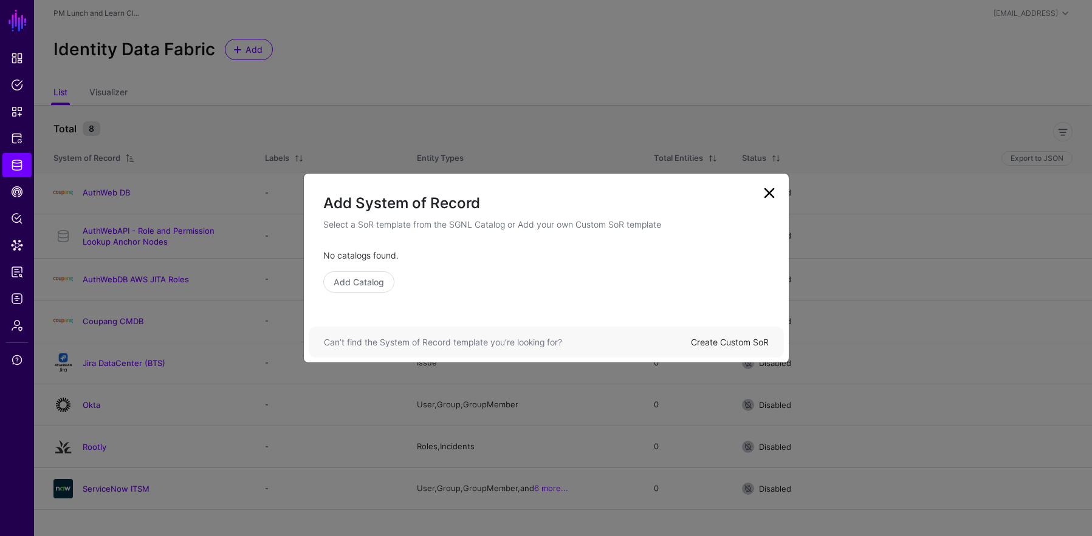
click at [735, 343] on link "Create Custom SoR" at bounding box center [730, 342] width 78 height 10
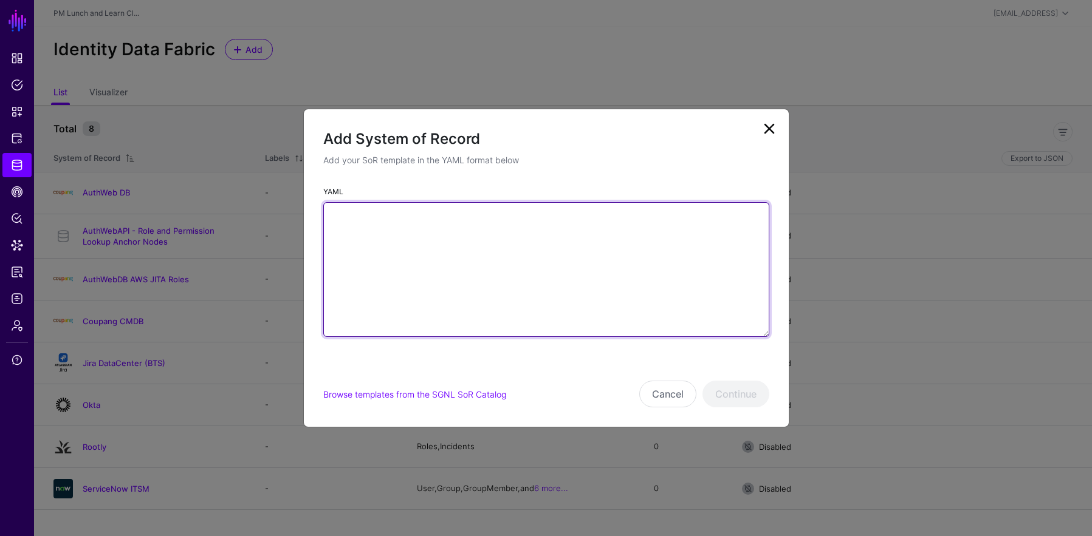
click at [510, 275] on textarea "YAML" at bounding box center [546, 269] width 446 height 135
paste textarea "**********"
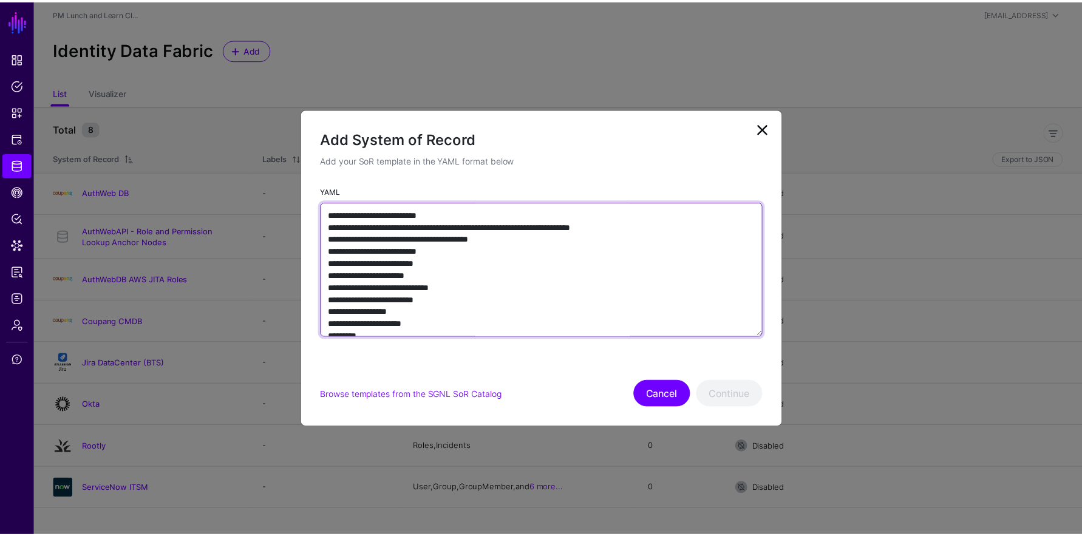
scroll to position [491, 0]
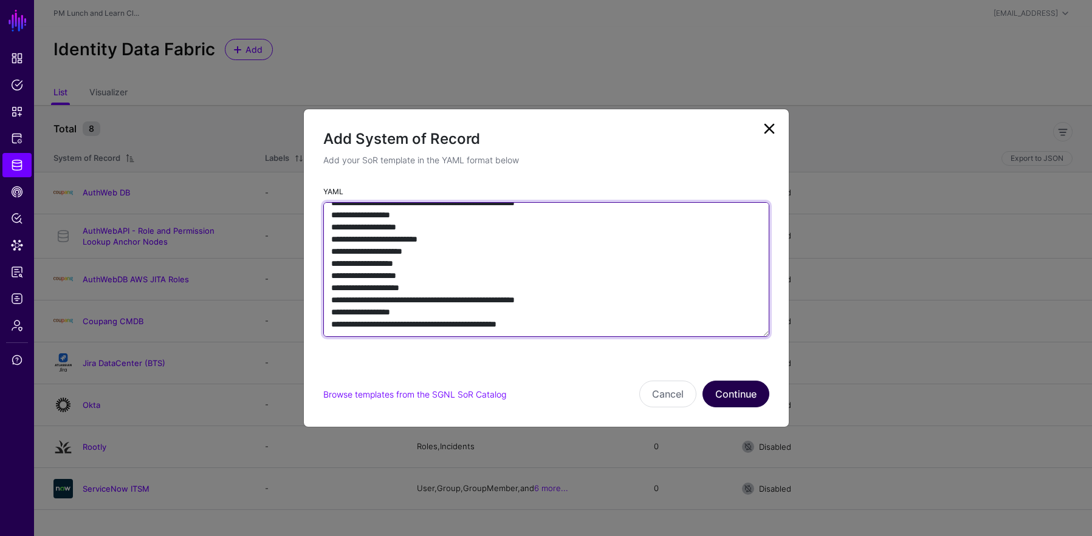
type textarea "**********"
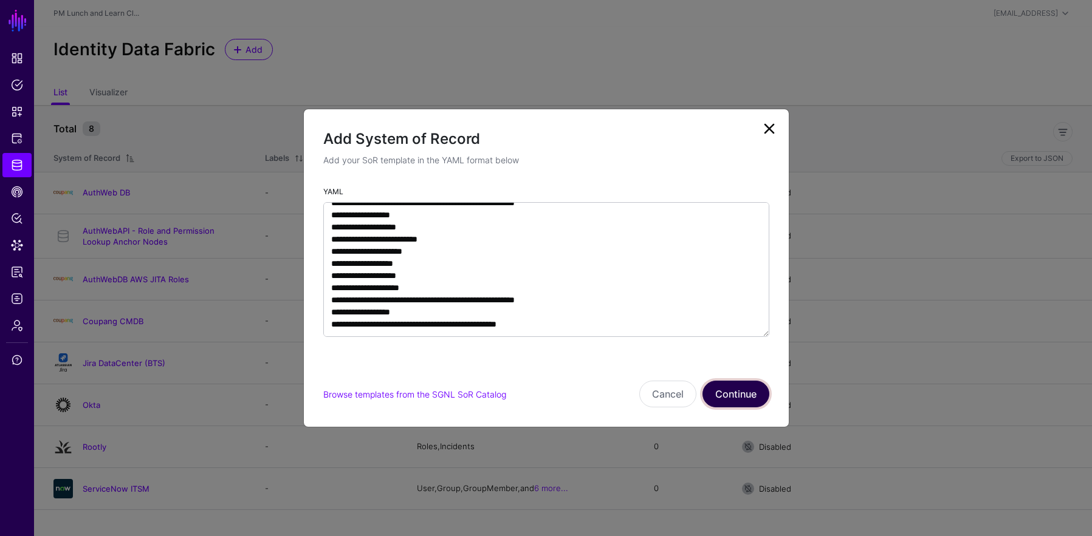
click at [749, 404] on button "Continue" at bounding box center [735, 394] width 67 height 27
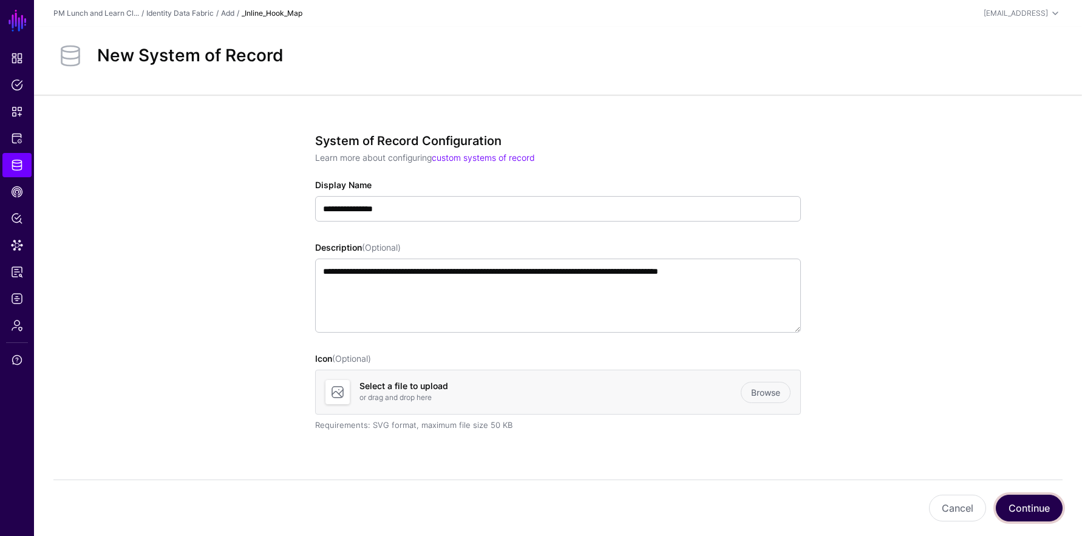
click at [1013, 503] on button "Continue" at bounding box center [1029, 508] width 67 height 27
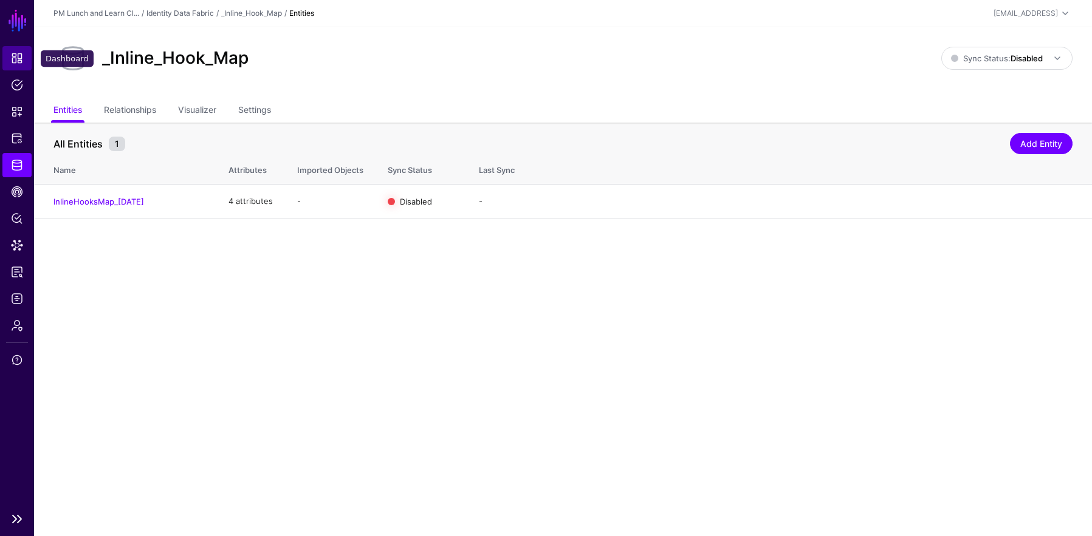
click at [16, 62] on span "Dashboard" at bounding box center [17, 58] width 12 height 12
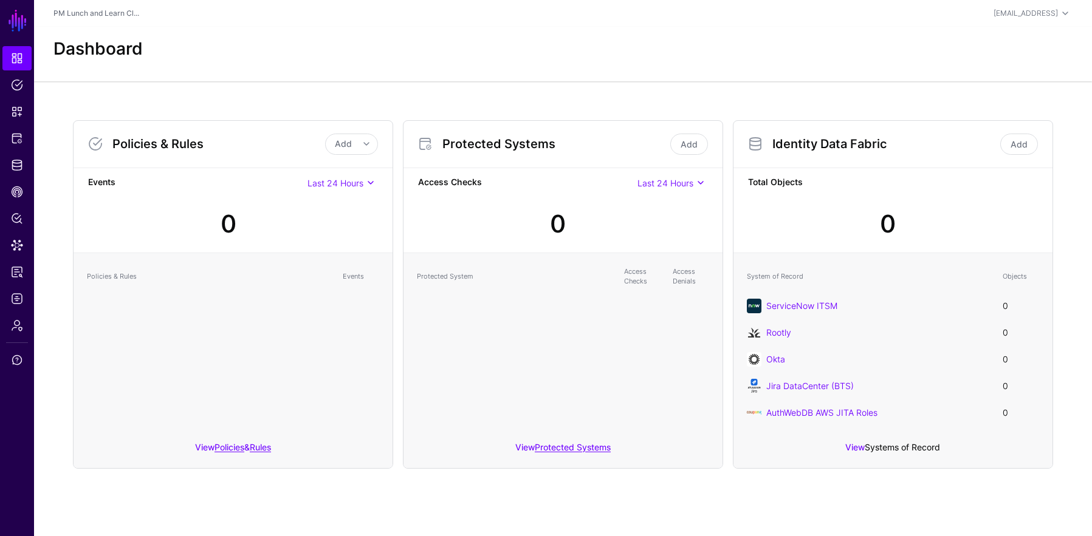
click at [935, 449] on link "Systems of Record" at bounding box center [901, 447] width 75 height 10
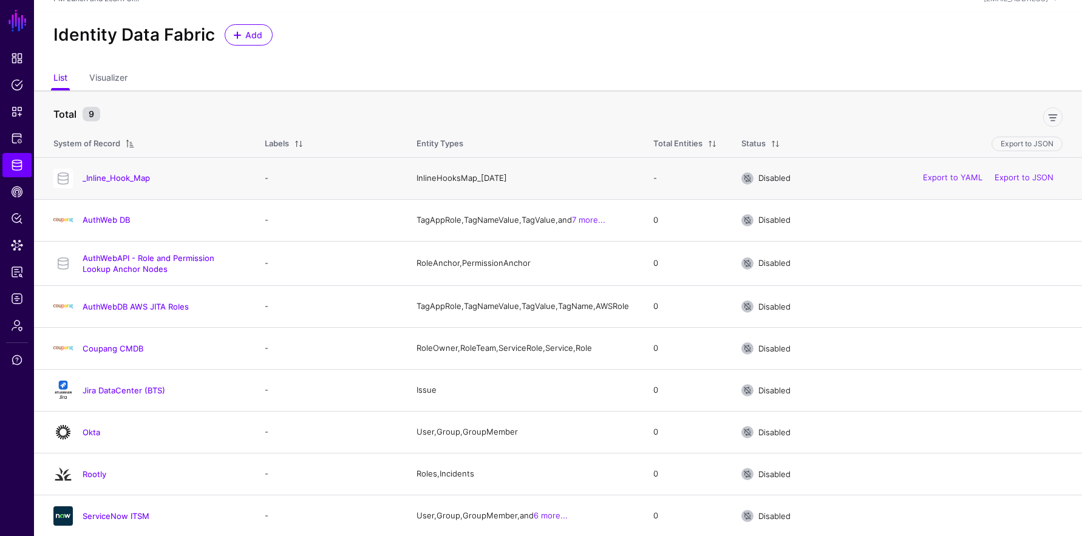
scroll to position [29, 0]
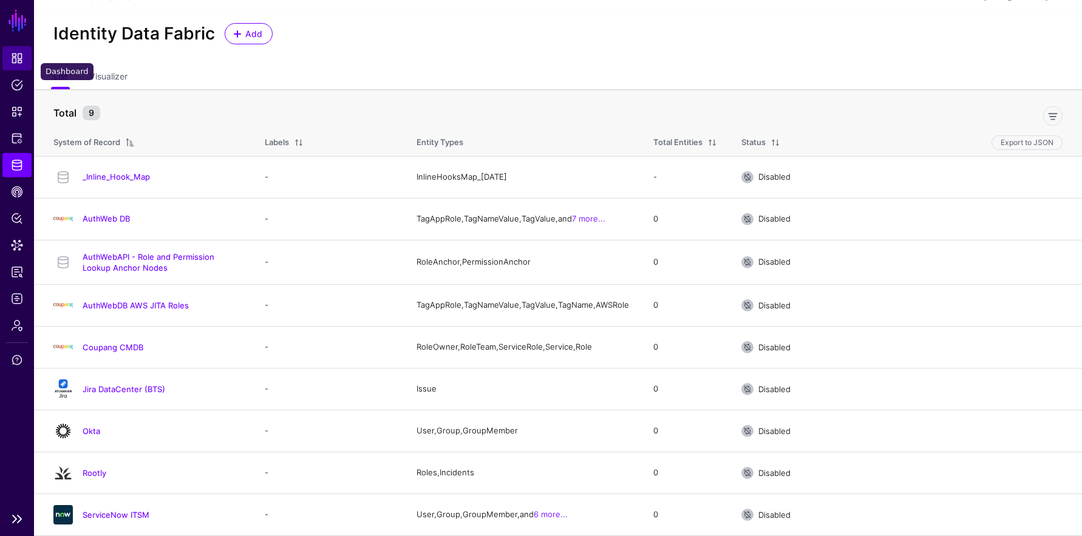
click at [18, 52] on span "Dashboard" at bounding box center [17, 58] width 12 height 12
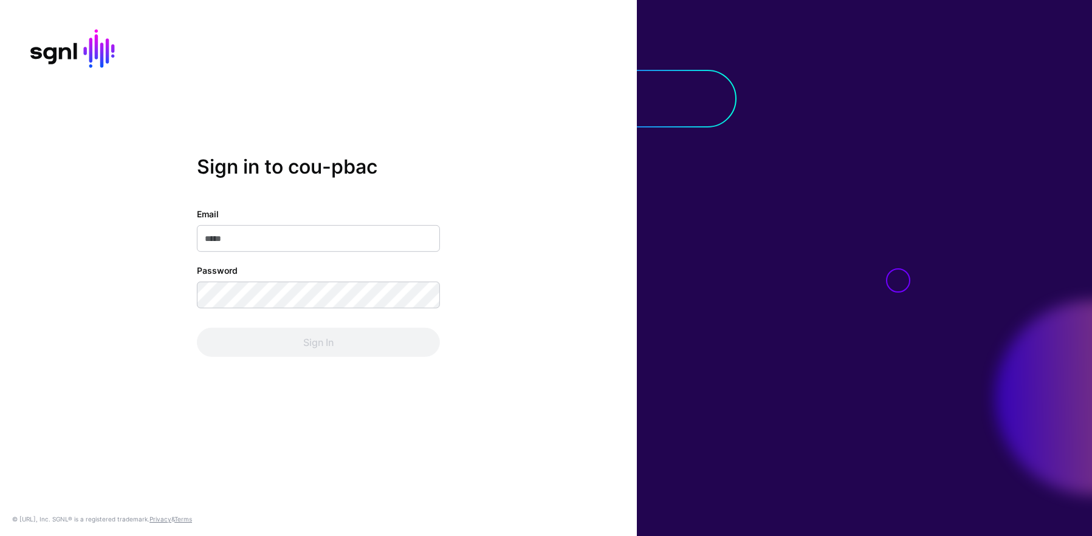
type input "**********"
click at [352, 332] on div "Sign In" at bounding box center [318, 342] width 243 height 29
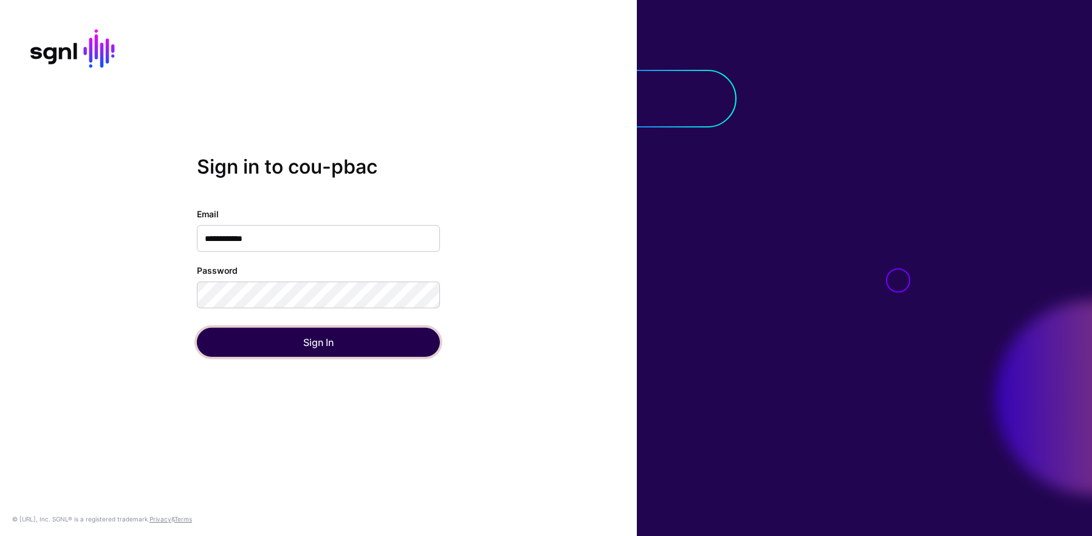
click at [347, 338] on button "Sign In" at bounding box center [318, 342] width 243 height 29
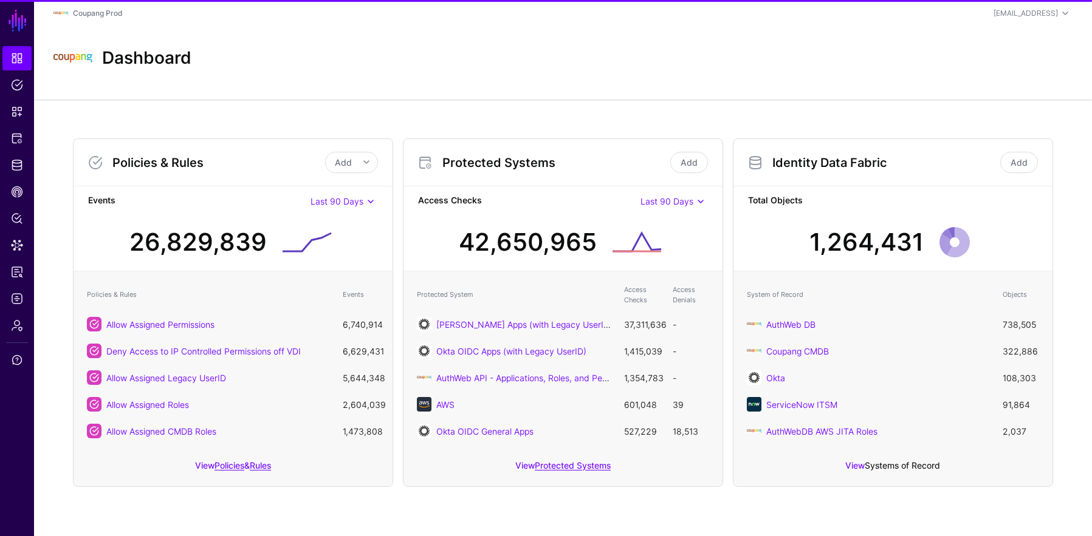
click at [892, 466] on link "Systems of Record" at bounding box center [901, 465] width 75 height 10
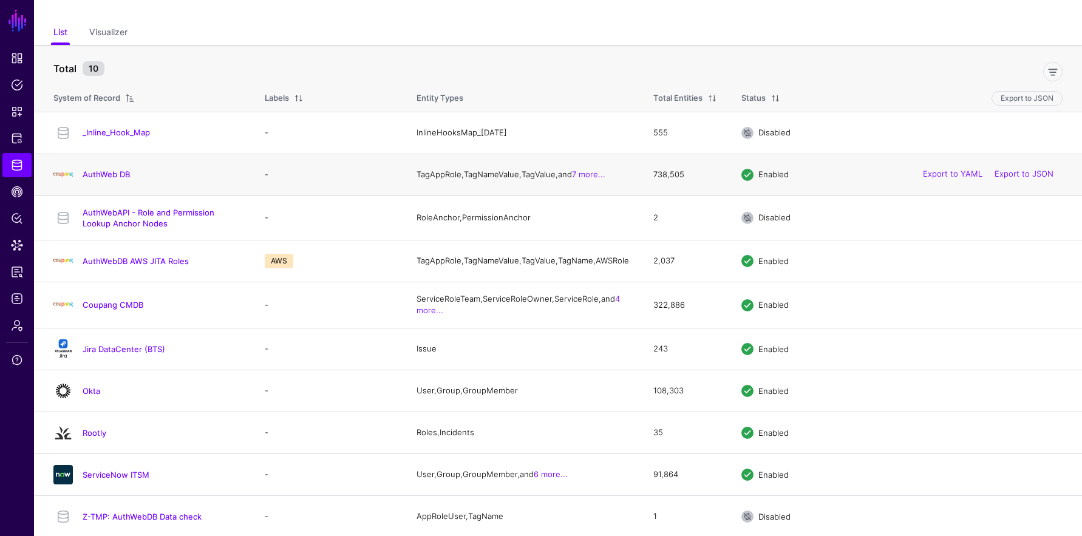
scroll to position [70, 0]
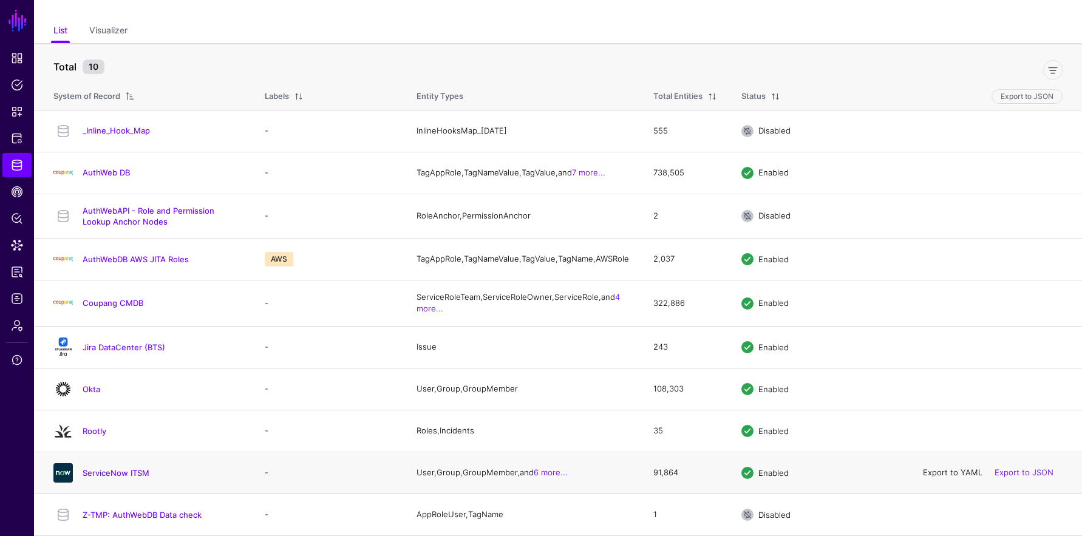
click at [957, 470] on link "Export to YAML" at bounding box center [953, 473] width 60 height 10
click at [954, 430] on link "Export to YAML" at bounding box center [953, 431] width 60 height 10
click at [929, 390] on link "Export to YAML" at bounding box center [953, 389] width 60 height 10
click at [945, 344] on link "Export to YAML" at bounding box center [953, 347] width 60 height 10
click at [956, 303] on link "Export to YAML" at bounding box center [953, 303] width 60 height 10
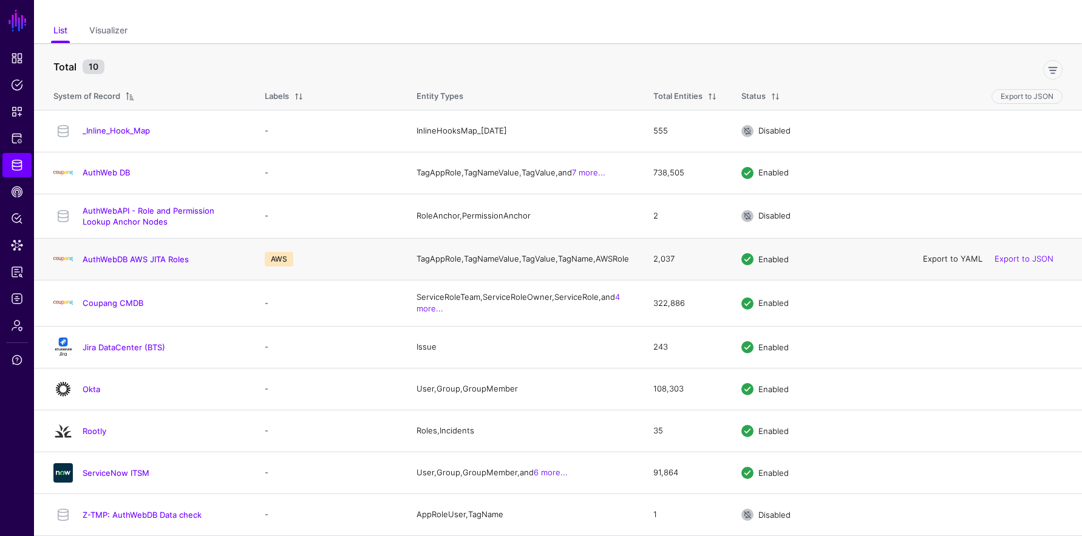
click at [963, 256] on link "Export to YAML" at bounding box center [953, 259] width 60 height 10
click at [957, 211] on link "Export to YAML" at bounding box center [953, 216] width 60 height 10
click at [965, 168] on link "Export to YAML" at bounding box center [953, 173] width 60 height 10
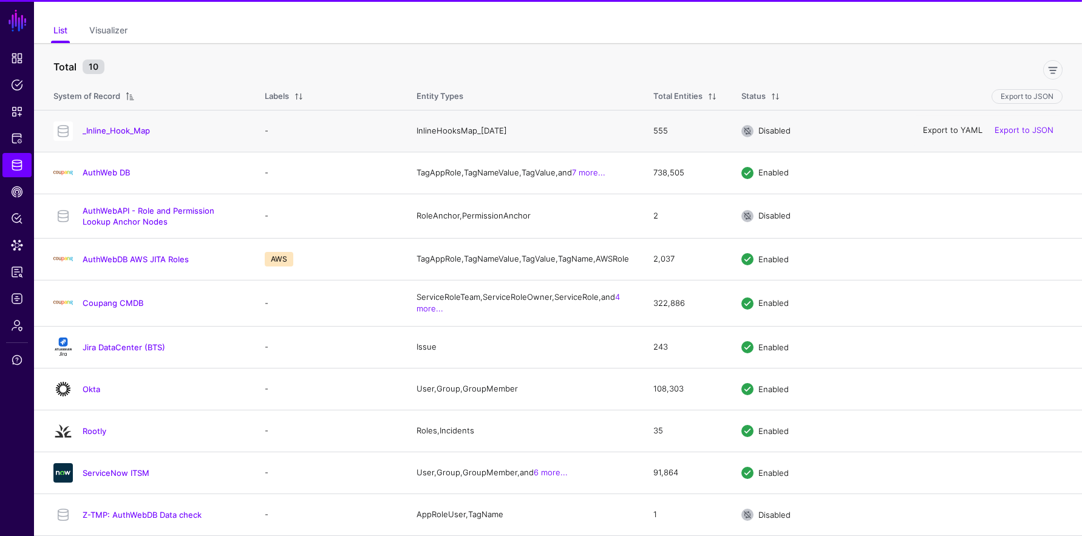
click at [962, 126] on link "Export to YAML" at bounding box center [953, 131] width 60 height 10
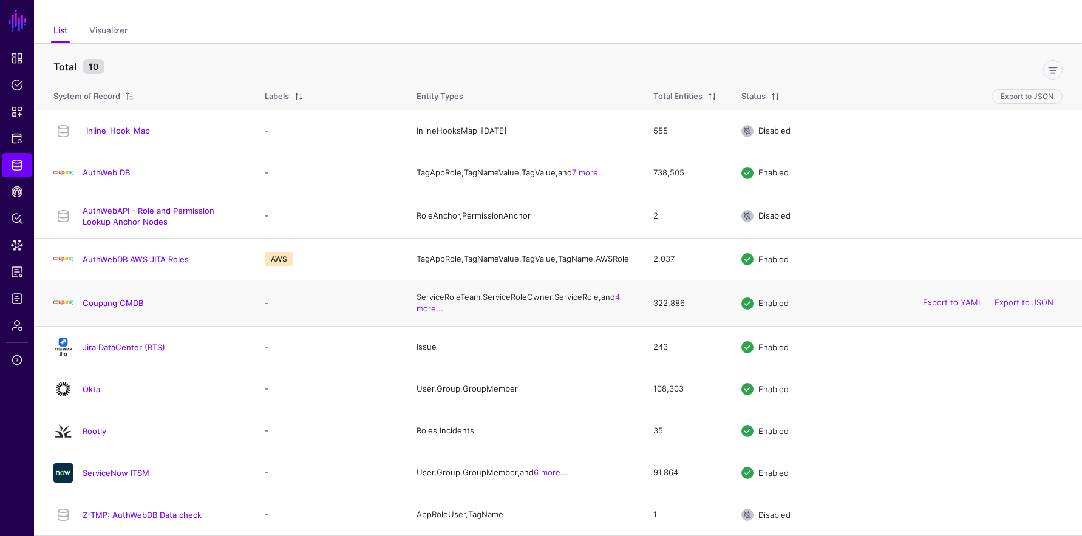
click at [143, 303] on h4 "Coupang CMDB" at bounding box center [162, 303] width 158 height 11
click at [138, 305] on link "Coupang CMDB" at bounding box center [113, 303] width 61 height 10
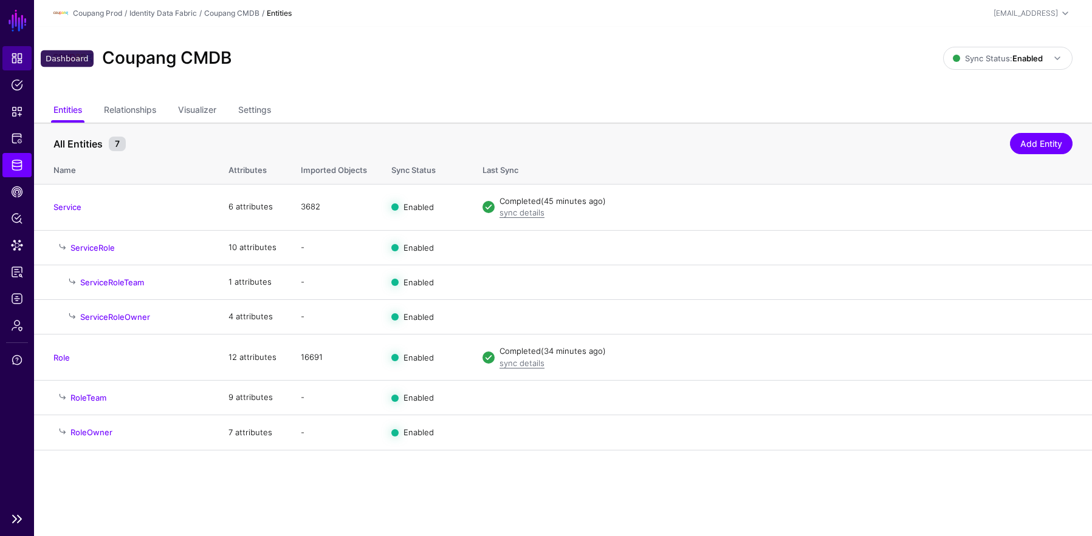
click at [18, 58] on span "Dashboard" at bounding box center [17, 58] width 12 height 12
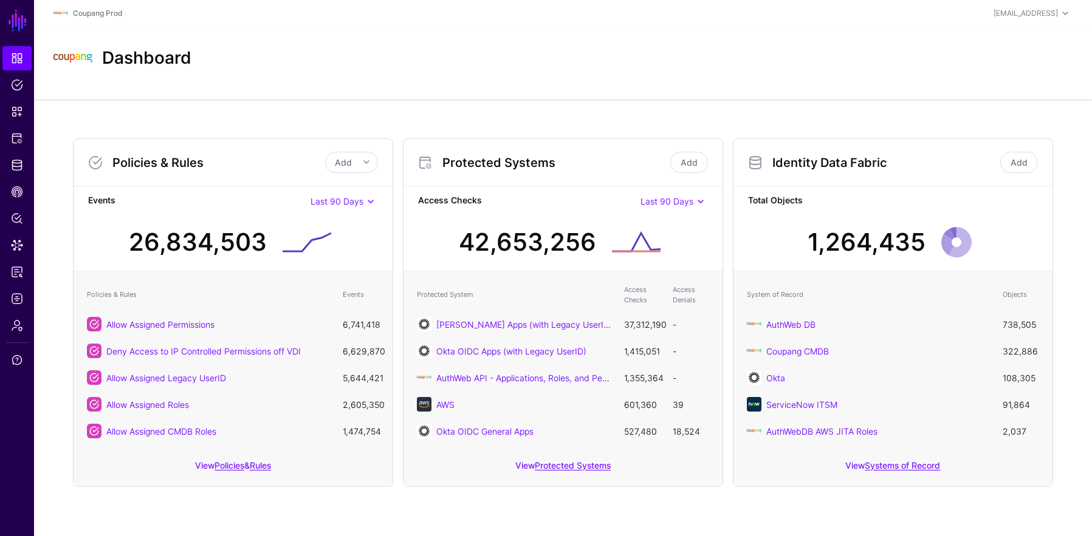
click at [316, 19] on div "Coupang Prod" at bounding box center [392, 13] width 679 height 15
click at [544, 463] on link "Protected Systems" at bounding box center [573, 465] width 76 height 10
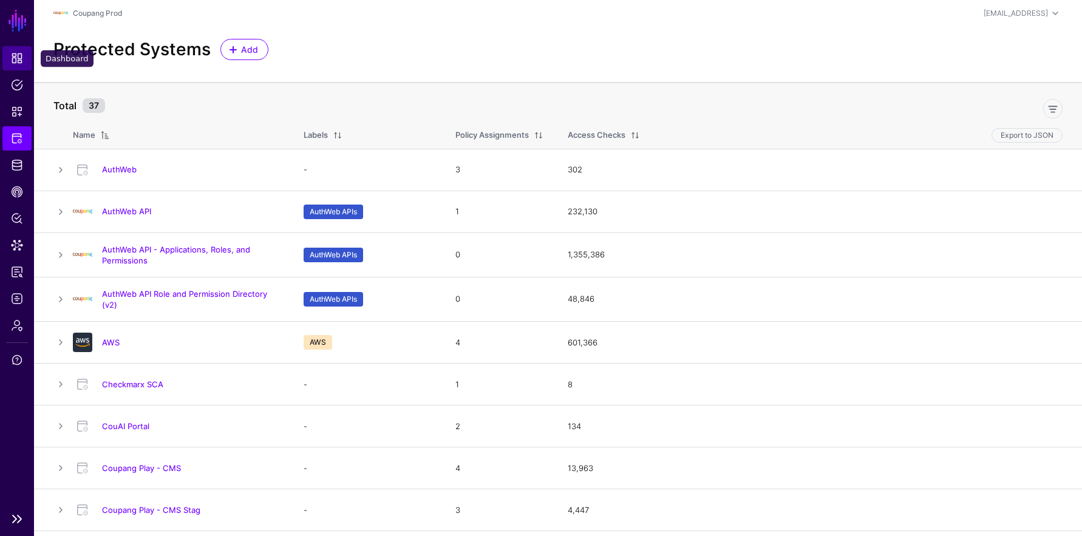
click at [12, 57] on span "Dashboard" at bounding box center [17, 58] width 12 height 12
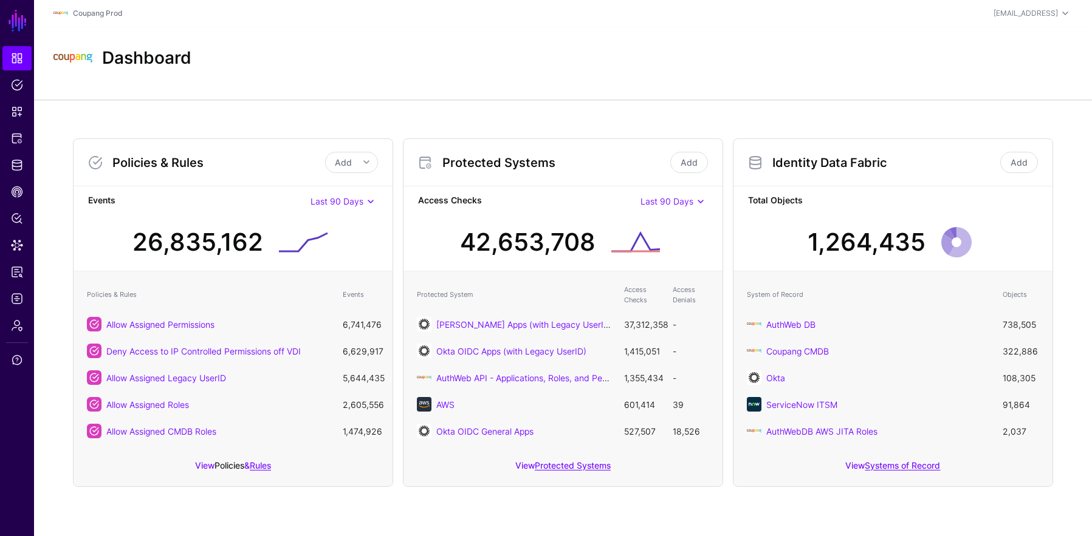
click at [236, 470] on link "Policies" at bounding box center [229, 465] width 30 height 10
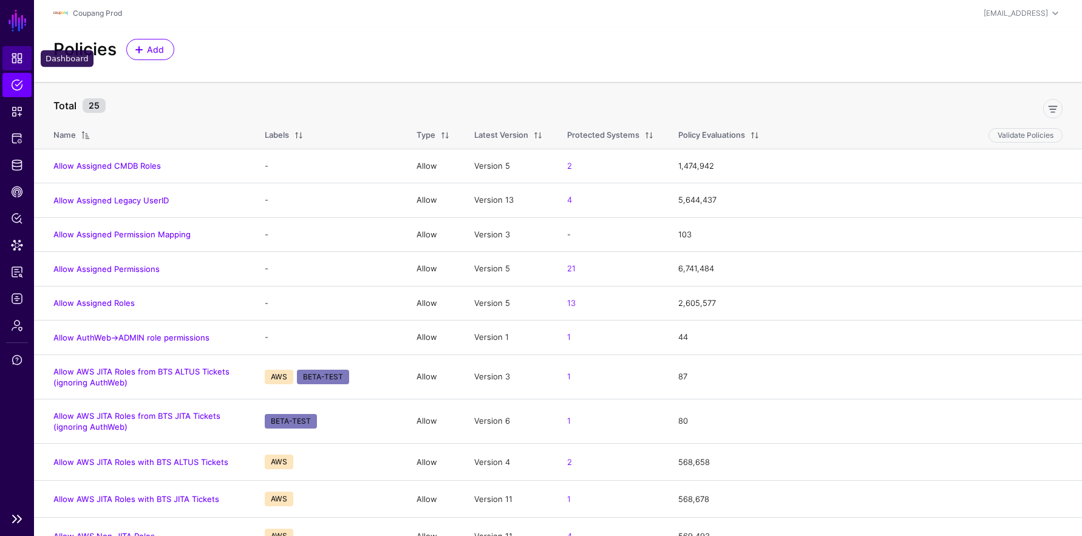
click at [15, 60] on span "Dashboard" at bounding box center [17, 58] width 12 height 12
